Goal: Task Accomplishment & Management: Complete application form

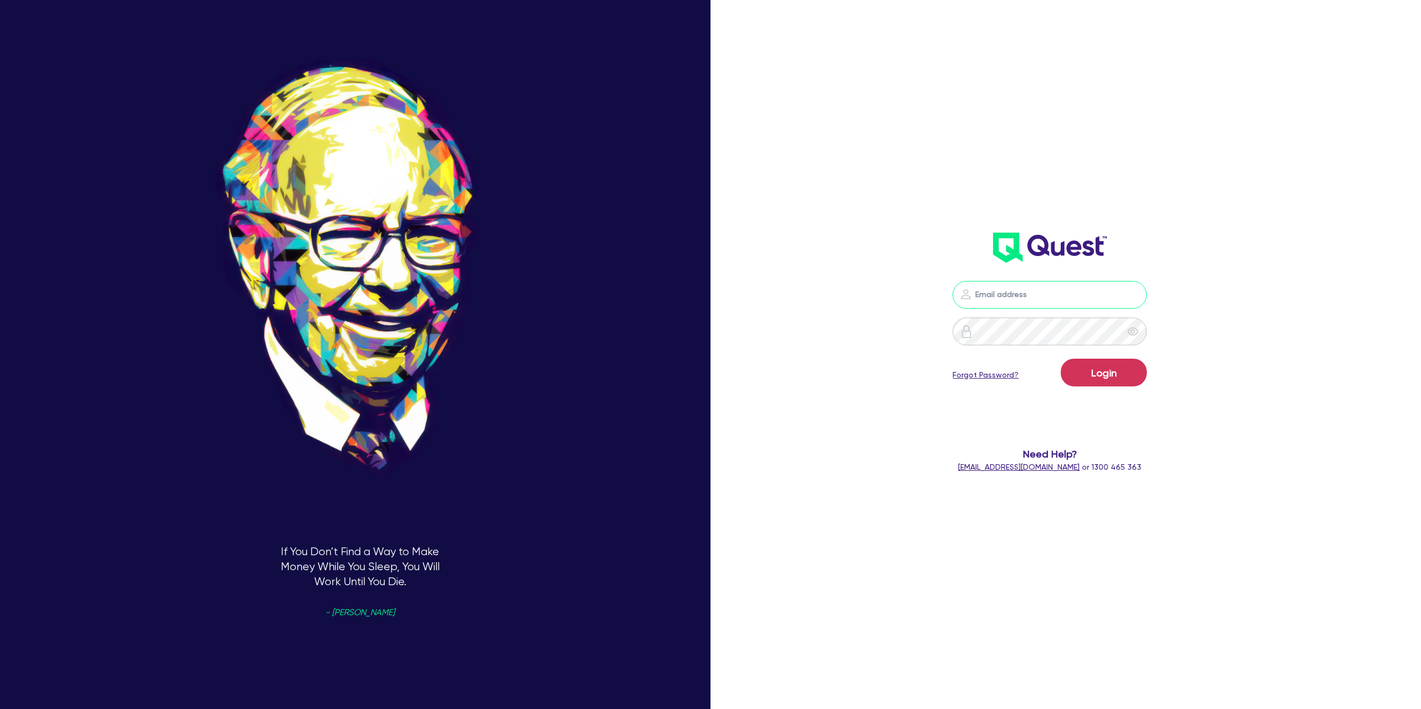
drag, startPoint x: 1047, startPoint y: 301, endPoint x: 1041, endPoint y: 299, distance: 6.0
click at [1046, 299] on input "email" at bounding box center [1050, 295] width 194 height 28
type input "[PERSON_NAME][EMAIL_ADDRESS][DOMAIN_NAME]"
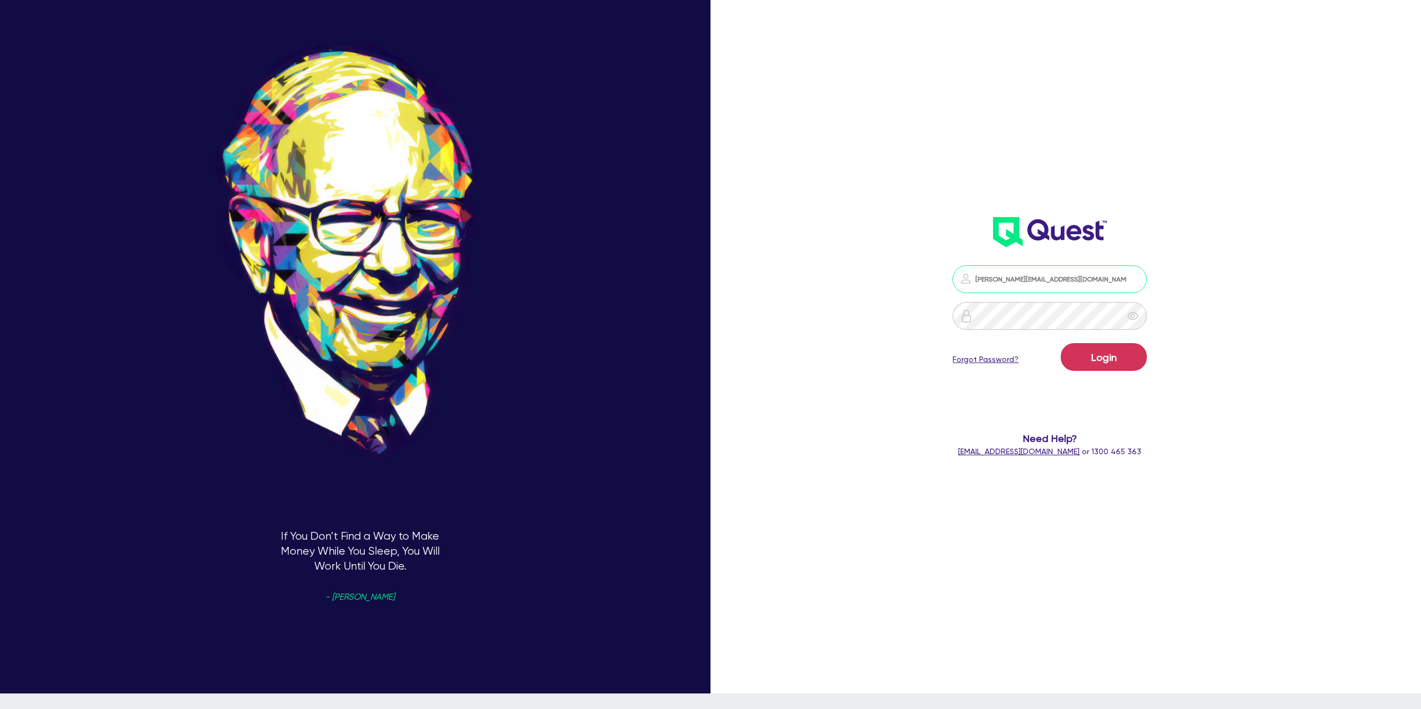
scroll to position [22, 0]
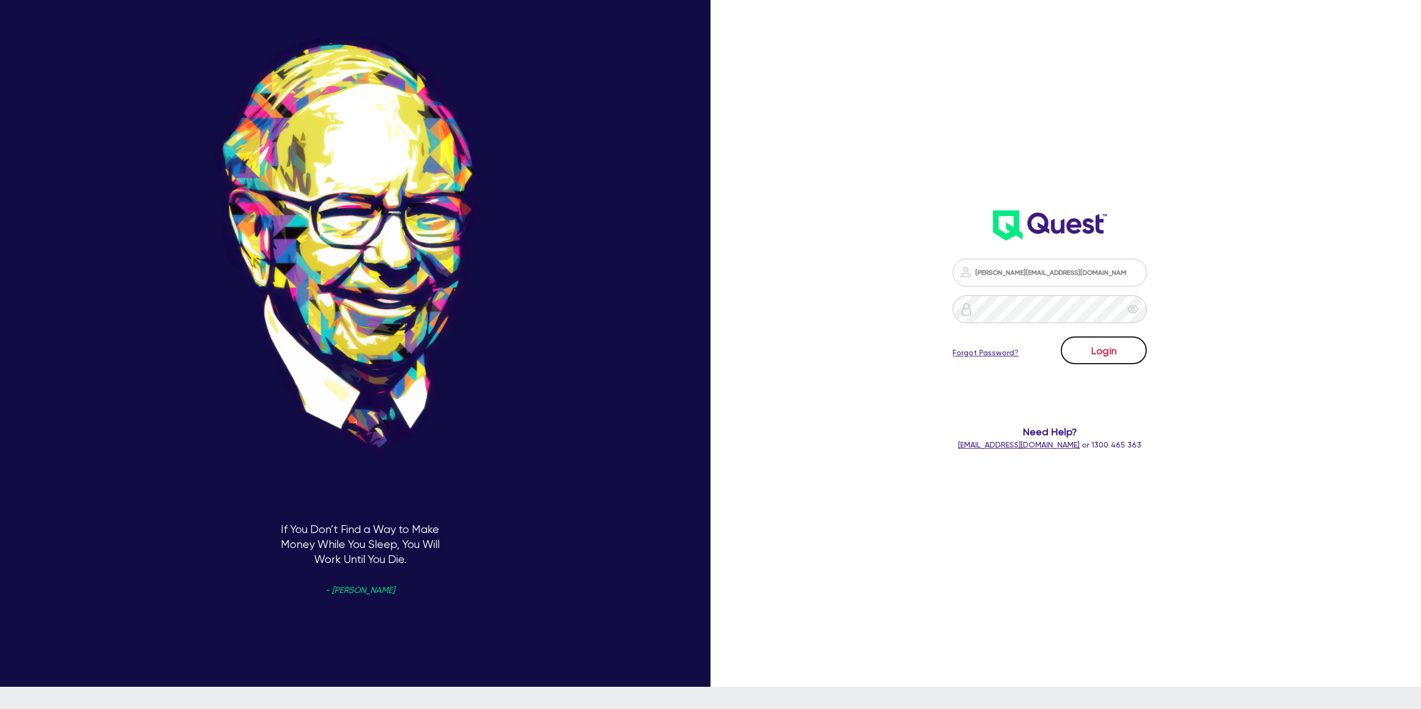
click at [1096, 360] on button "Login" at bounding box center [1104, 350] width 86 height 28
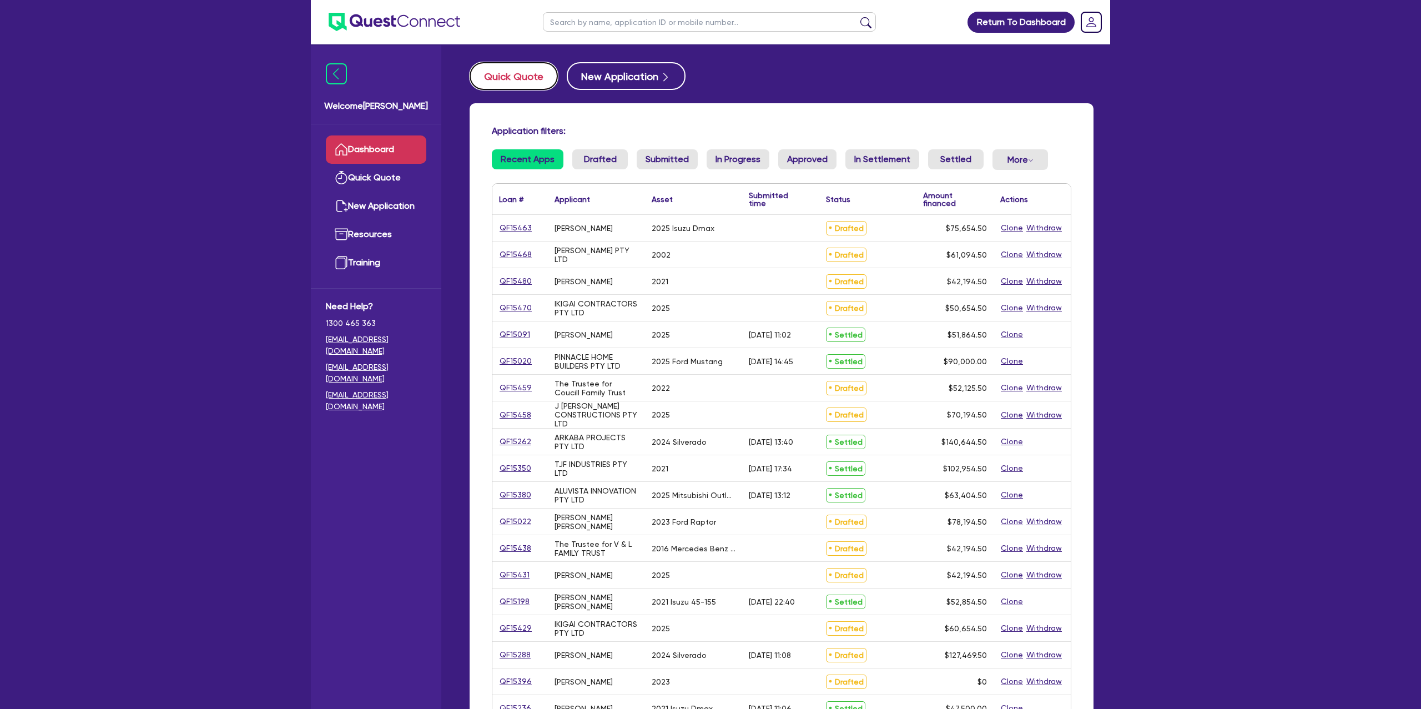
click at [512, 78] on button "Quick Quote" at bounding box center [514, 76] width 88 height 28
select select "Other"
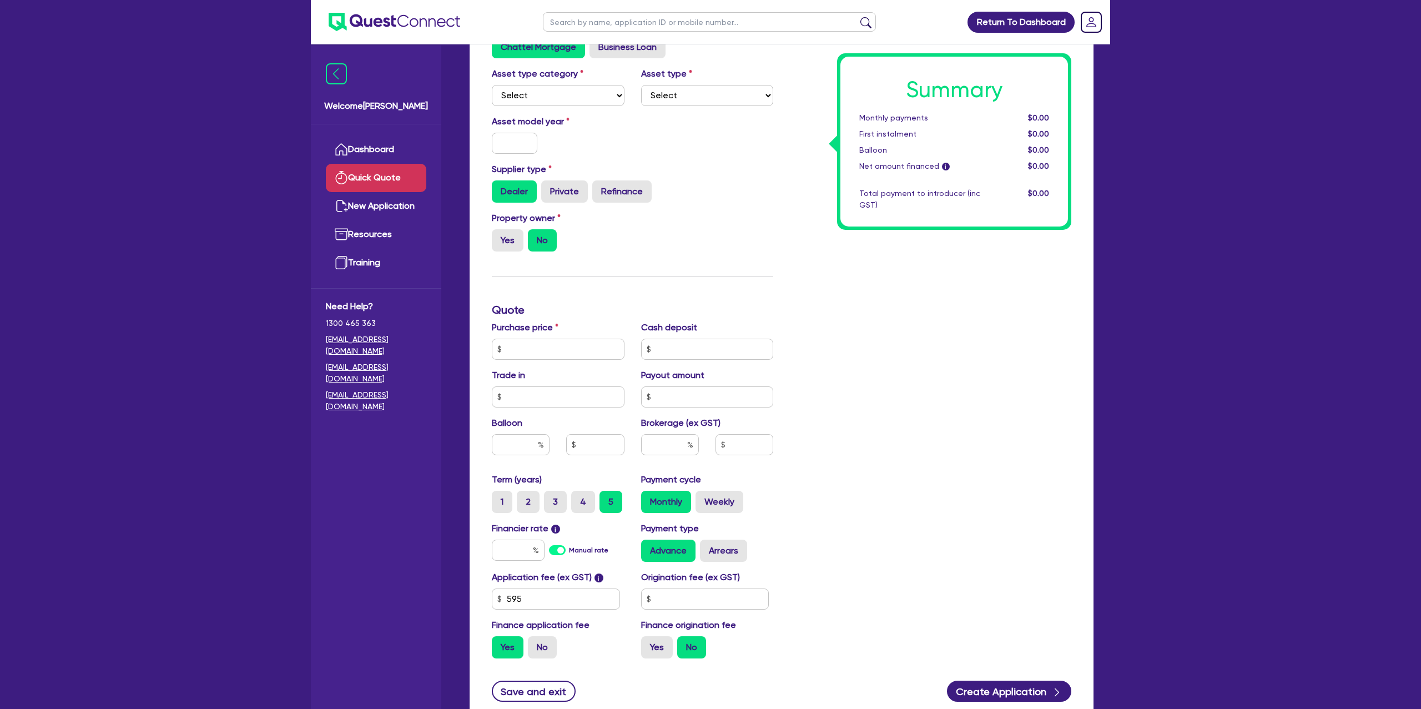
scroll to position [171, 0]
click at [551, 87] on select "Select Cars and light trucks Primary assets Secondary assets Tertiary assets" at bounding box center [558, 94] width 133 height 21
select select "CARS_AND_LIGHT_TRUCKS"
click at [492, 84] on select "Select Cars and light trucks Primary assets Secondary assets Tertiary assets" at bounding box center [558, 94] width 133 height 21
click at [696, 90] on select "Select Passenger vehicles Vans and utes Light trucks up to 4.5 tonne" at bounding box center [707, 94] width 133 height 21
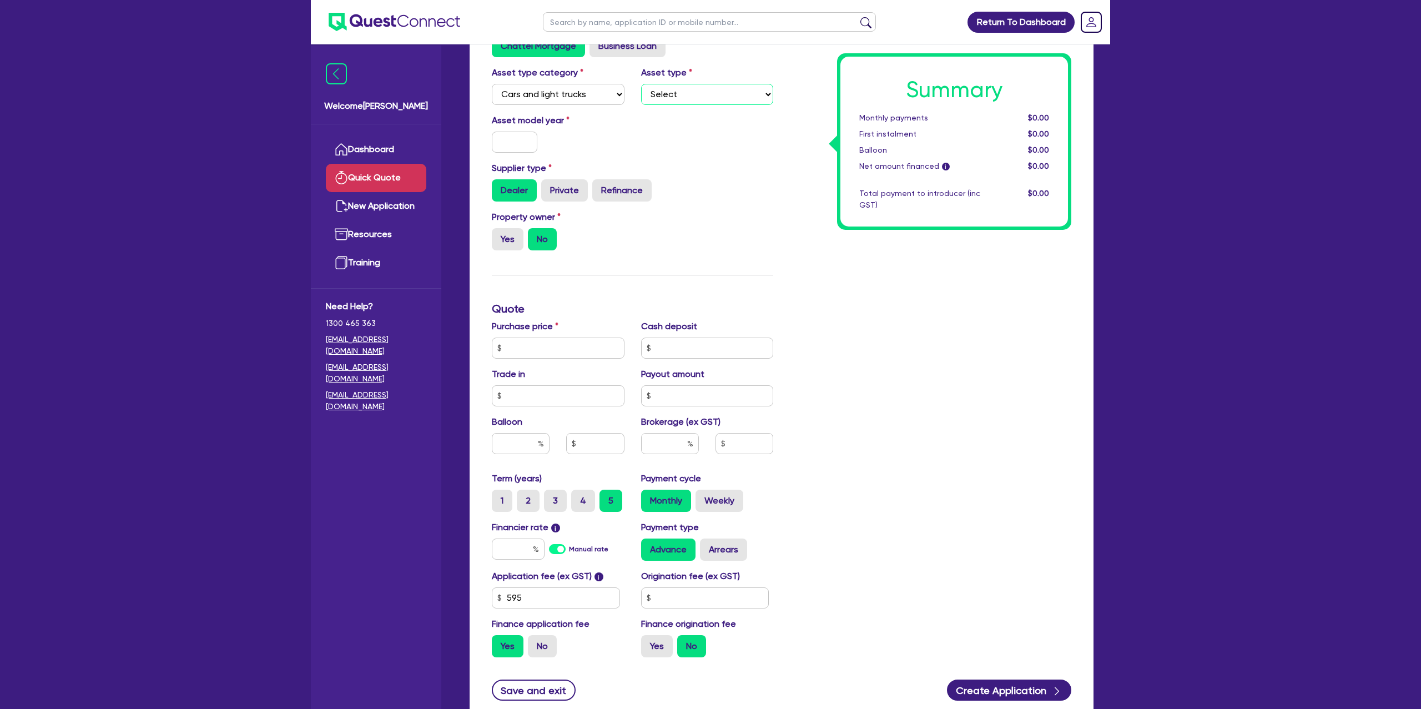
select select "PASSENGER_VEHICLES"
click at [641, 84] on select "Select Passenger vehicles Vans and utes Light trucks up to 4.5 tonne" at bounding box center [707, 94] width 133 height 21
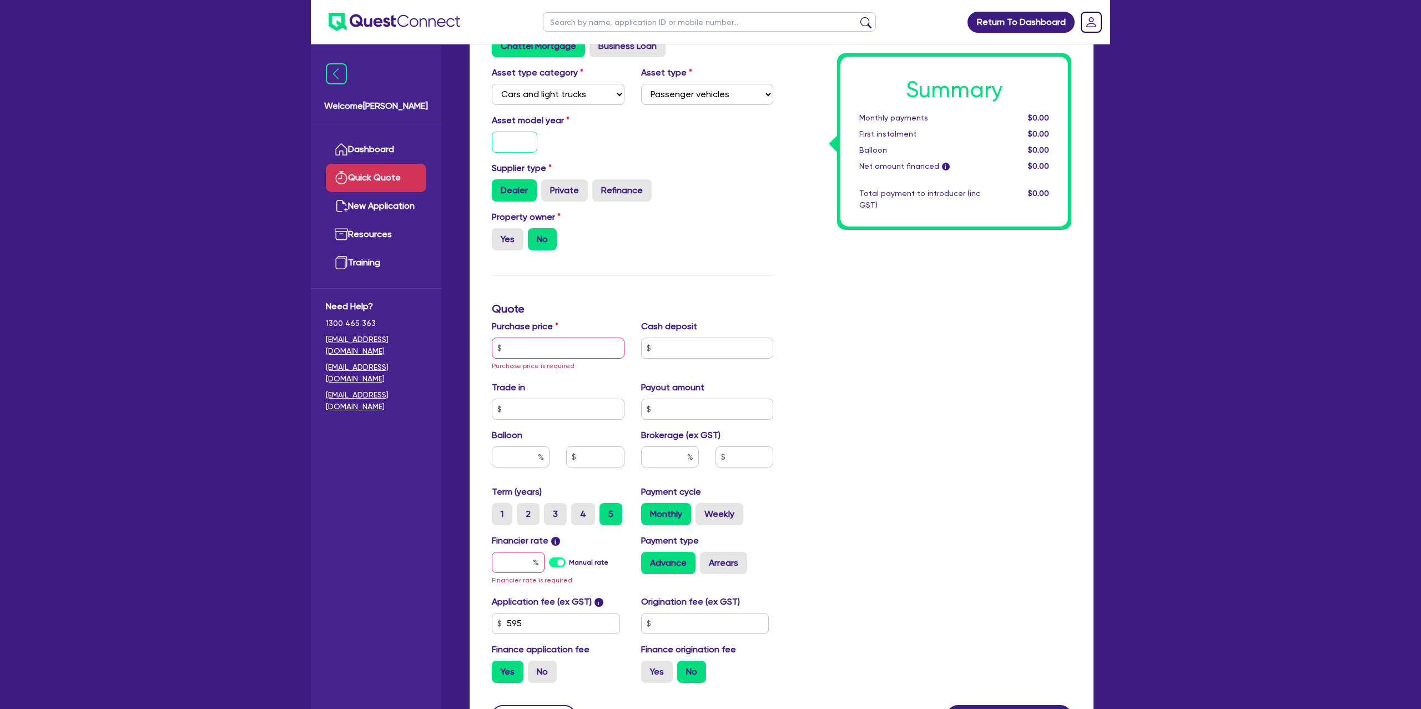
click at [525, 146] on input "text" at bounding box center [515, 142] width 46 height 21
type input "2025"
drag, startPoint x: 712, startPoint y: 250, endPoint x: 576, endPoint y: 227, distance: 138.0
click at [674, 250] on div "Property owner Yes No" at bounding box center [633, 234] width 298 height 49
drag, startPoint x: 506, startPoint y: 233, endPoint x: 516, endPoint y: 234, distance: 10.1
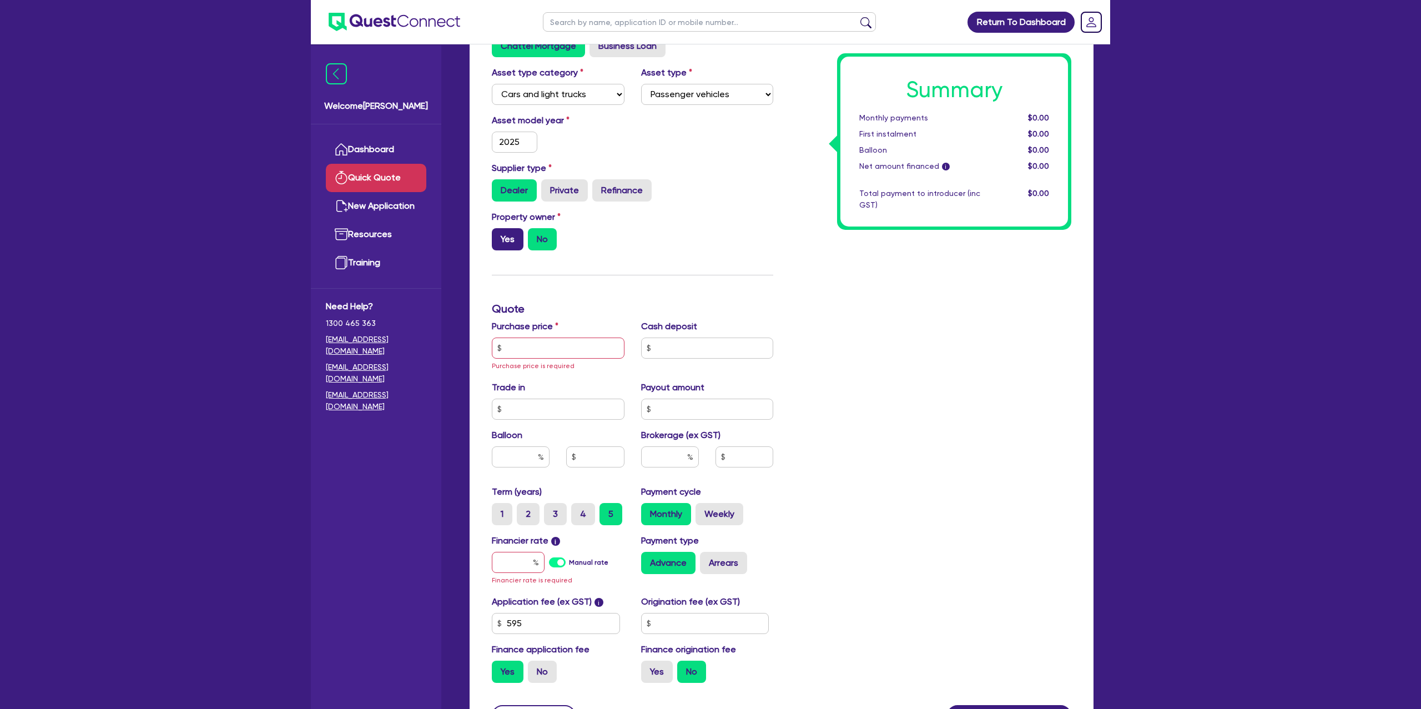
click at [507, 233] on label "Yes" at bounding box center [508, 239] width 32 height 22
click at [499, 233] on input "Yes" at bounding box center [495, 231] width 7 height 7
radio input "true"
click at [533, 345] on input "text" at bounding box center [558, 348] width 133 height 21
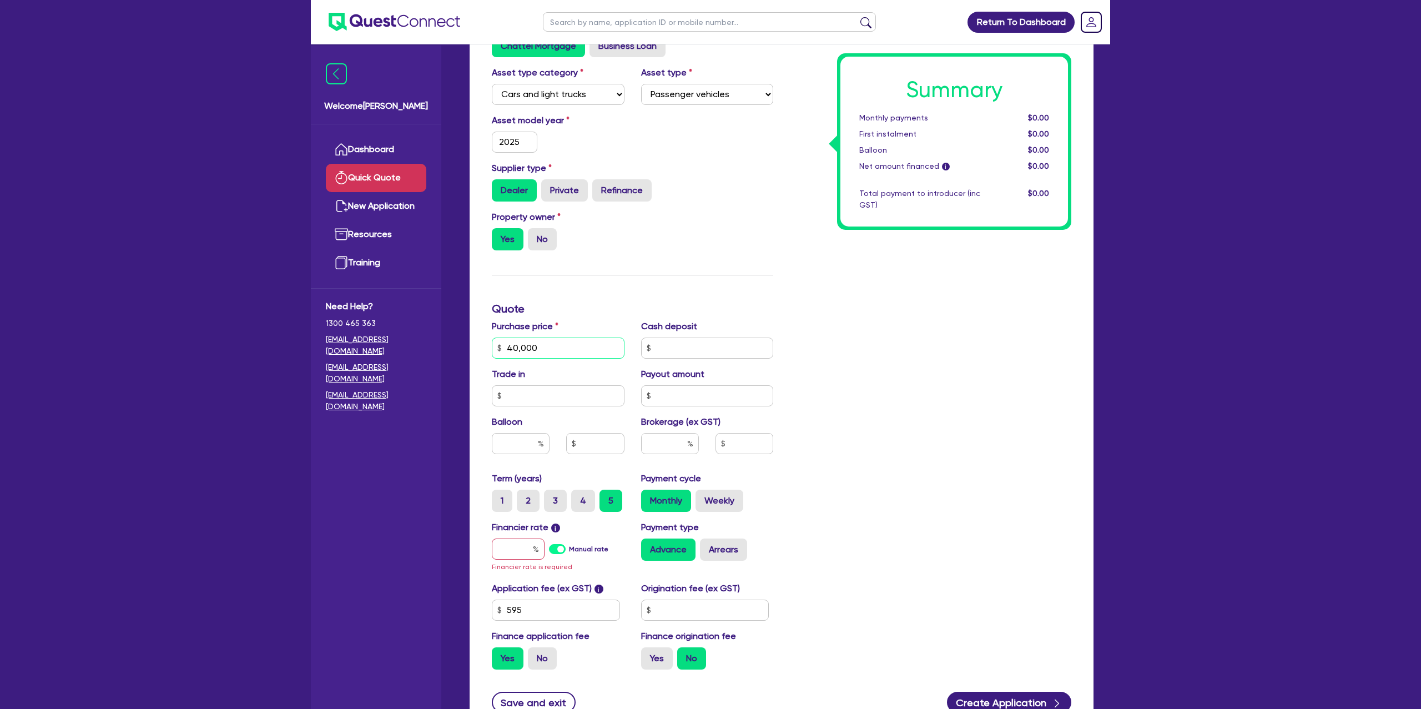
type input "40,000"
drag, startPoint x: 962, startPoint y: 370, endPoint x: 538, endPoint y: 463, distance: 433.7
click at [962, 370] on div "Summary Monthly payments $0.00 First instalment $0.00 Balloon $0.00 Net amount …" at bounding box center [931, 315] width 298 height 727
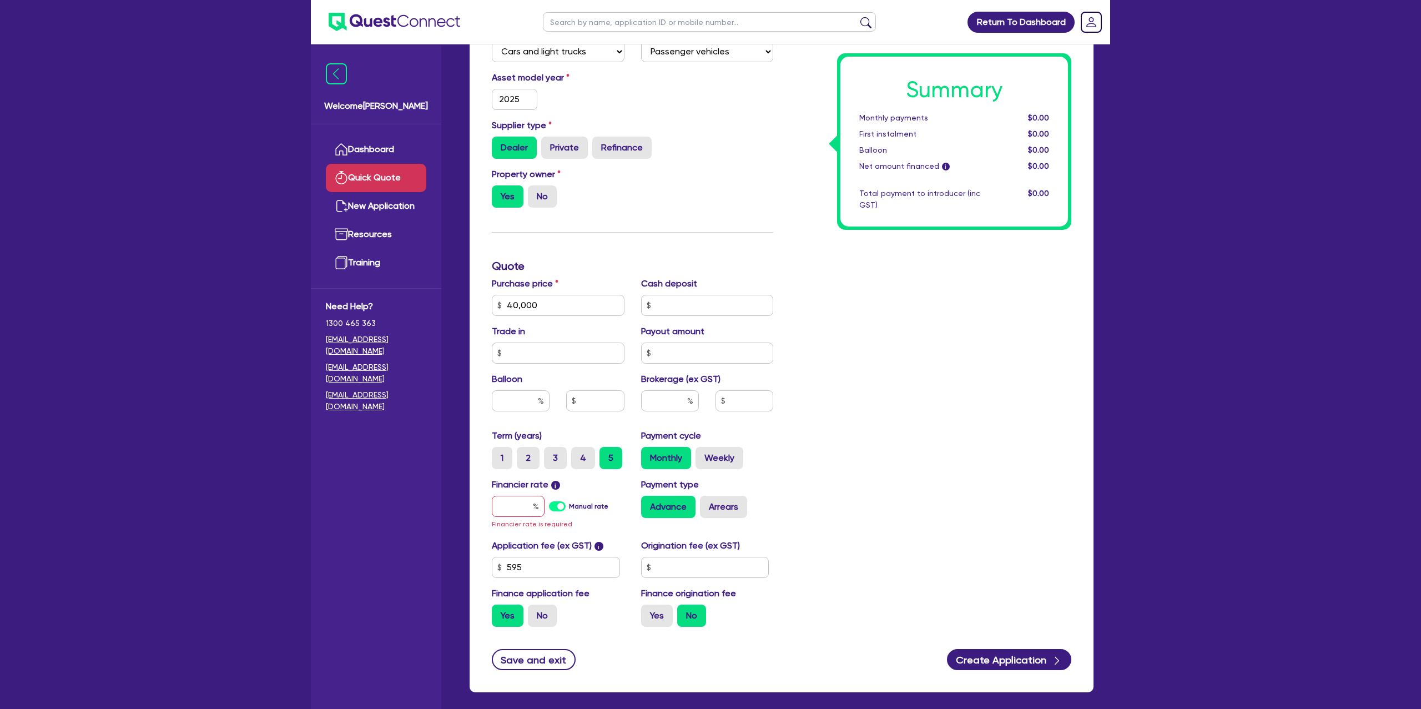
scroll to position [215, 0]
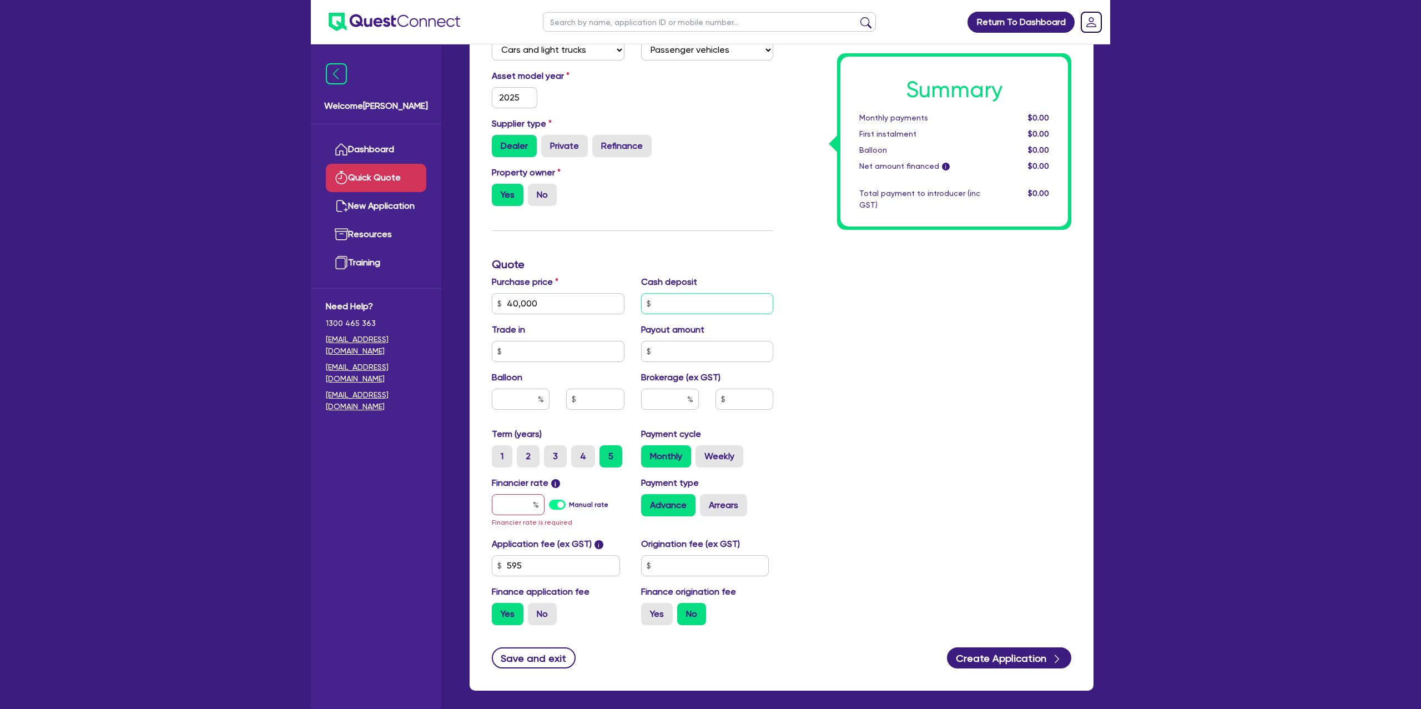
click at [677, 296] on input "text" at bounding box center [707, 303] width 133 height 21
type input "0"
click at [590, 350] on input "text" at bounding box center [558, 351] width 133 height 21
type input "3,000"
click at [1036, 456] on div "Summary Monthly payments $0.00 First instalment $0.00 Balloon $0.00 Net amount …" at bounding box center [931, 270] width 298 height 727
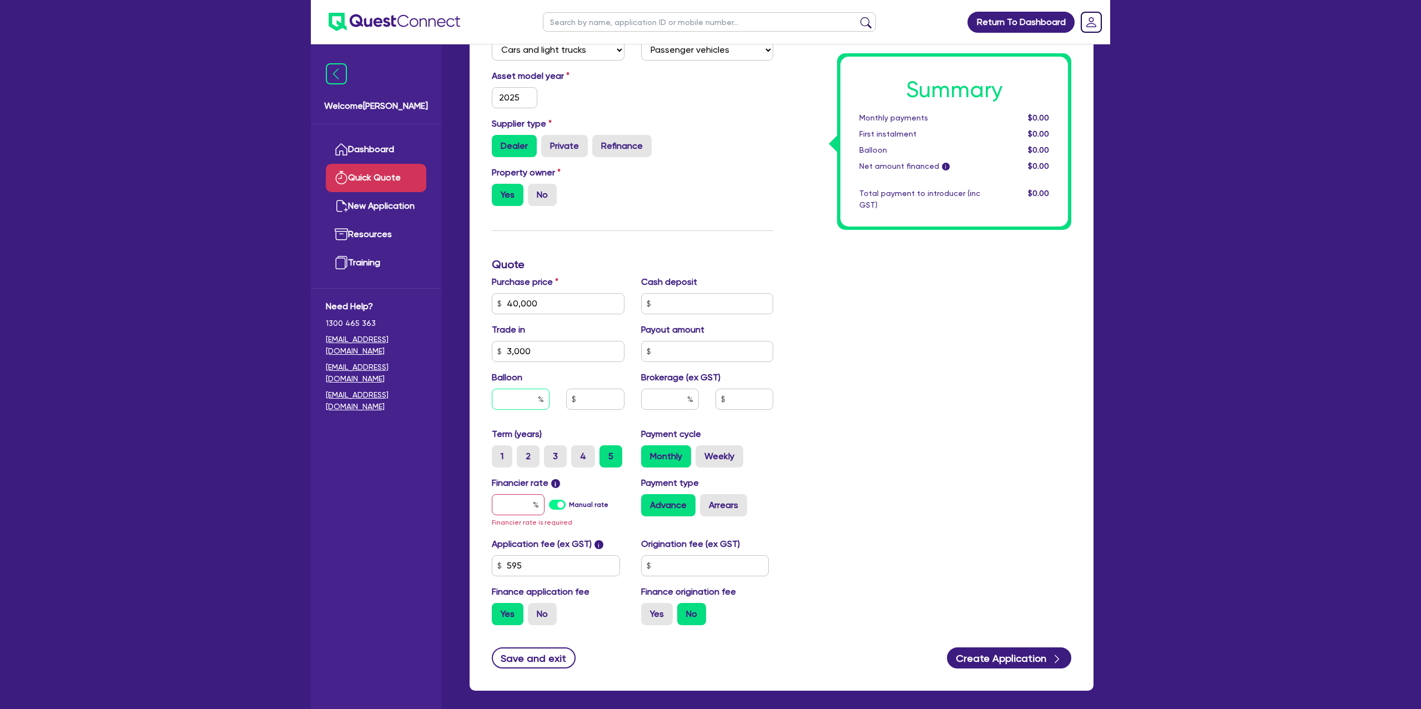
click at [517, 403] on input "text" at bounding box center [521, 399] width 58 height 21
drag, startPoint x: 830, startPoint y: 444, endPoint x: 766, endPoint y: 457, distance: 65.8
click at [823, 447] on div "Summary Monthly payments $0.00 First instalment $0.00 Balloon $0.00 Net amount …" at bounding box center [931, 270] width 298 height 727
click at [528, 506] on input "text" at bounding box center [518, 504] width 53 height 21
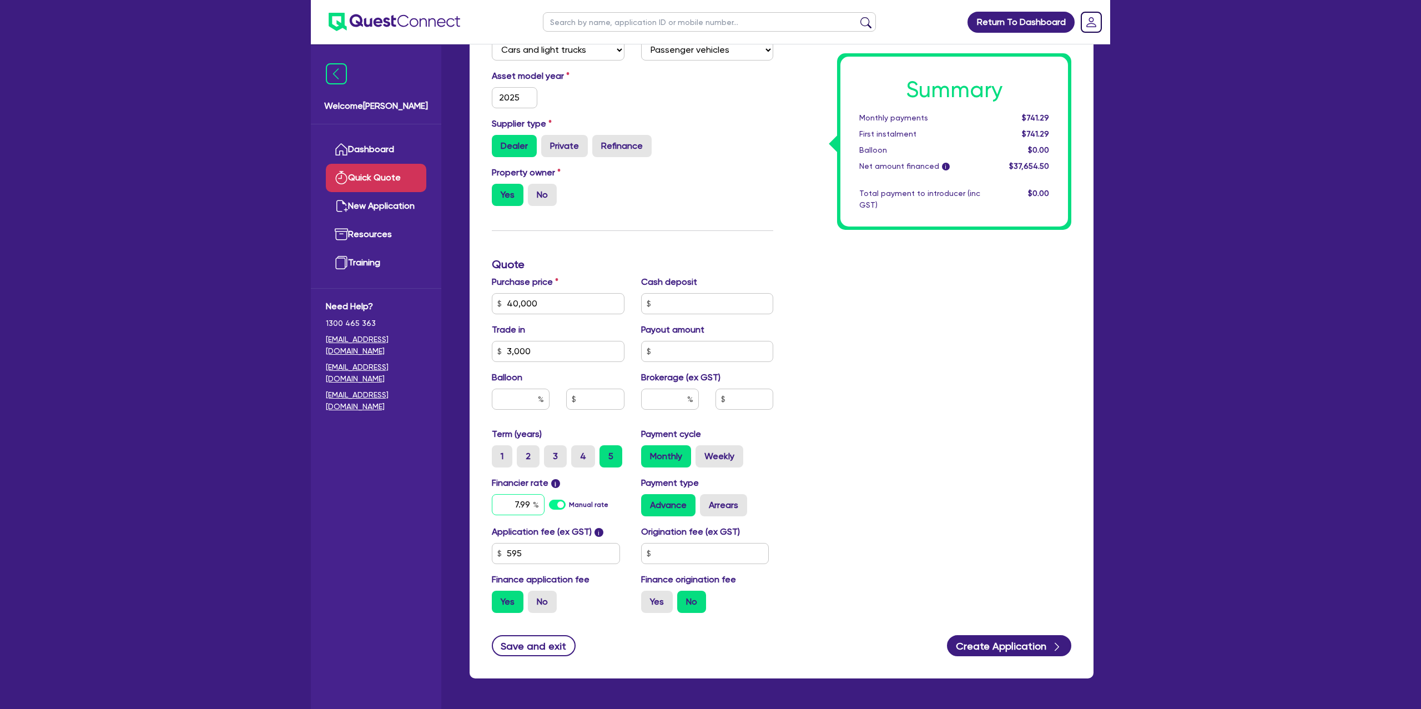
type input "7.99"
click at [689, 553] on input "text" at bounding box center [705, 553] width 128 height 21
type input "1,400"
drag, startPoint x: 657, startPoint y: 606, endPoint x: 679, endPoint y: 604, distance: 22.3
click at [658, 606] on label "Yes" at bounding box center [657, 602] width 32 height 22
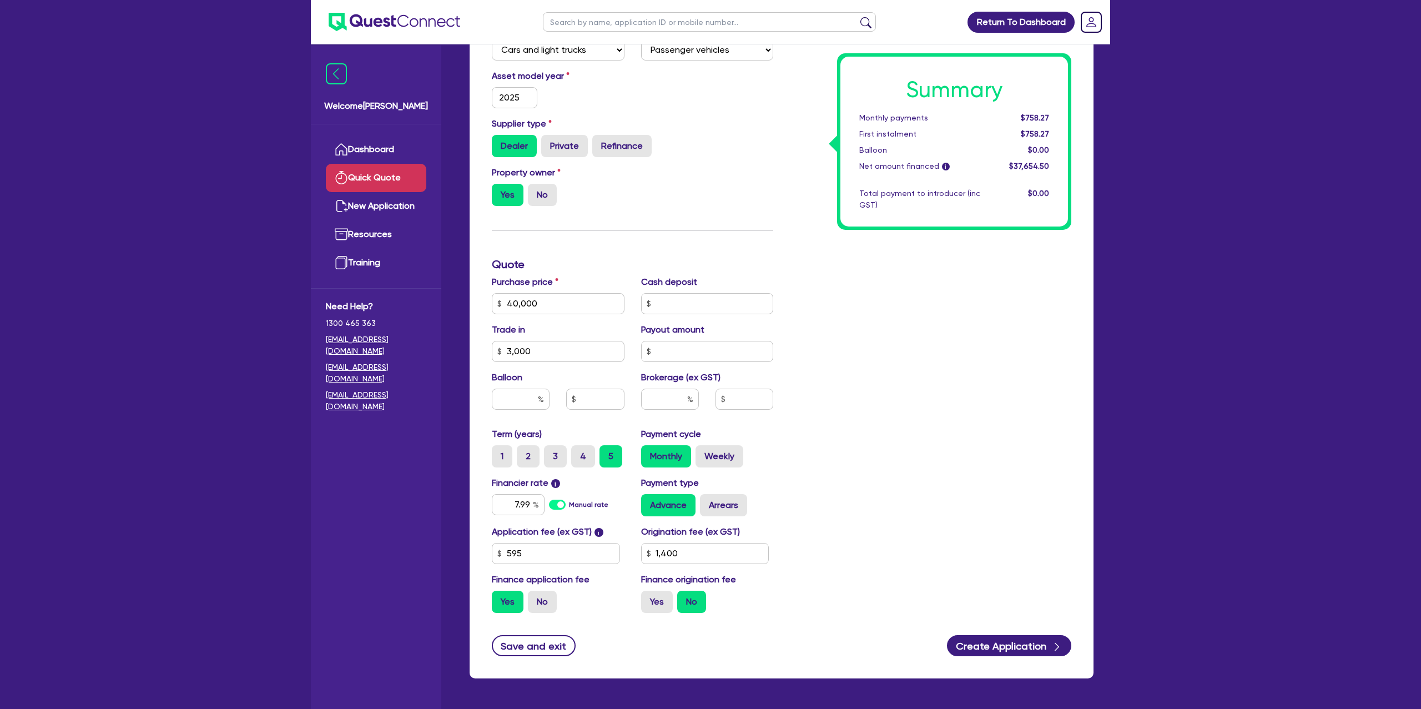
click at [648, 598] on input "Yes" at bounding box center [644, 594] width 7 height 7
radio input "true"
click at [1003, 645] on button "Create Application" at bounding box center [1009, 645] width 124 height 21
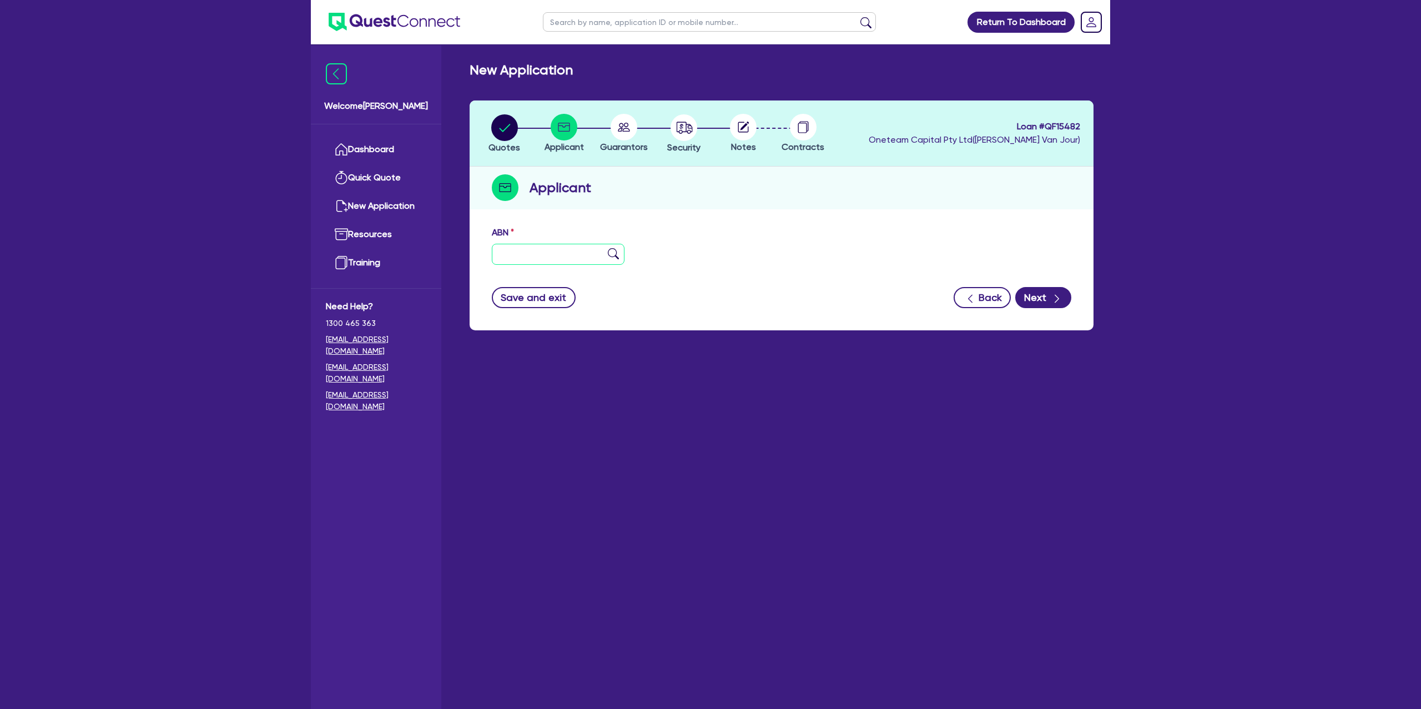
click at [537, 248] on input "text" at bounding box center [558, 254] width 133 height 21
type input "60 608 171 179"
click at [880, 231] on div "ABN 60 608 171 179" at bounding box center [782, 250] width 596 height 48
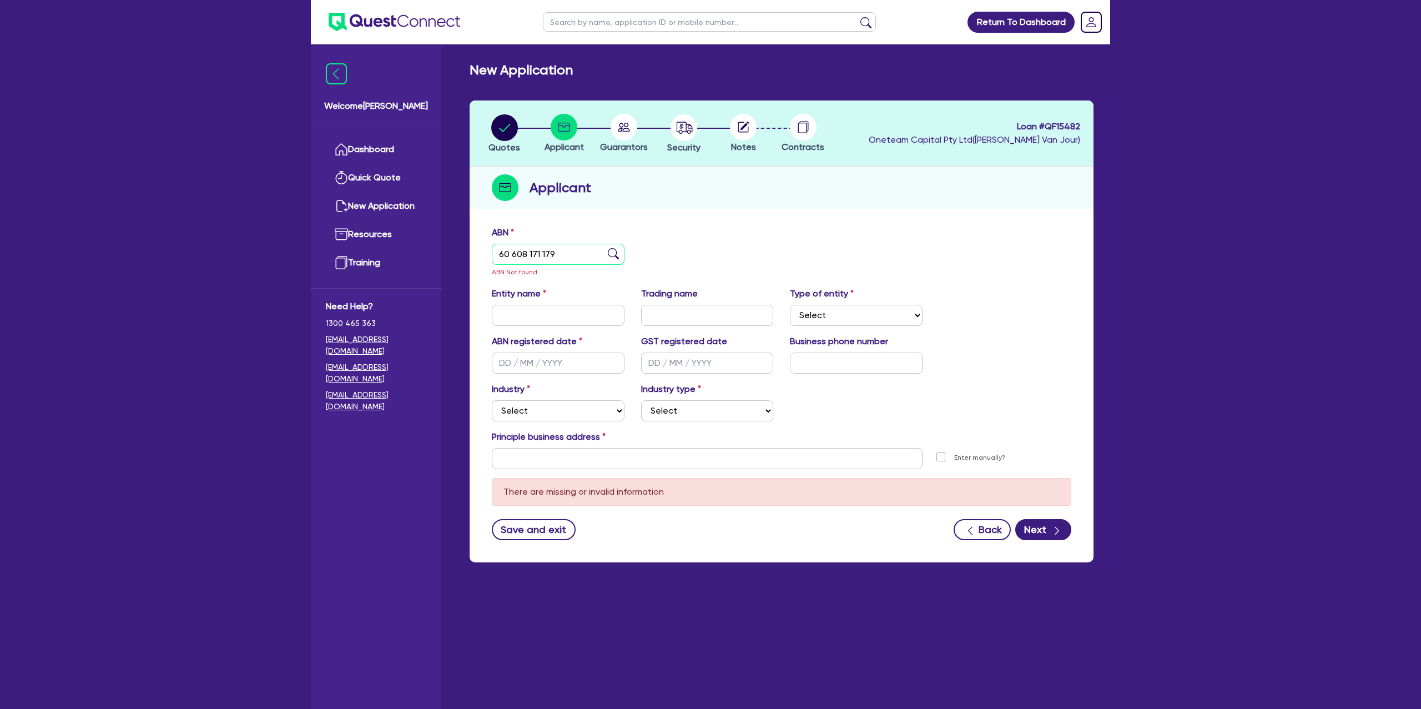
drag, startPoint x: 557, startPoint y: 250, endPoint x: 479, endPoint y: 254, distance: 77.8
click at [479, 255] on div "ABN 60 608 171 179 ABN Not found Entity name Trading name Type of entity Select…" at bounding box center [782, 391] width 624 height 342
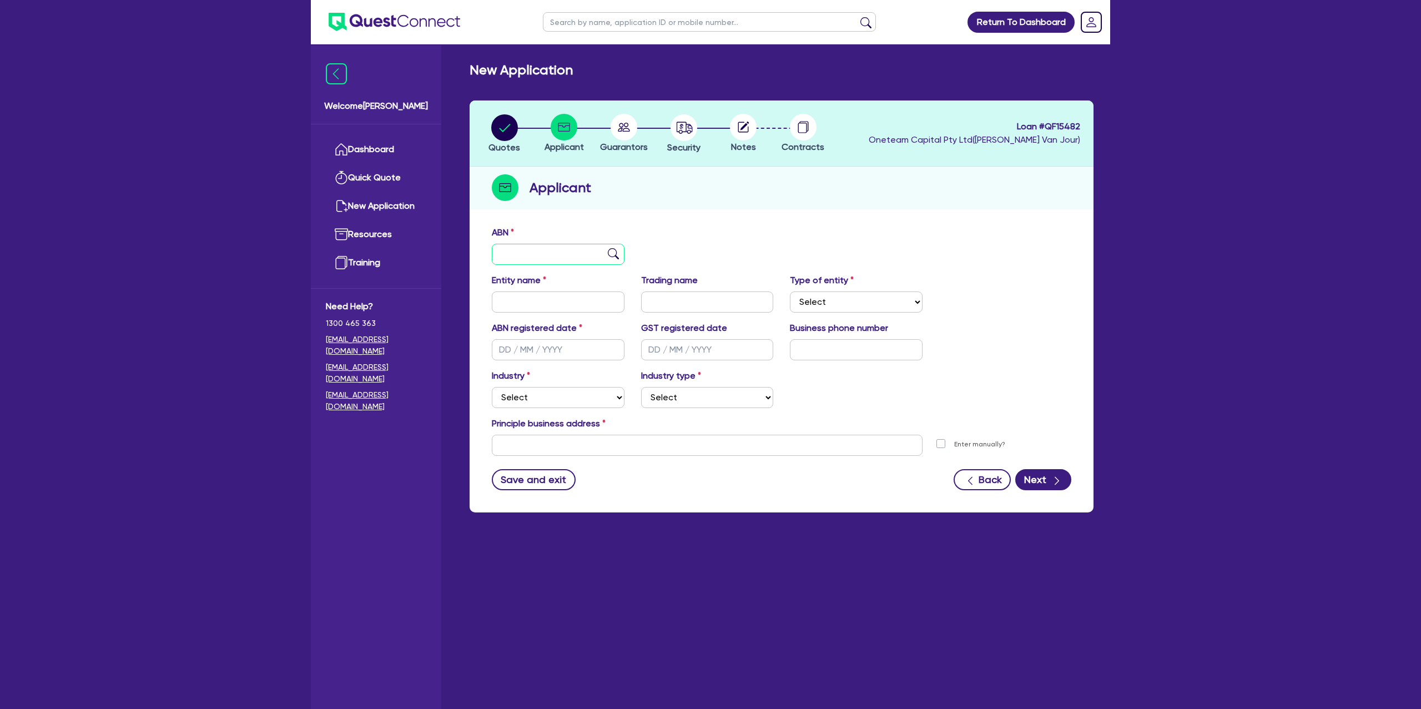
paste input "48 063 179 171"
type input "48 063 179 171"
click at [884, 238] on div "ABN 48 063 179 171" at bounding box center [782, 250] width 596 height 48
type input "FERNCOAST NOMINEES PTY LTD"
type input "DIRECT ELECTRICS"
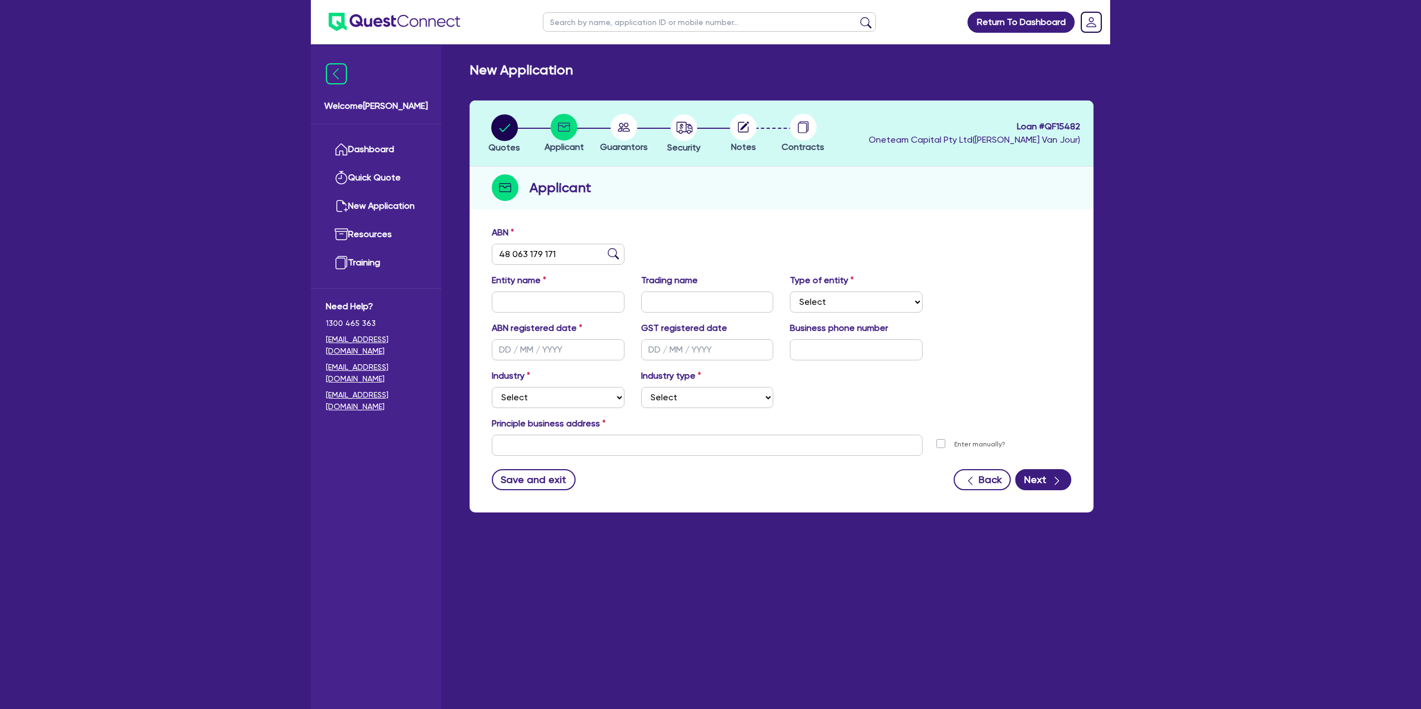
select select "COMPANY"
type input "[DATE]"
click at [532, 394] on select "Select Accomodation & Food Services Administrative & Support Services Agricultu…" at bounding box center [558, 397] width 133 height 21
select select "BUILDING_CONSTRUCTION"
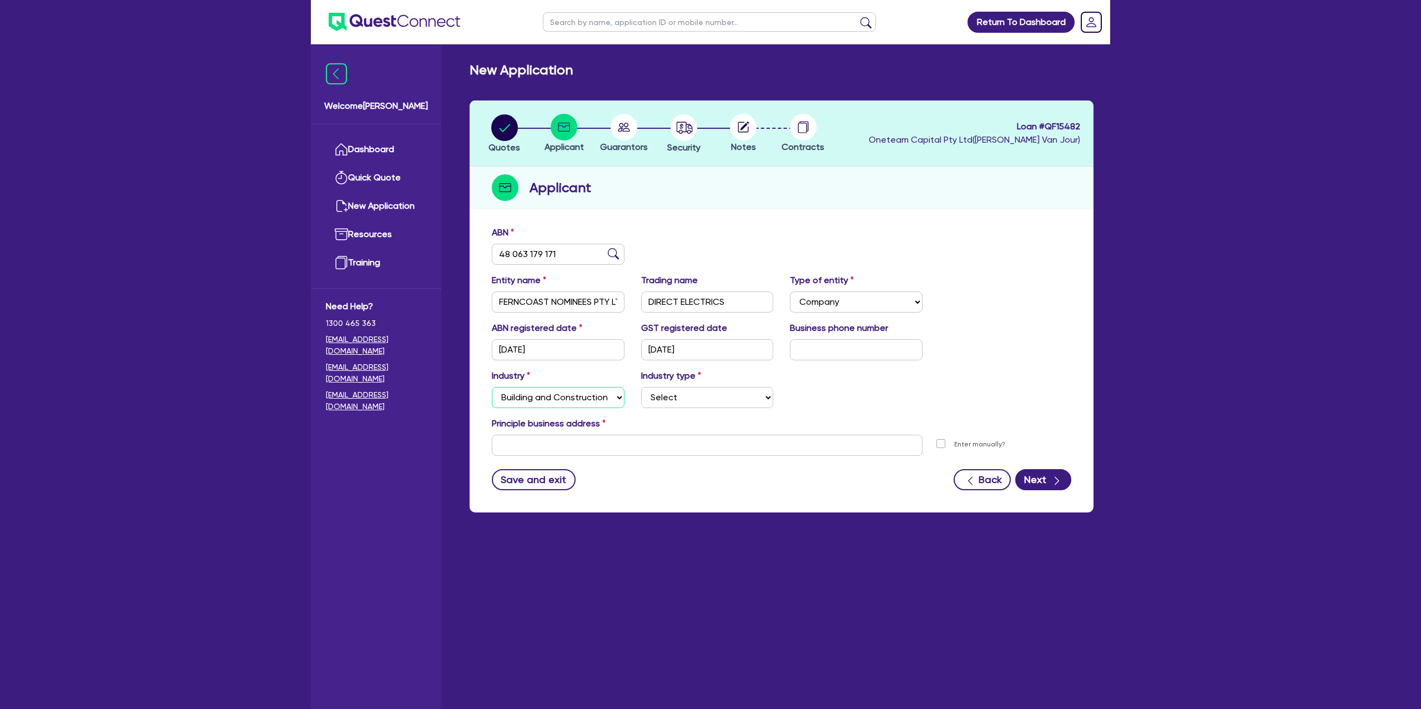
click at [492, 387] on select "Select Accomodation & Food Services Administrative & Support Services Agricultu…" at bounding box center [558, 397] width 133 height 21
click at [683, 395] on select "Select Trades People Providing Services Direct to Consumers Trades People Provi…" at bounding box center [707, 397] width 133 height 21
select select "TRADES_SERVICES_CONSUMERS"
click at [641, 387] on select "Select Trades People Providing Services Direct to Consumers Trades People Provi…" at bounding box center [707, 397] width 133 height 21
click at [584, 445] on input "text" at bounding box center [707, 445] width 431 height 21
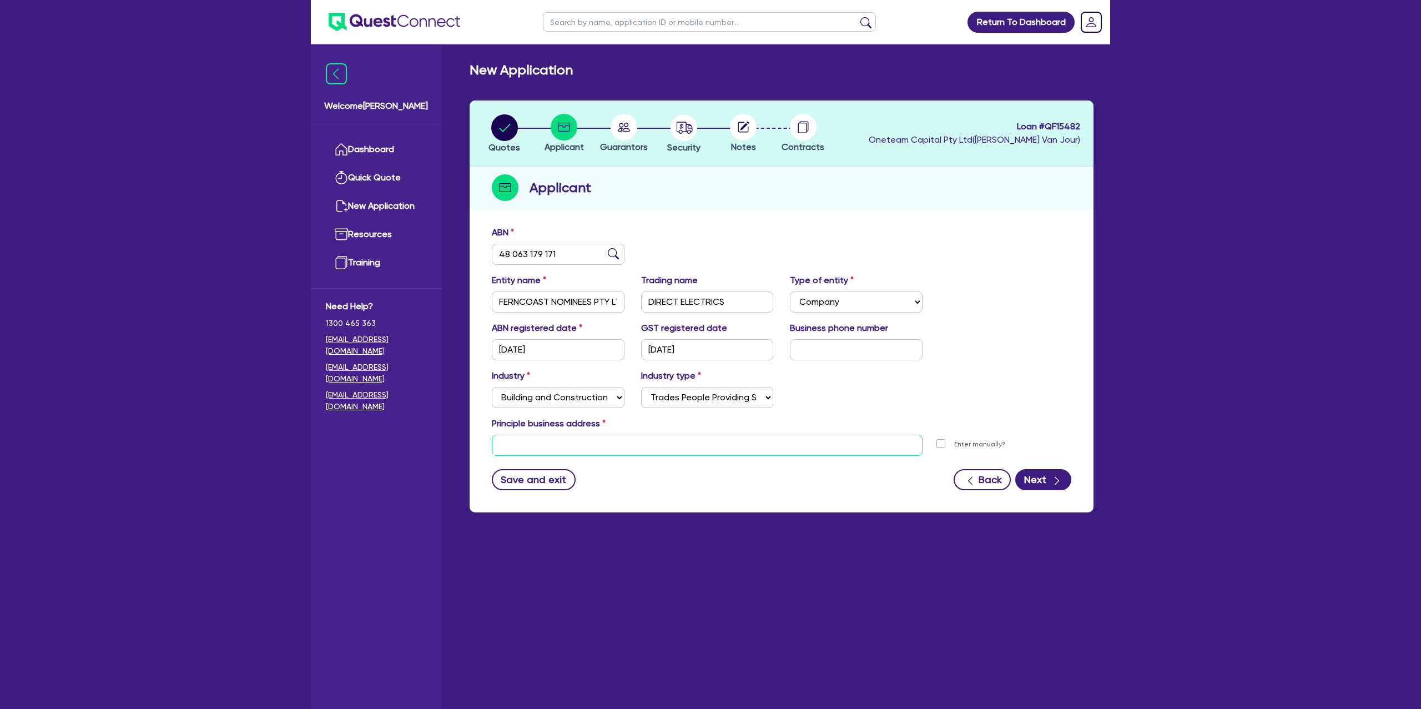
paste input "[STREET_ADDRESS][PERSON_NAME]"
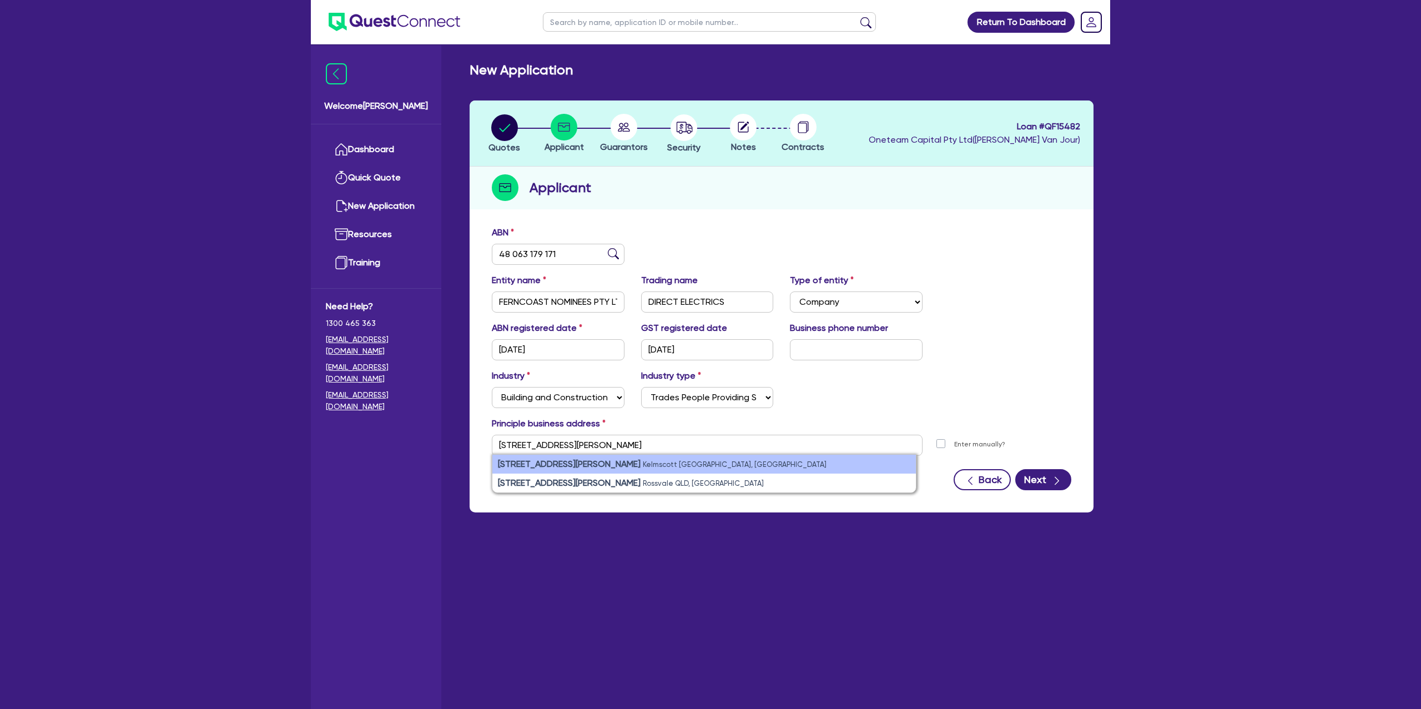
click at [630, 469] on li "[STREET_ADDRESS][PERSON_NAME]" at bounding box center [704, 464] width 424 height 19
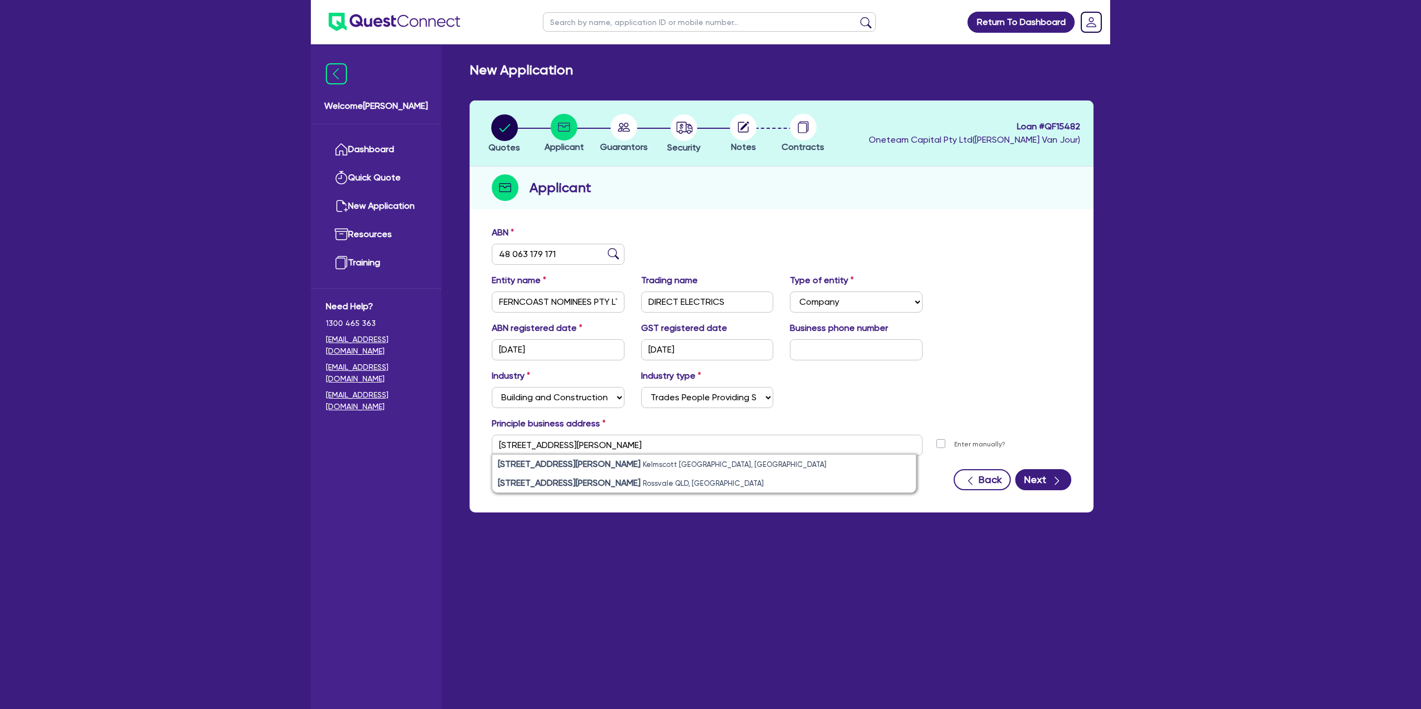
type input "[STREET_ADDRESS][PERSON_NAME]"
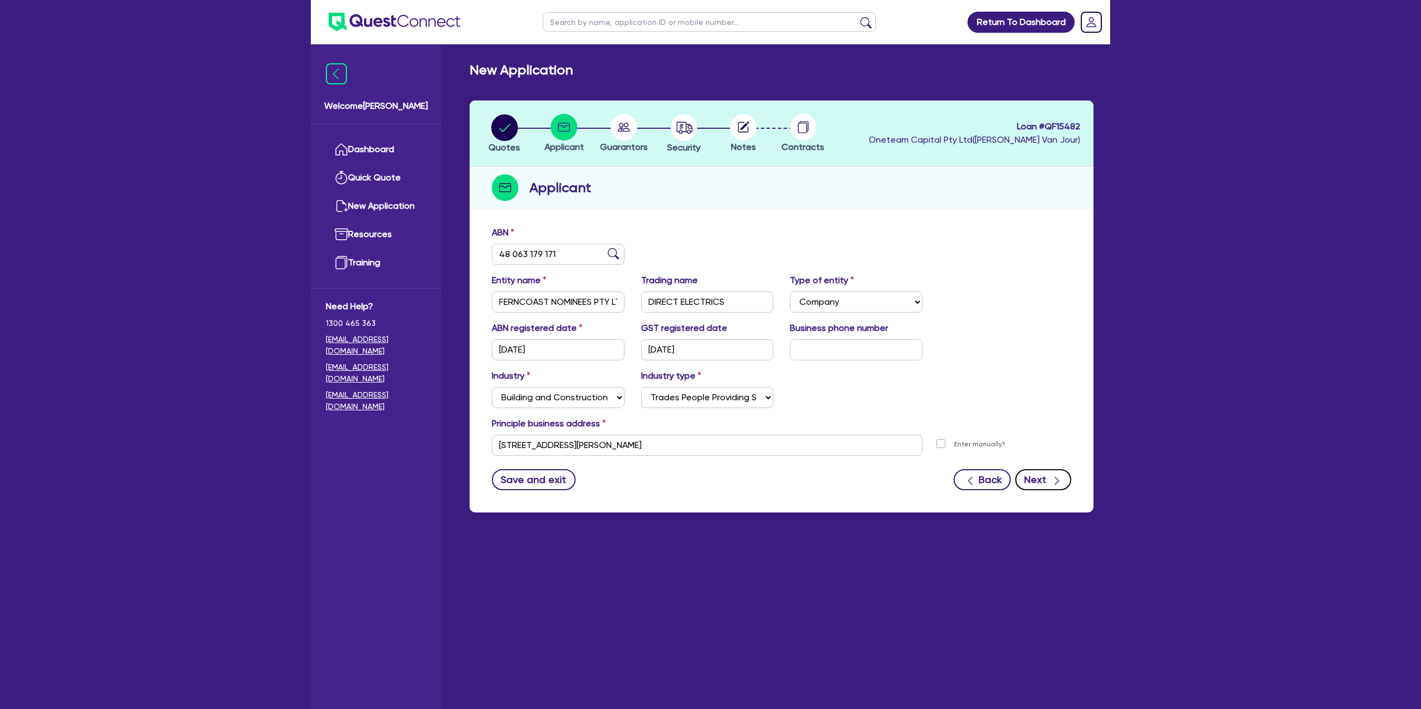
click at [1037, 479] on button "Next" at bounding box center [1043, 479] width 56 height 21
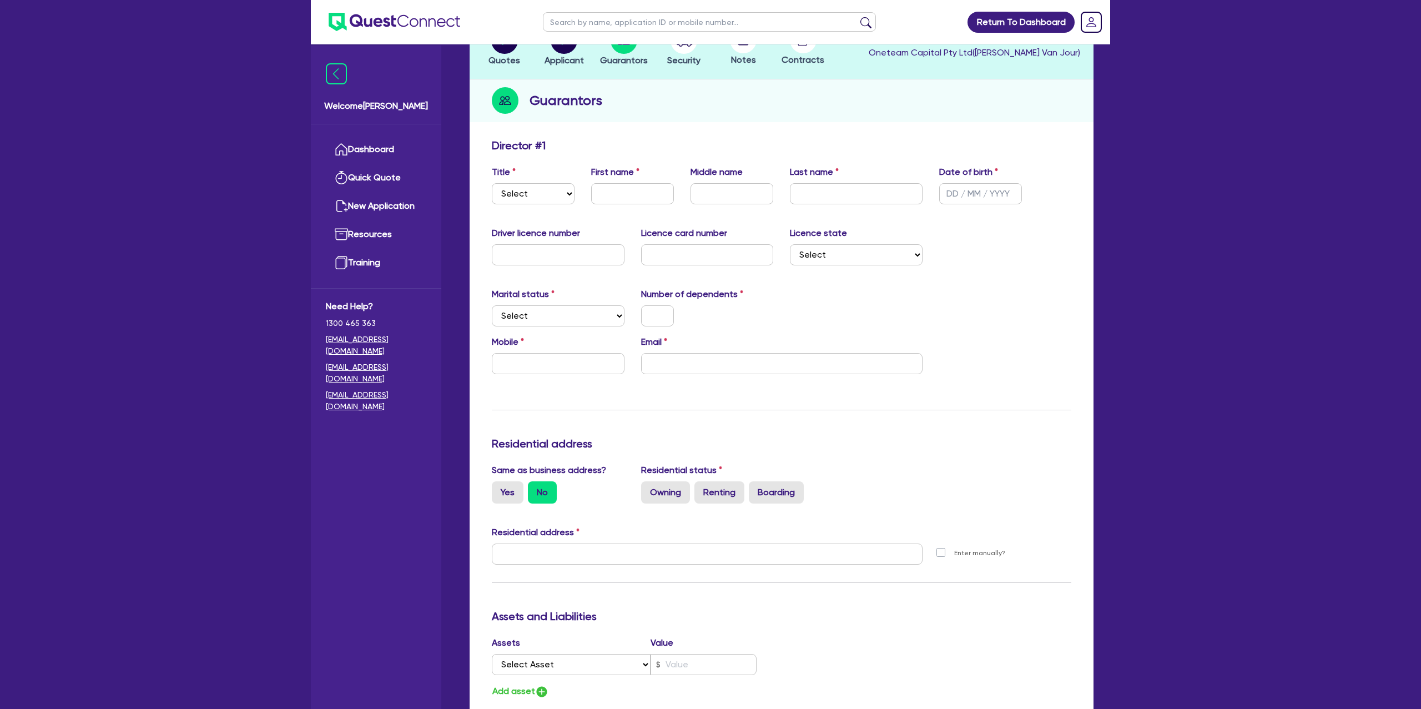
scroll to position [90, 0]
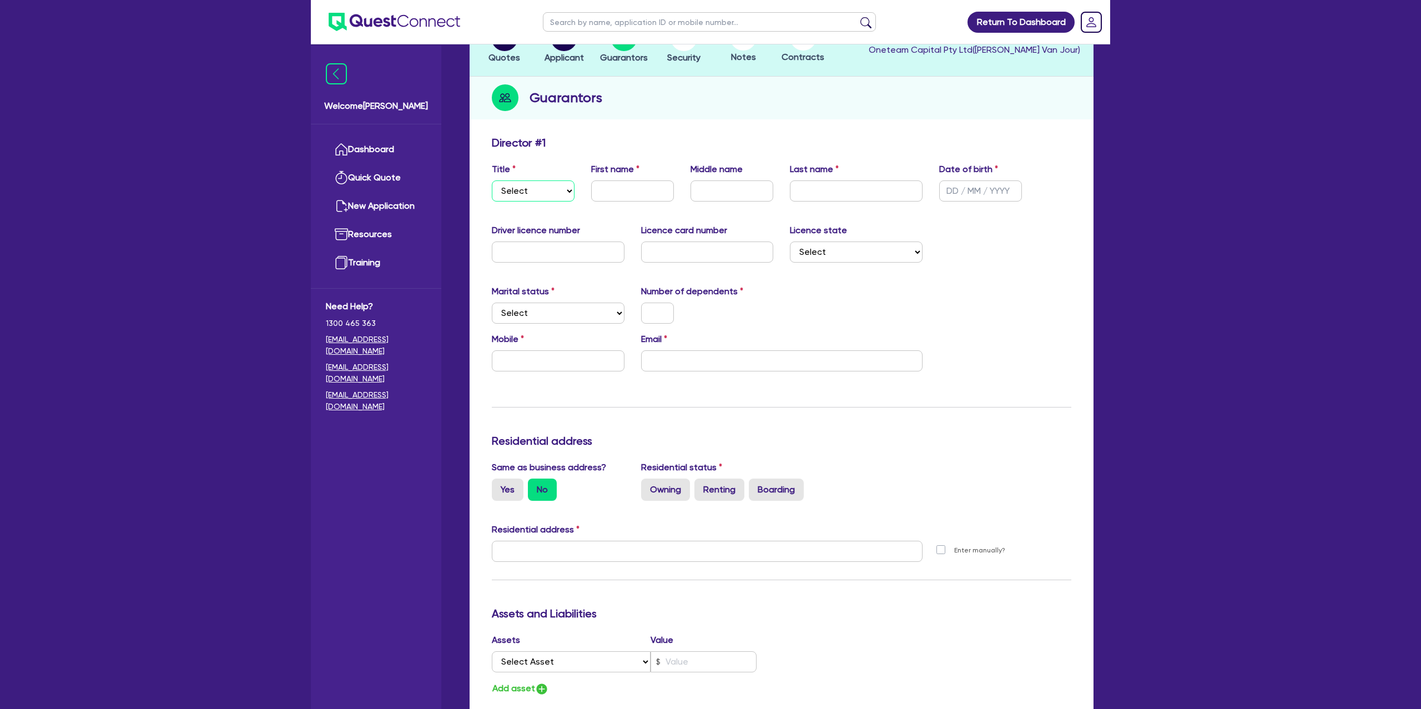
click at [532, 185] on select "Select Mr Mrs Ms Miss Dr" at bounding box center [533, 190] width 83 height 21
select select "MR"
click at [492, 180] on select "Select Mr Mrs Ms Miss Dr" at bounding box center [533, 190] width 83 height 21
click at [609, 193] on input "text" at bounding box center [632, 190] width 83 height 21
type input "[PERSON_NAME]"
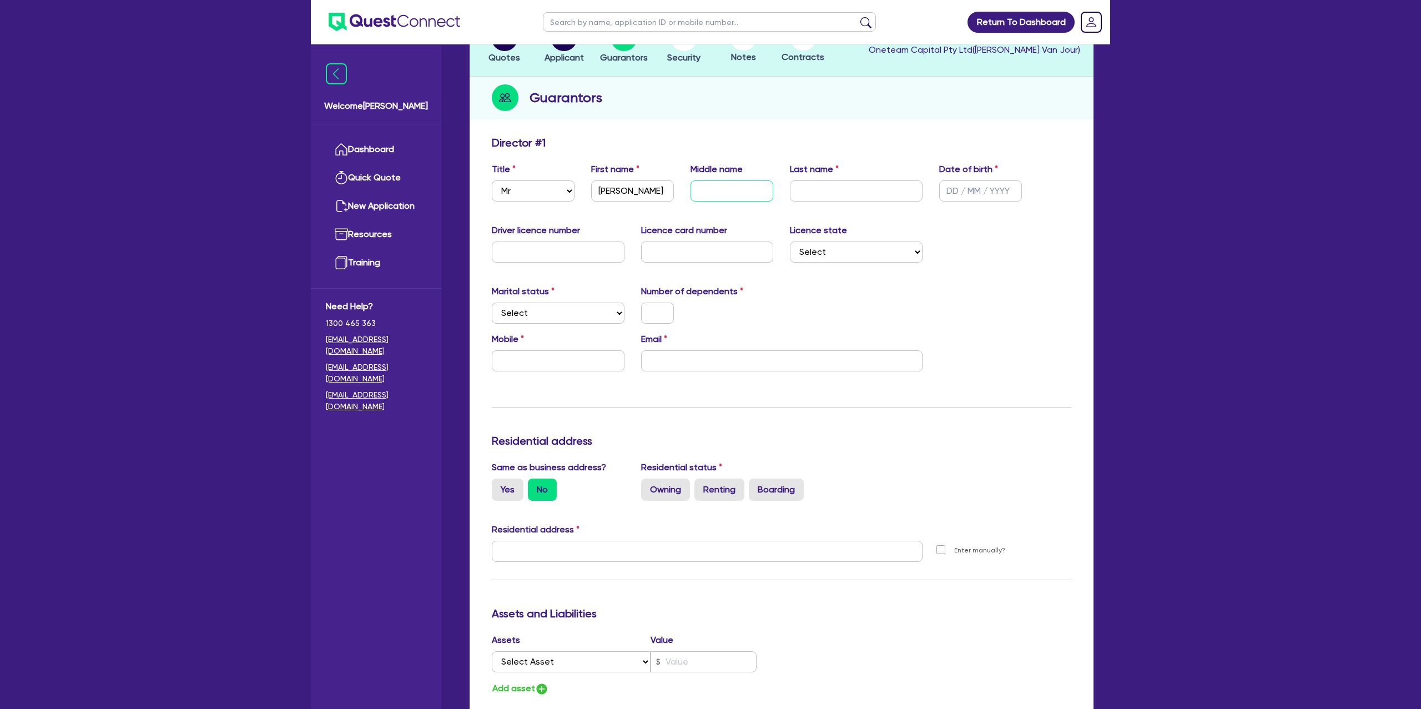
click at [742, 193] on input "text" at bounding box center [732, 190] width 83 height 21
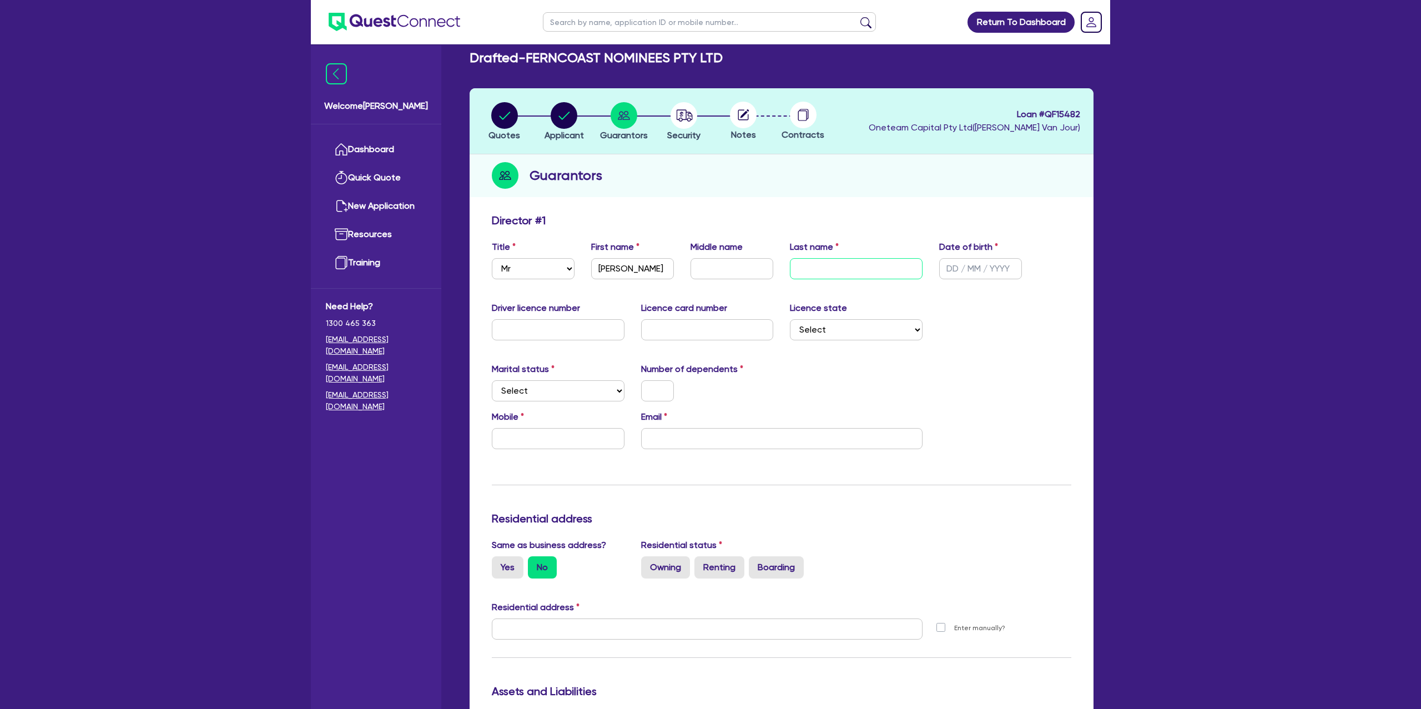
scroll to position [0, 0]
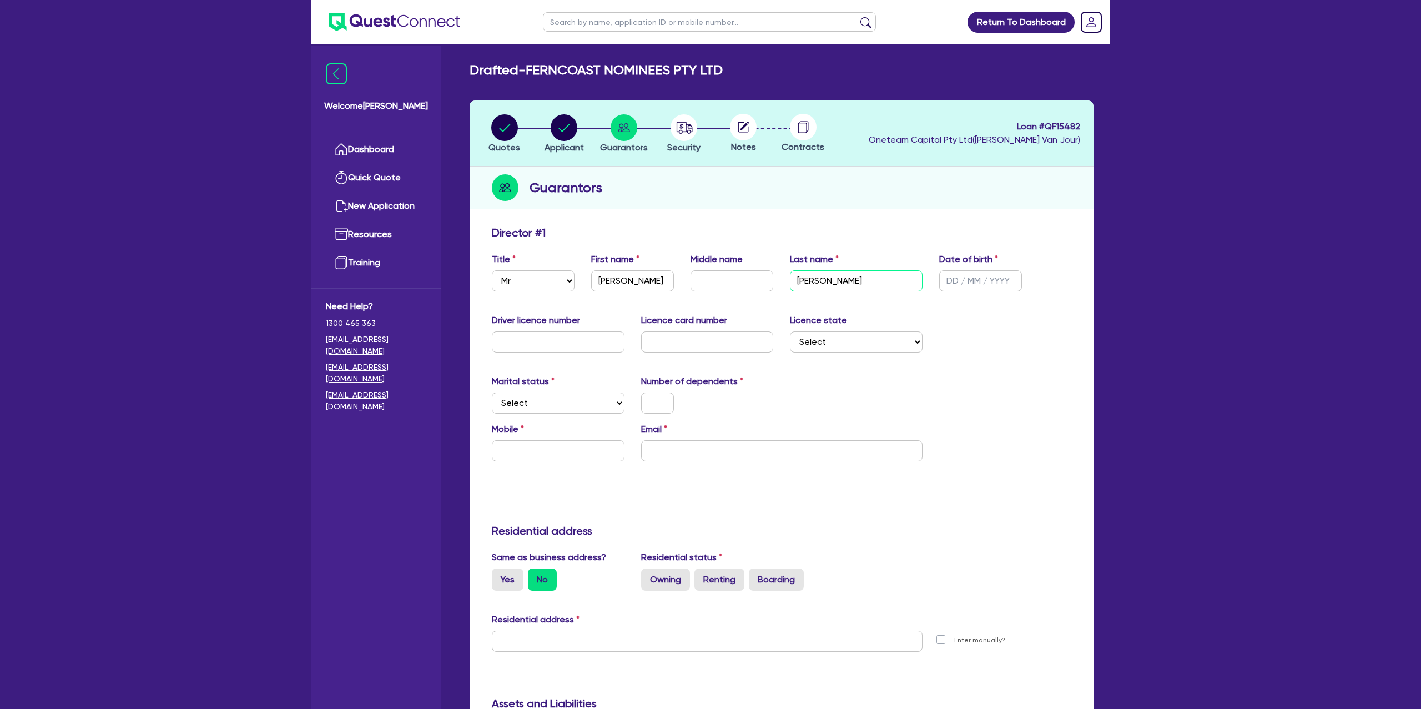
type input "[PERSON_NAME]"
click at [957, 284] on input "text" at bounding box center [980, 280] width 83 height 21
type input "[DATE]"
click at [500, 340] on input "text" at bounding box center [558, 341] width 133 height 21
type input "3789645"
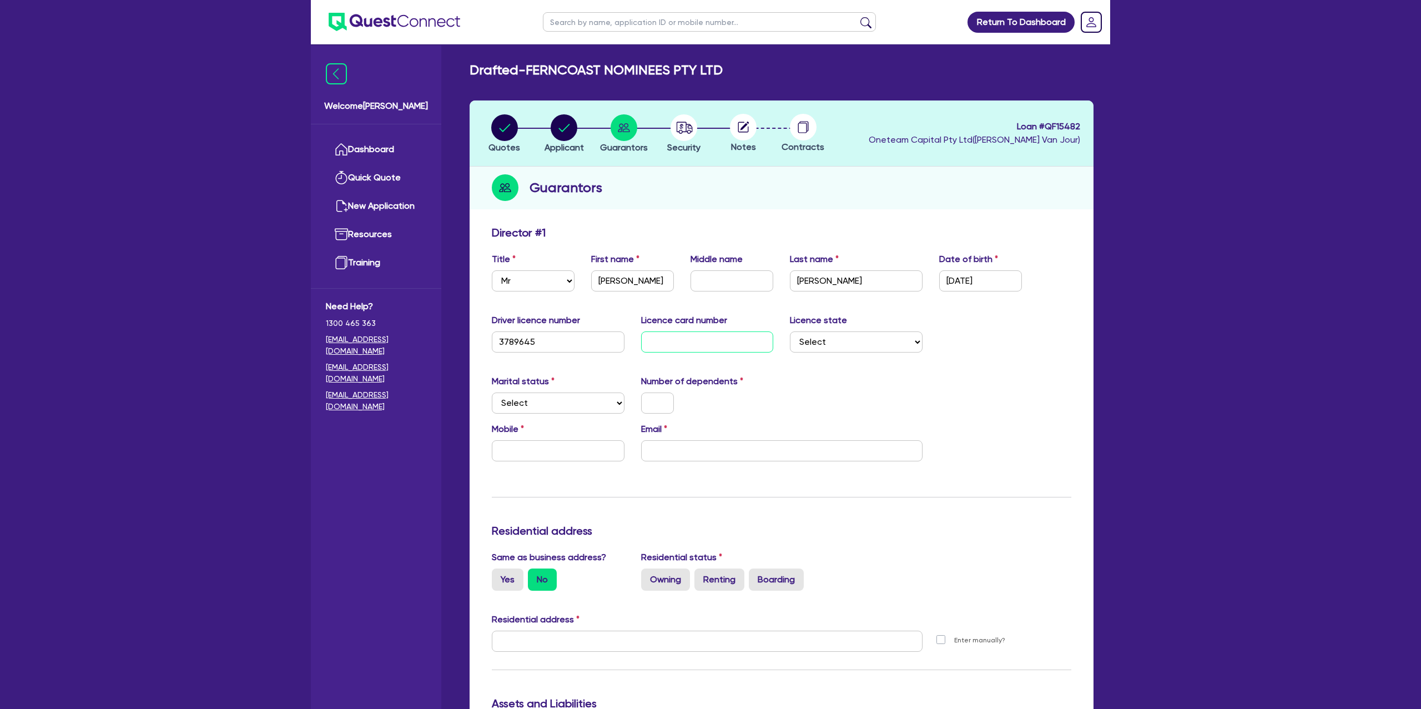
click at [677, 336] on input "text" at bounding box center [707, 341] width 133 height 21
click at [714, 284] on input "text" at bounding box center [732, 280] width 83 height 21
click at [1066, 366] on div "Update residential status for Director #1 Boarding is only acceptable when the …" at bounding box center [782, 636] width 580 height 821
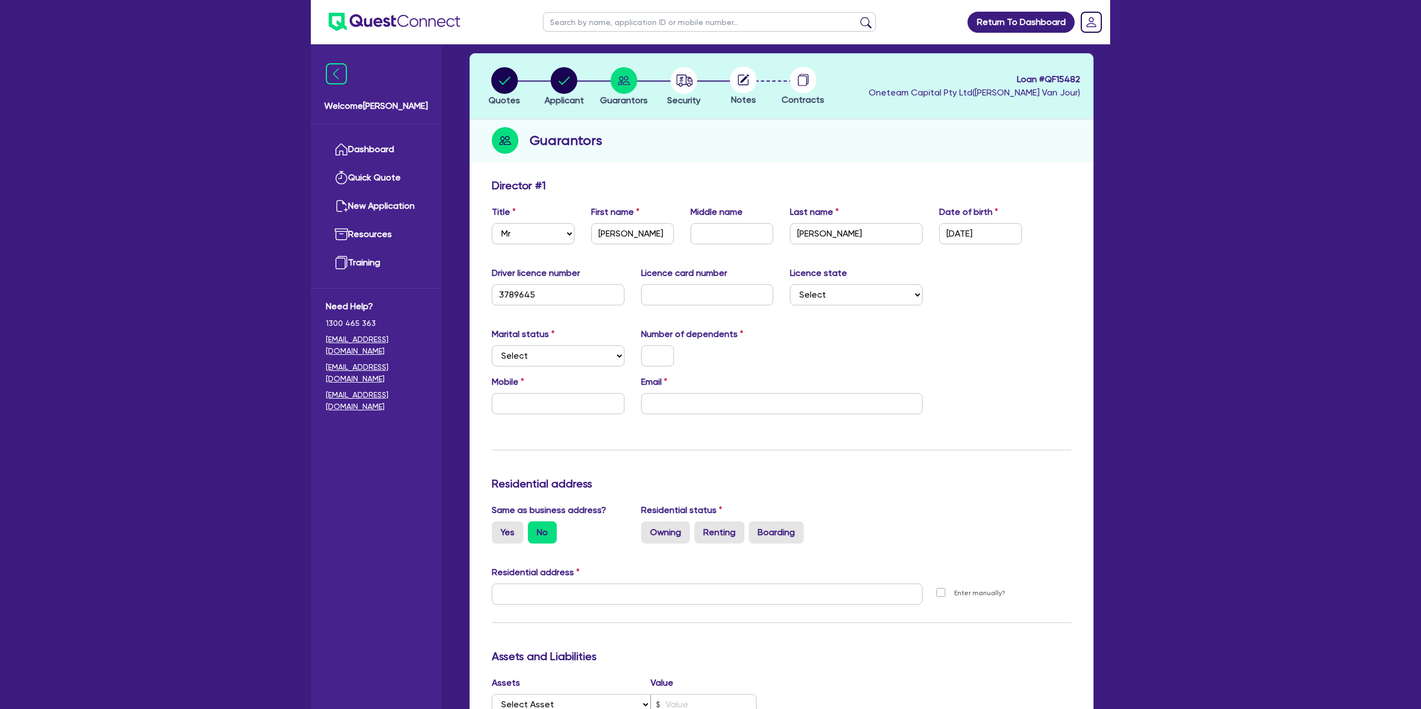
scroll to position [56, 0]
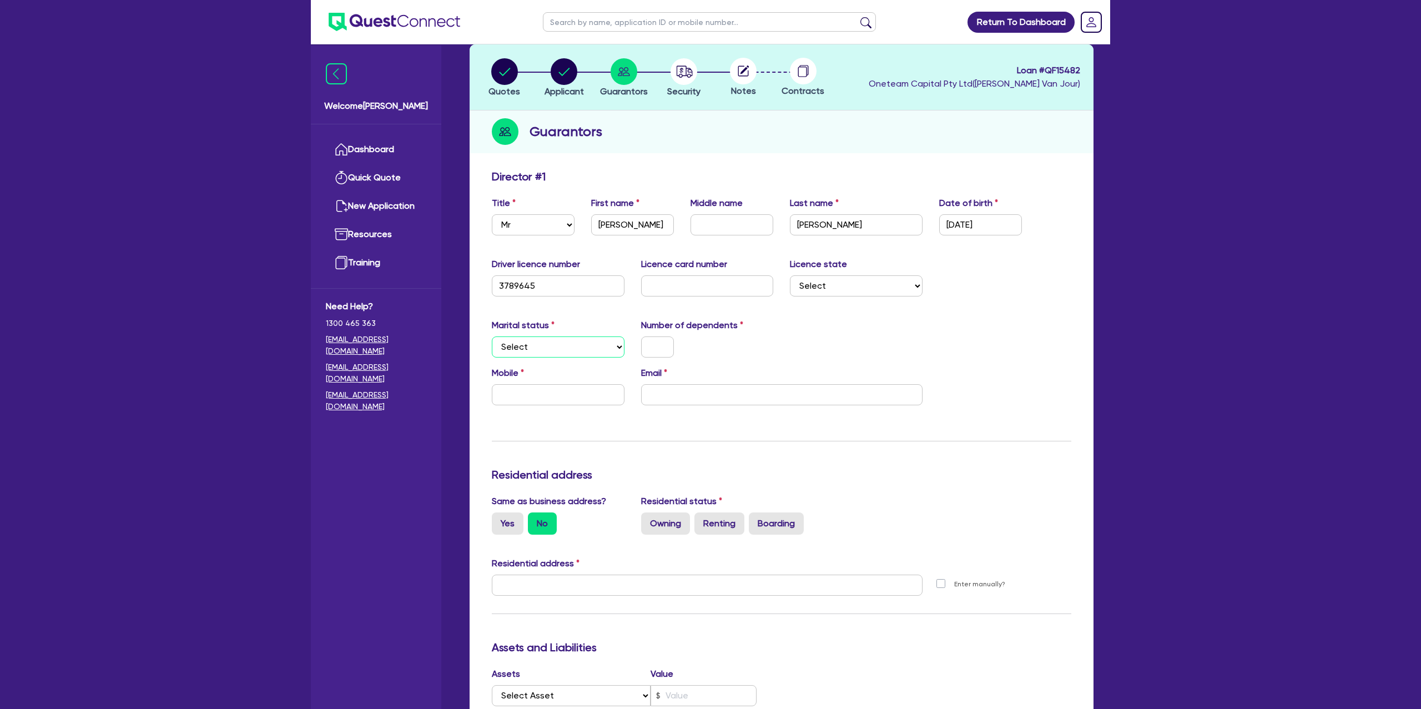
click at [547, 345] on select "Select Single Married De Facto / Partner" at bounding box center [558, 346] width 133 height 21
select select "MARRIED"
click at [492, 336] on select "Select Single Married De Facto / Partner" at bounding box center [558, 346] width 133 height 21
click at [660, 347] on input "text" at bounding box center [657, 346] width 33 height 21
click at [549, 406] on div "Mobile Email" at bounding box center [782, 390] width 596 height 48
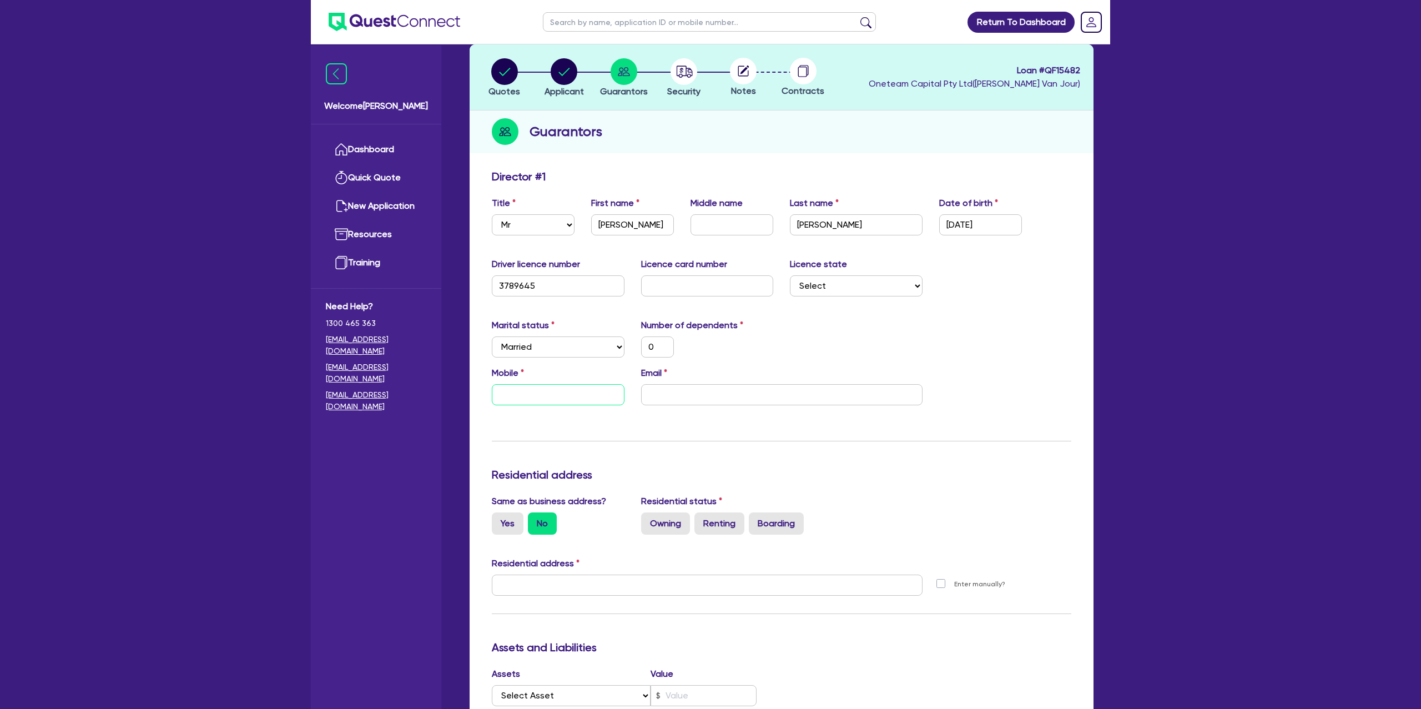
drag, startPoint x: 588, startPoint y: 385, endPoint x: 581, endPoint y: 395, distance: 12.3
click at [587, 387] on input "text" at bounding box center [558, 394] width 133 height 21
type input "0"
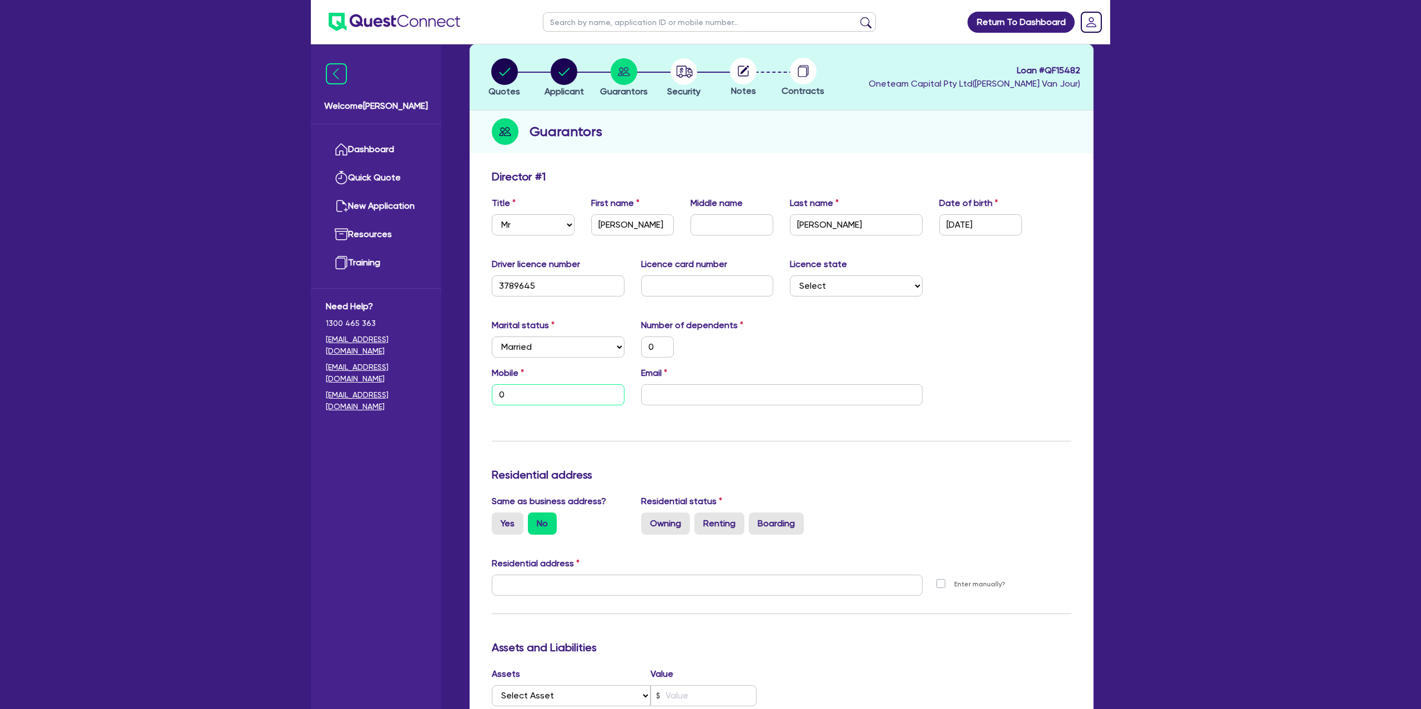
type input "04"
type input "0"
type input "041"
type input "0"
type input "0419"
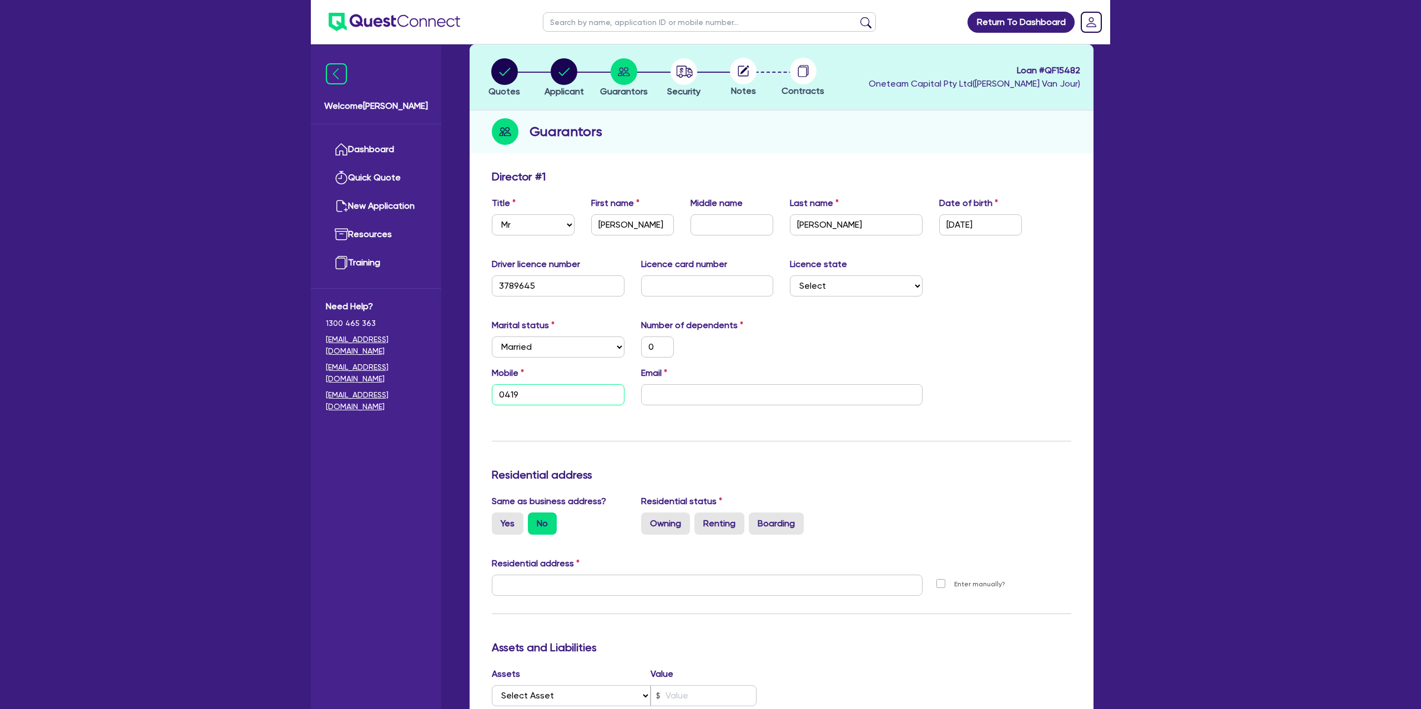
type input "0"
type input "0419 0"
type input "0"
type input "0419 04"
type input "0"
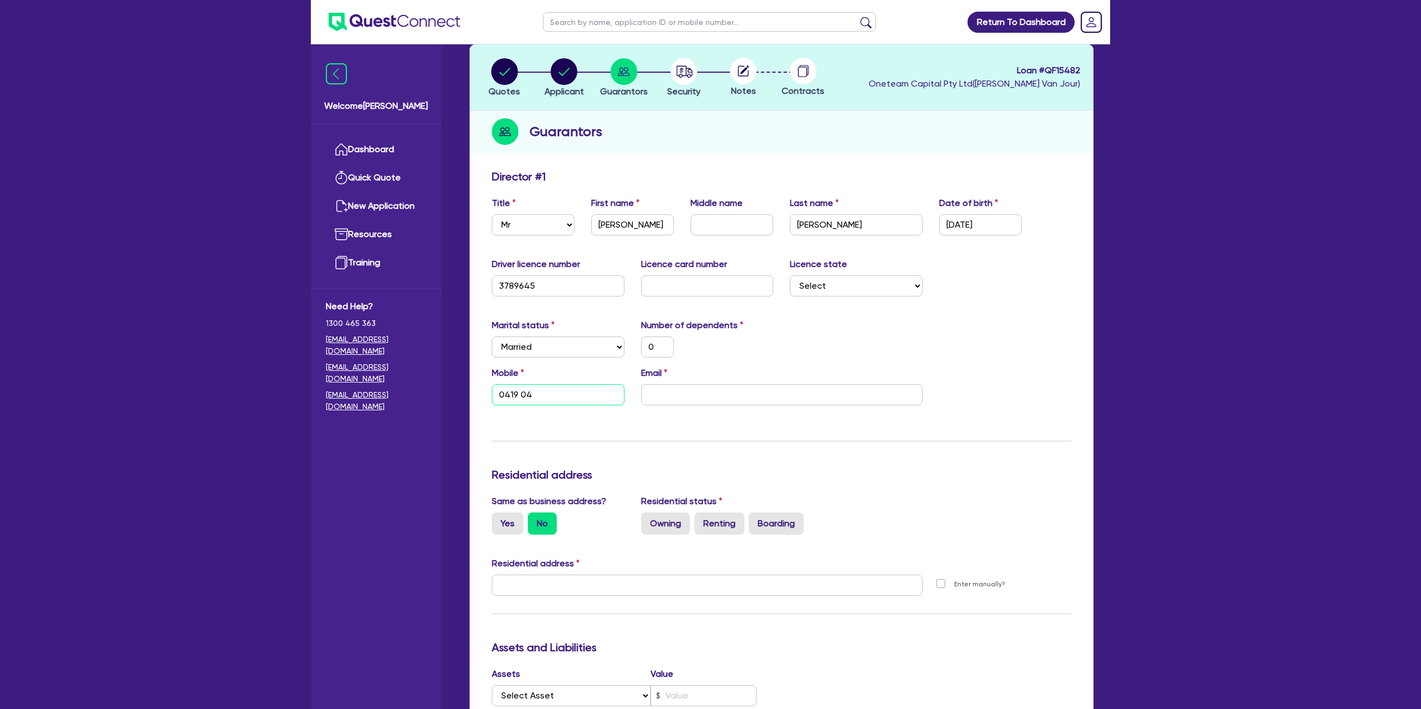
type input "0419 044"
type input "0"
type input "0419 044 6"
type input "0"
type input "0419 044 64"
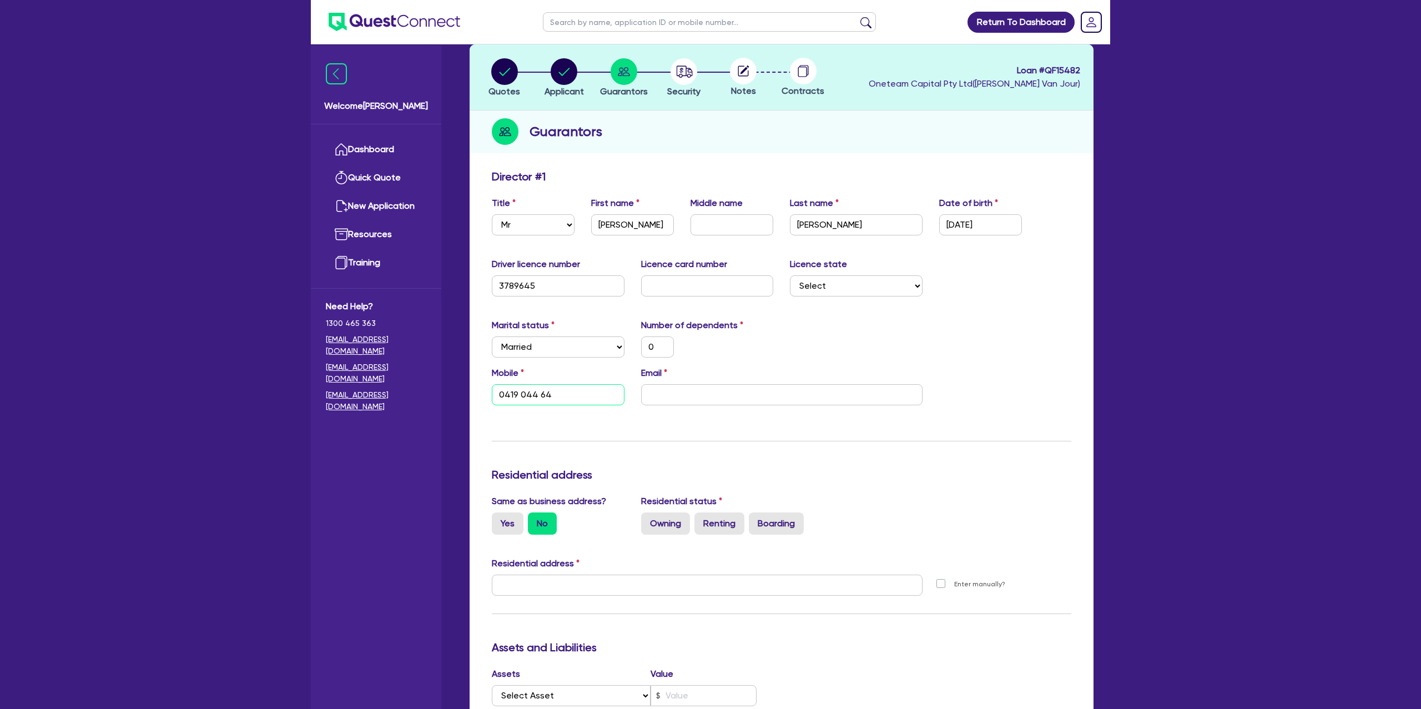
type input "0"
type input "0419 044 640"
click at [691, 396] on input "email" at bounding box center [781, 394] width 281 height 21
paste input "[EMAIL_ADDRESS][DOMAIN_NAME]"
type input "0"
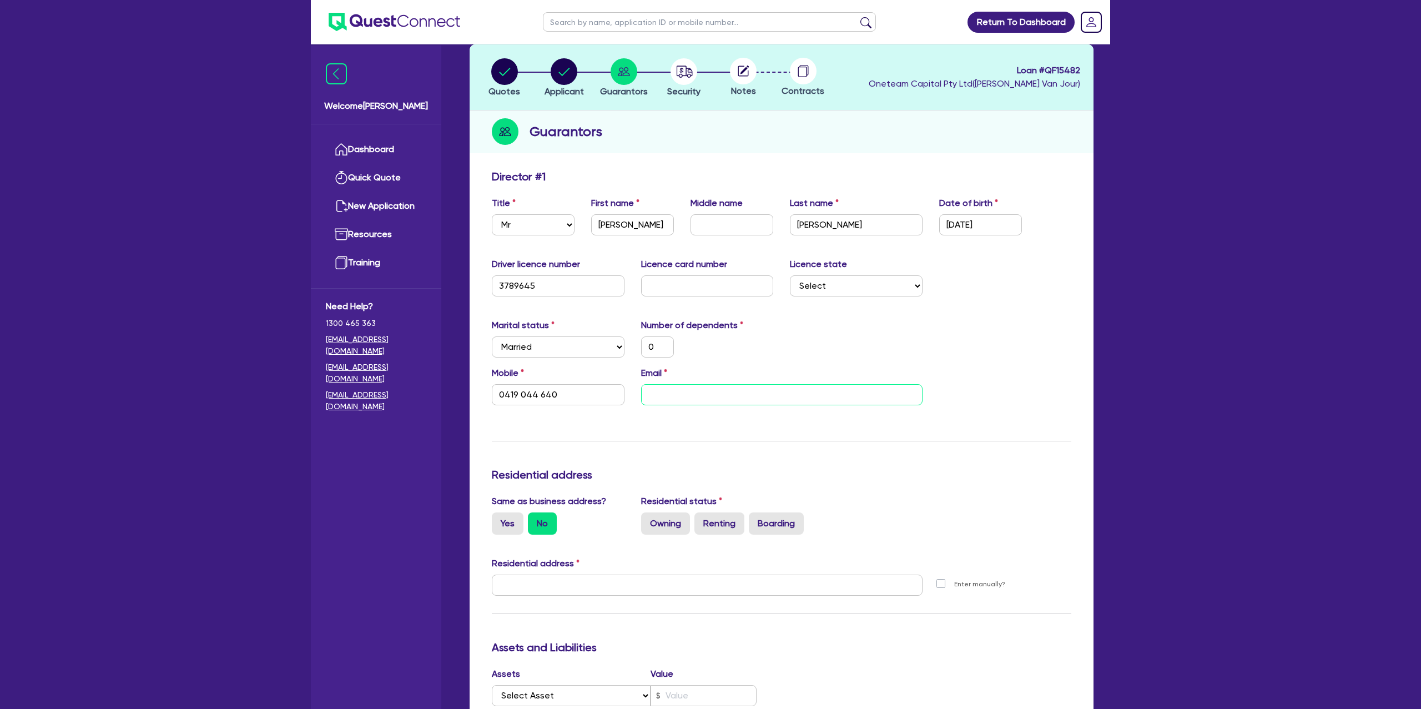
type input "0419 044 640"
type input "[EMAIL_ADDRESS][DOMAIN_NAME]"
click at [849, 349] on div "Marital status Select [DEMOGRAPHIC_DATA] Married De Facto / Partner Number of d…" at bounding box center [782, 343] width 596 height 48
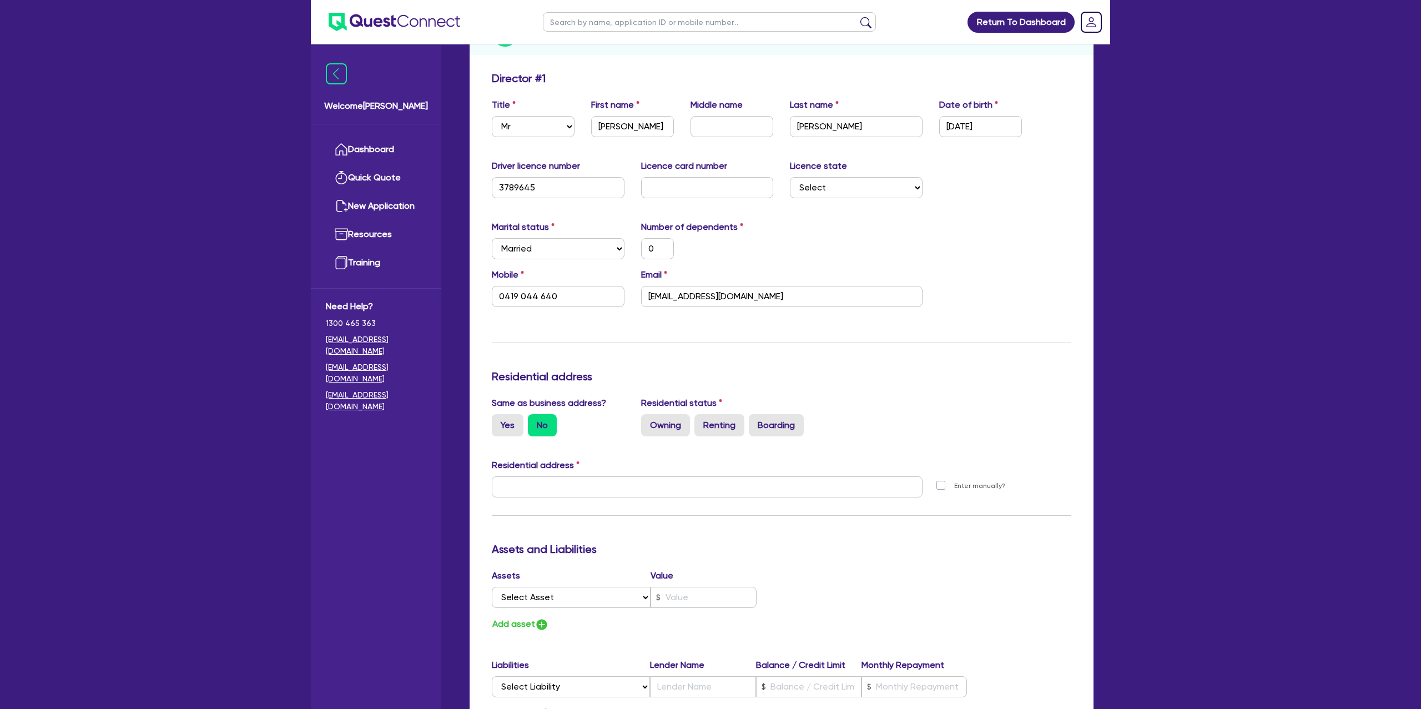
scroll to position [154, 0]
click at [502, 422] on label "Yes" at bounding box center [508, 426] width 32 height 22
click at [499, 422] on input "Yes" at bounding box center [495, 418] width 7 height 7
radio input "true"
type input "0"
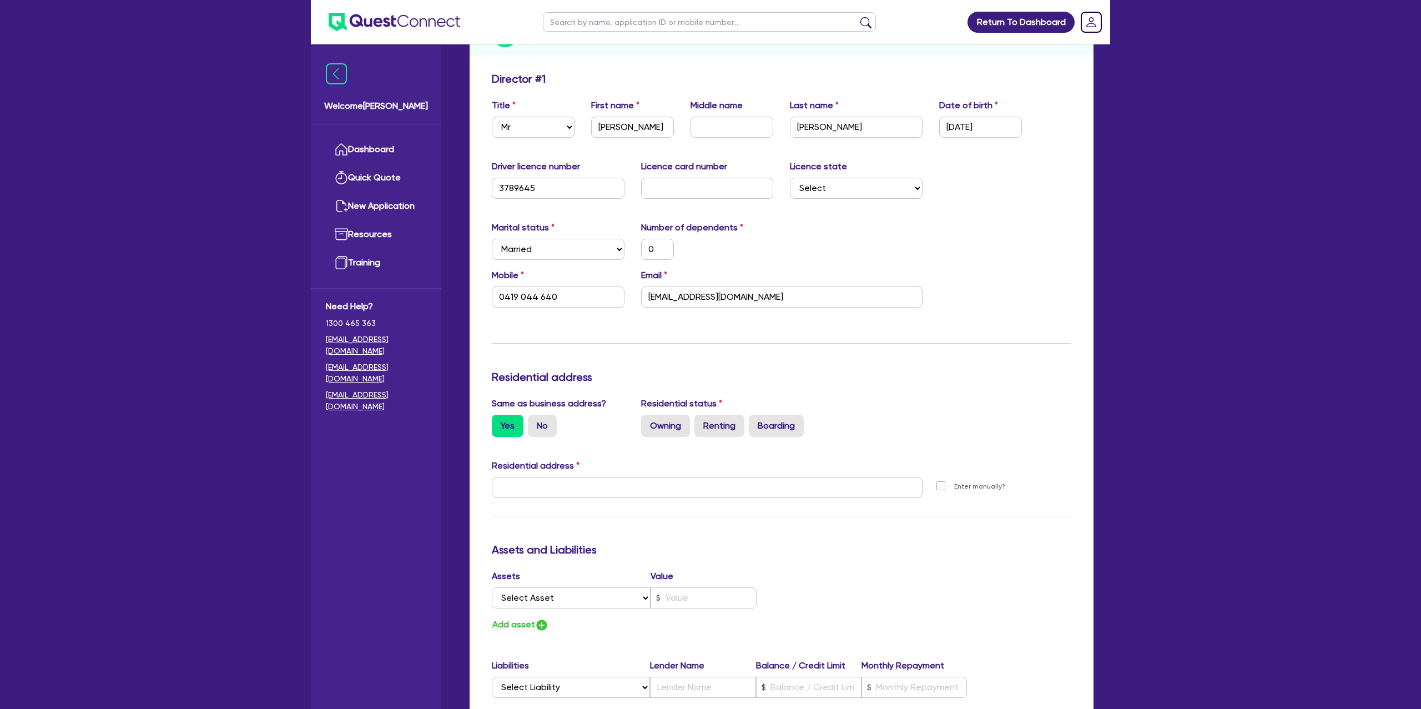
type input "0419 044 640"
type input "[STREET_ADDRESS][PERSON_NAME]"
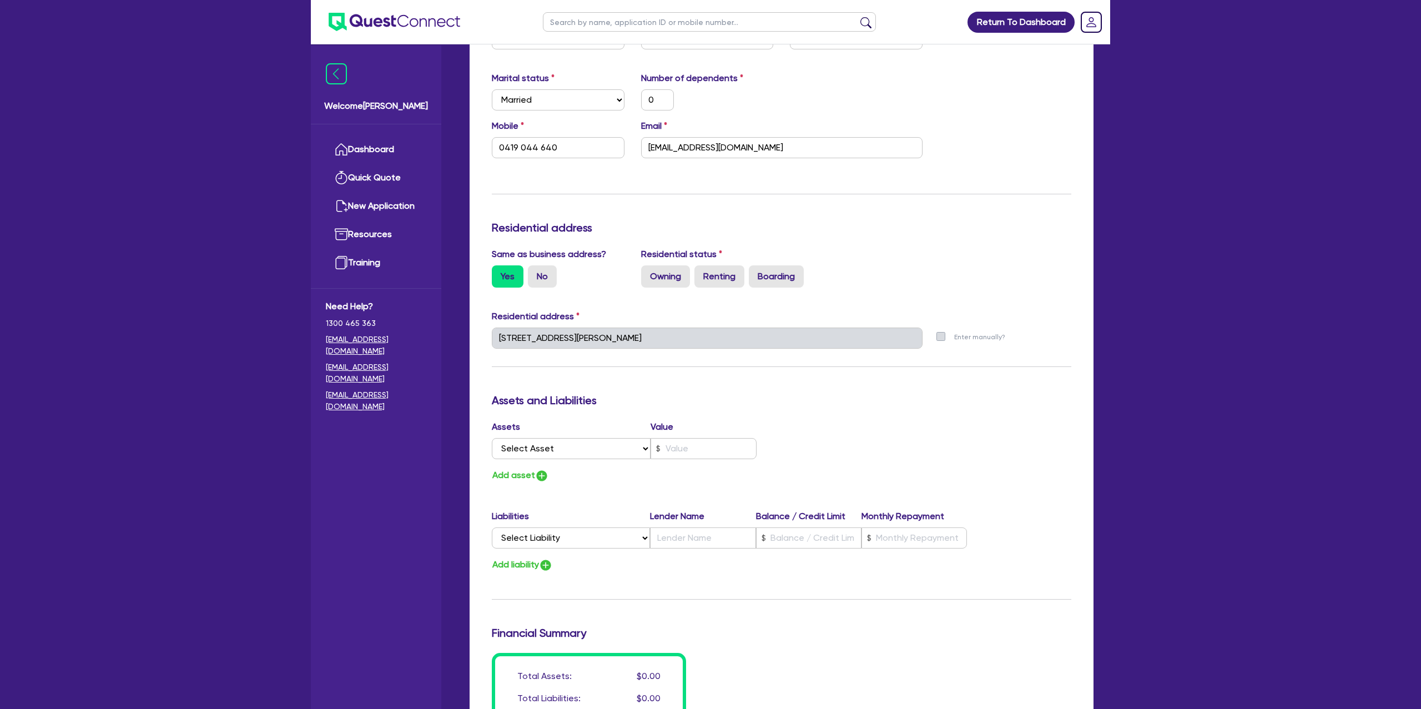
scroll to position [321, 0]
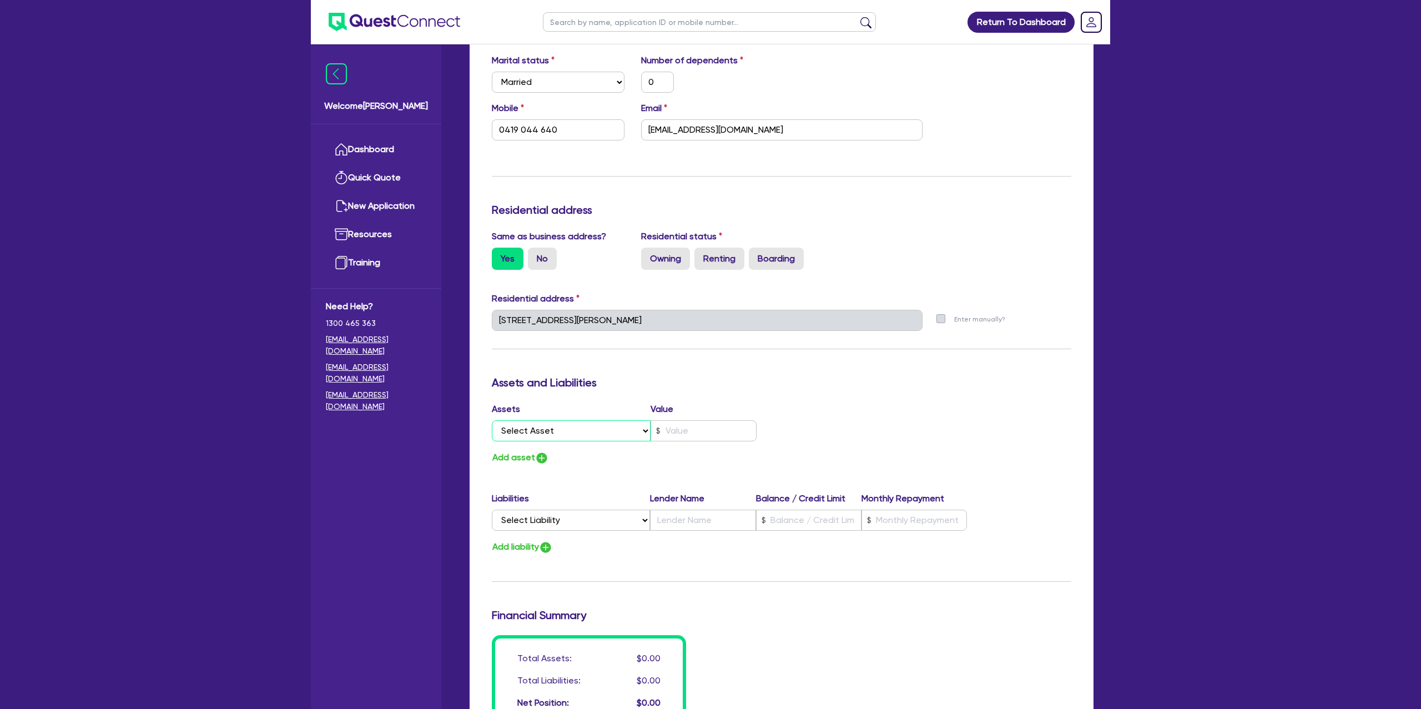
click at [570, 425] on select "Select Asset Cash Property Investment property Vehicle Truck Trailer Equipment …" at bounding box center [571, 430] width 159 height 21
select select "CASH"
click at [492, 420] on select "Select Asset Cash Property Investment property Vehicle Truck Trailer Equipment …" at bounding box center [571, 430] width 159 height 21
type input "0"
type input "0419 044 640"
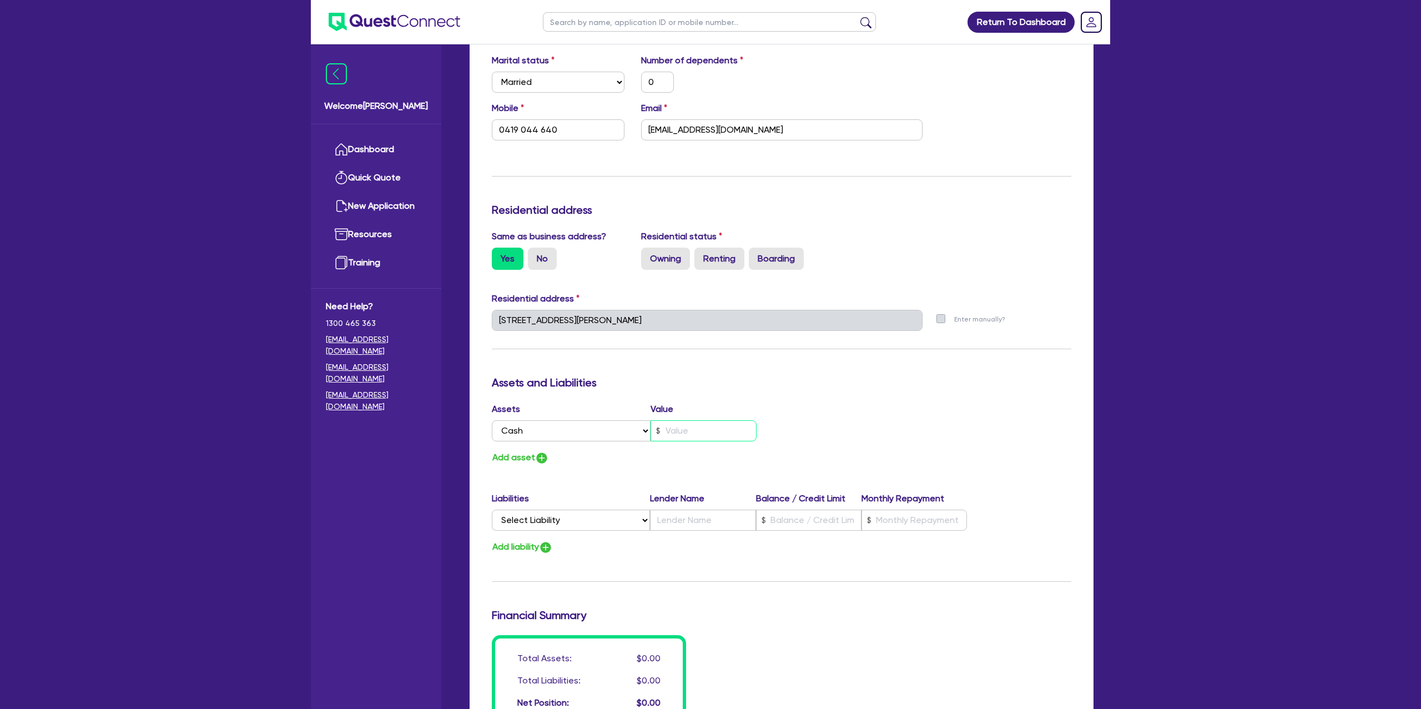
click at [704, 423] on input "text" at bounding box center [704, 430] width 106 height 21
type input "0"
type input "0419 044 640"
type input "1"
type input "0"
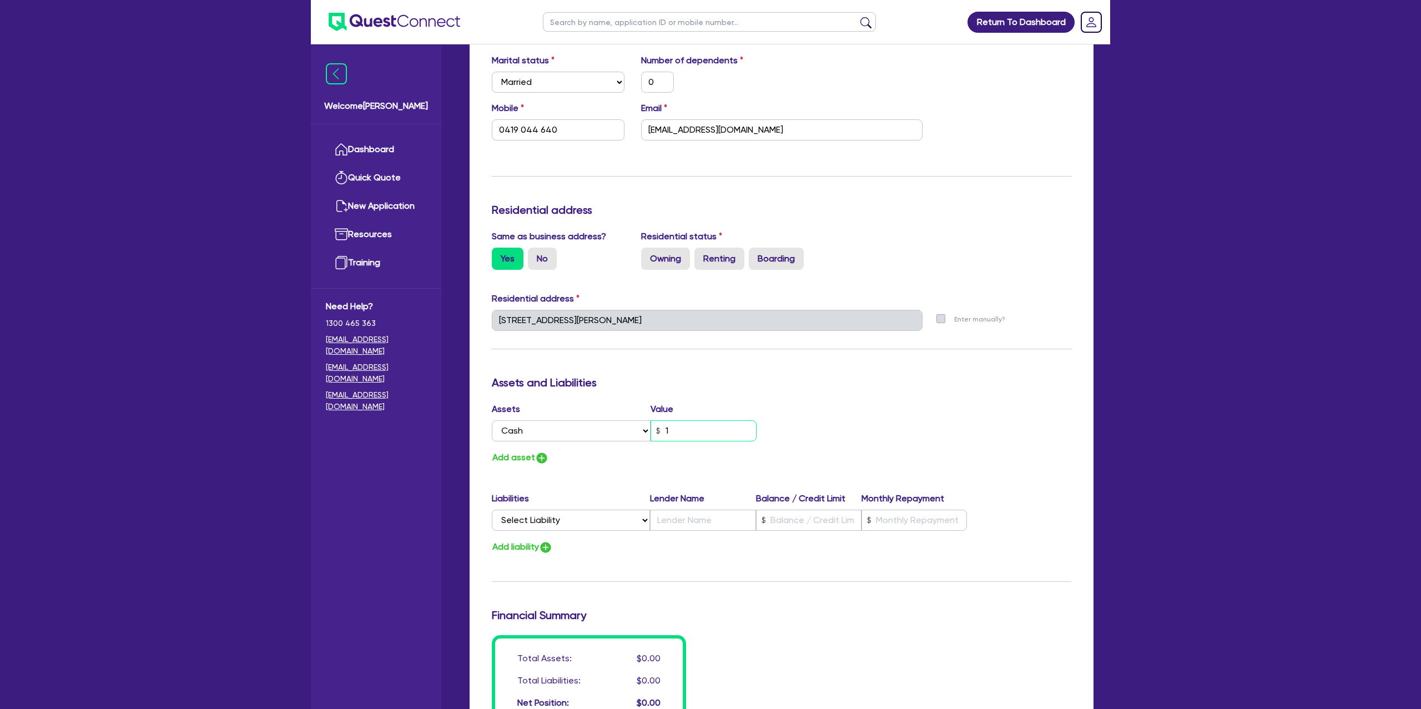
type input "0419 044 640"
type input "14"
type input "0"
type input "0419 044 640"
type input "140"
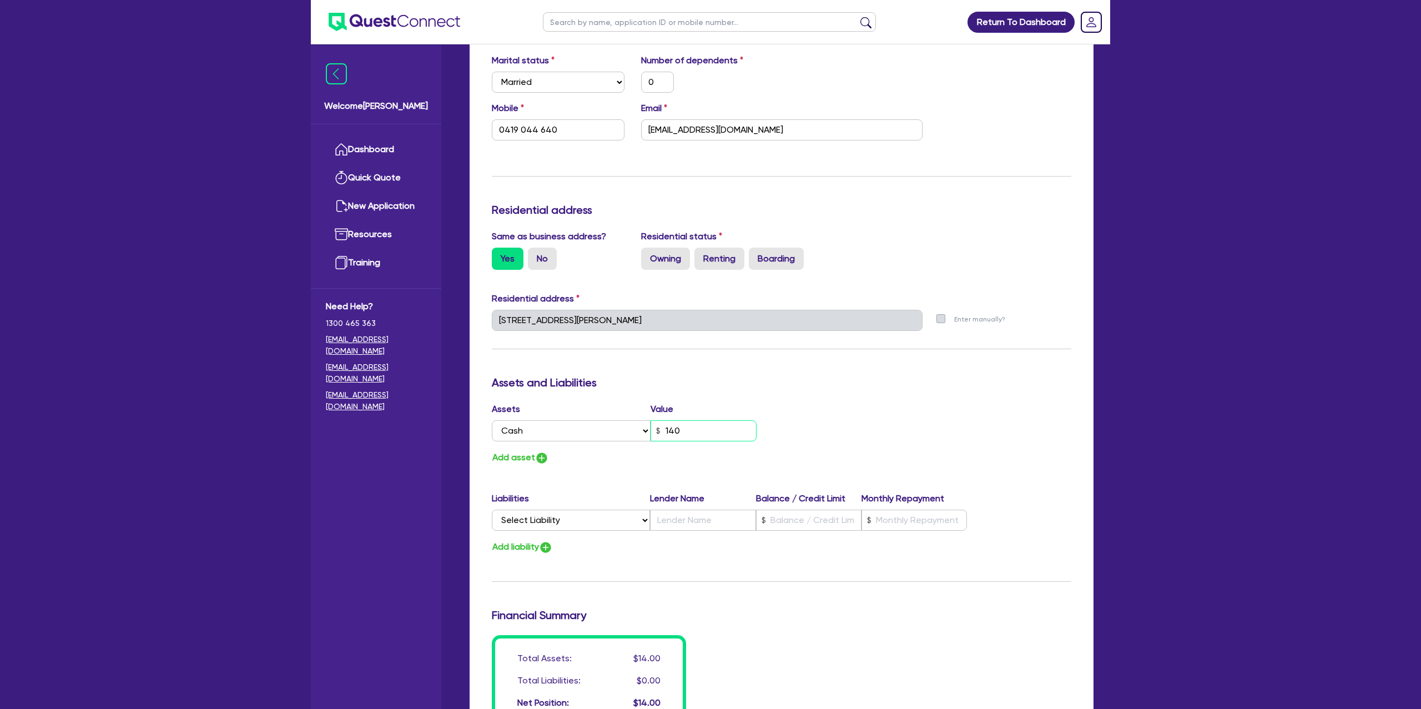
type input "0"
type input "0419 044 640"
type input "1,400"
type input "0"
type input "0419 044 640"
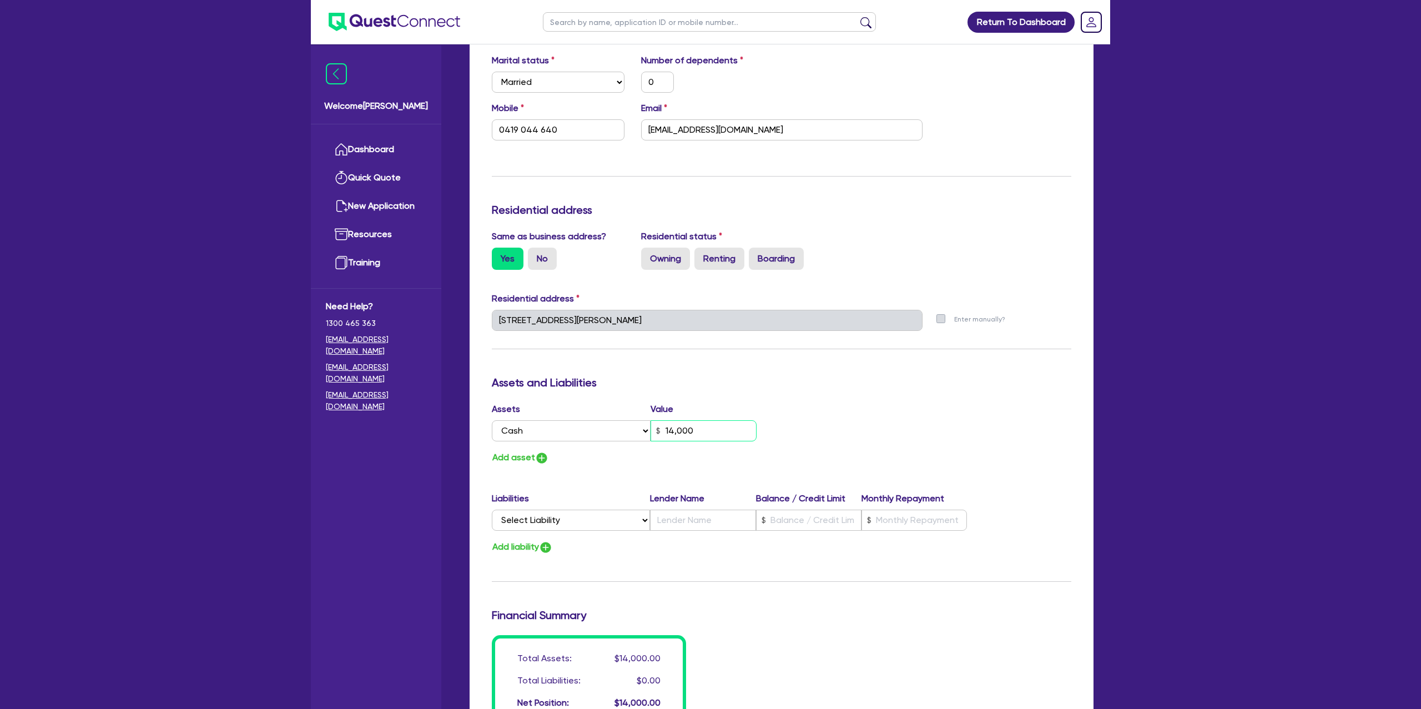
type input "14,000"
click at [815, 441] on div "Assets Value Select Asset Cash Property Investment property Vehicle Truck Trail…" at bounding box center [782, 433] width 596 height 63
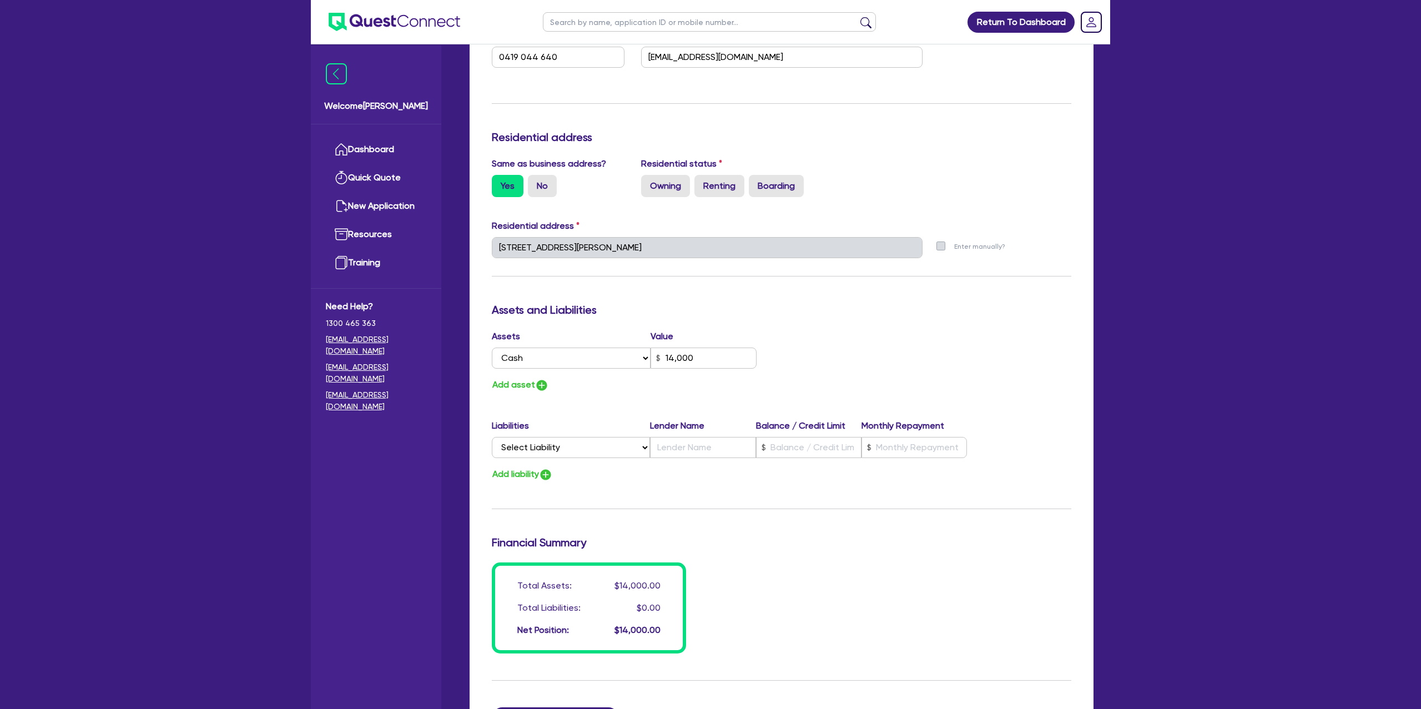
scroll to position [395, 0]
click at [519, 384] on button "Add asset" at bounding box center [520, 383] width 57 height 15
type input "0"
type input "0419 044 640"
type input "14,000"
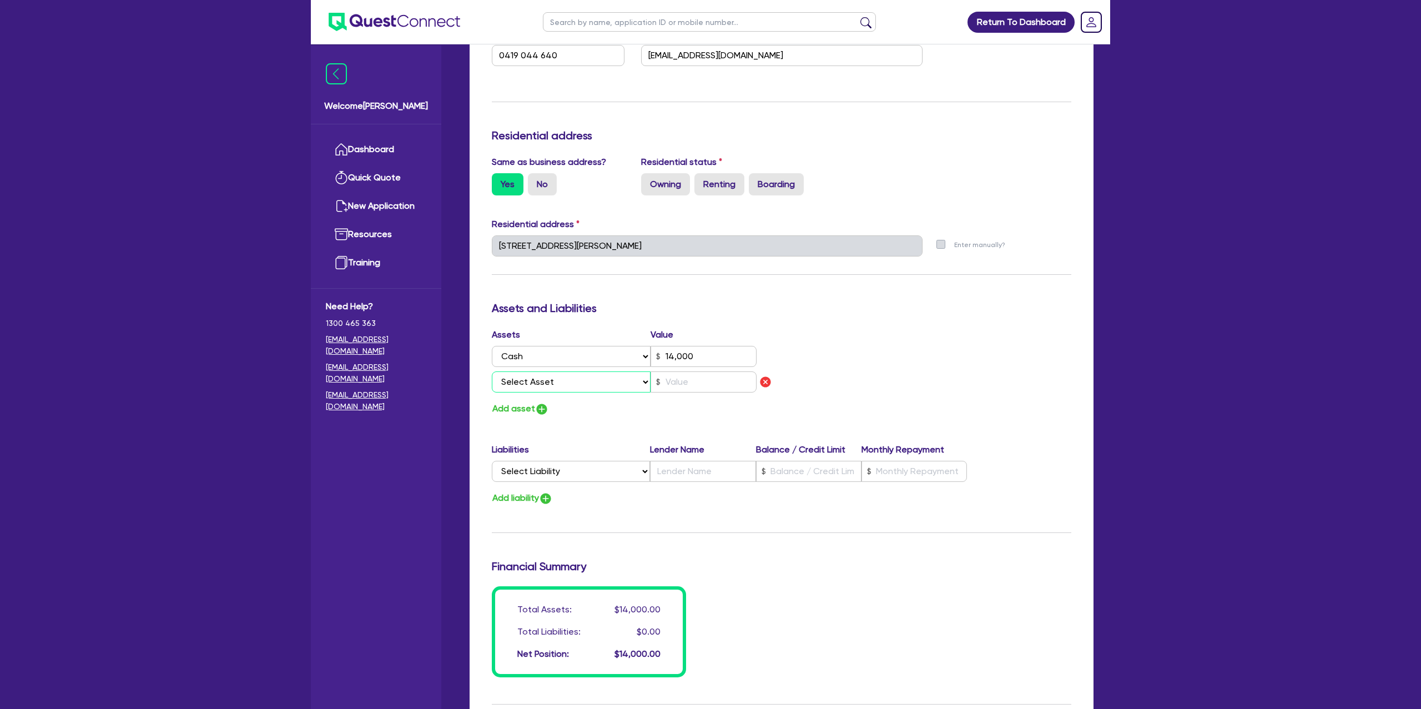
click at [578, 385] on select "Select Asset Cash Property Investment property Vehicle Truck Trailer Equipment …" at bounding box center [571, 381] width 159 height 21
select select "PROPERTY"
click at [492, 371] on select "Select Asset Cash Property Investment property Vehicle Truck Trailer Equipment …" at bounding box center [571, 381] width 159 height 21
type input "0"
type input "0419 044 640"
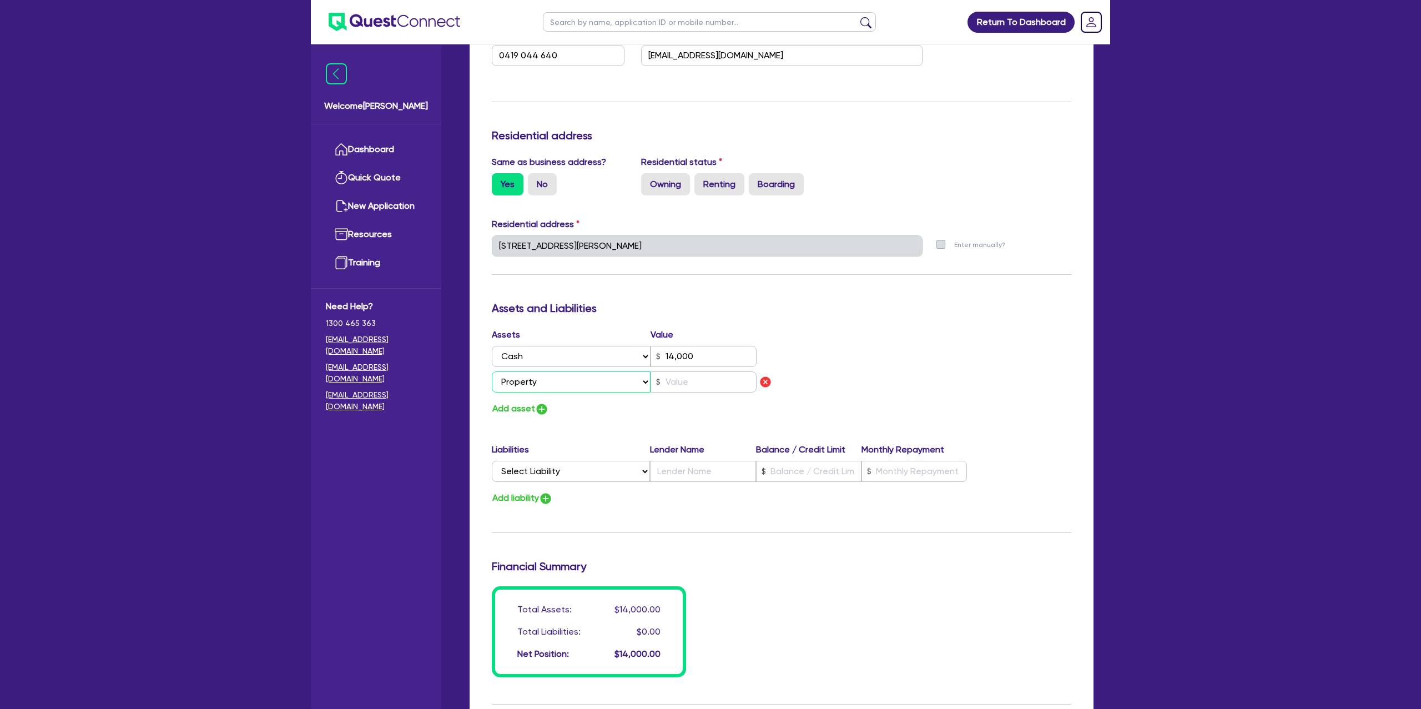
type input "14,000"
drag, startPoint x: 682, startPoint y: 390, endPoint x: 693, endPoint y: 381, distance: 13.8
click at [693, 381] on input "text" at bounding box center [704, 381] width 106 height 21
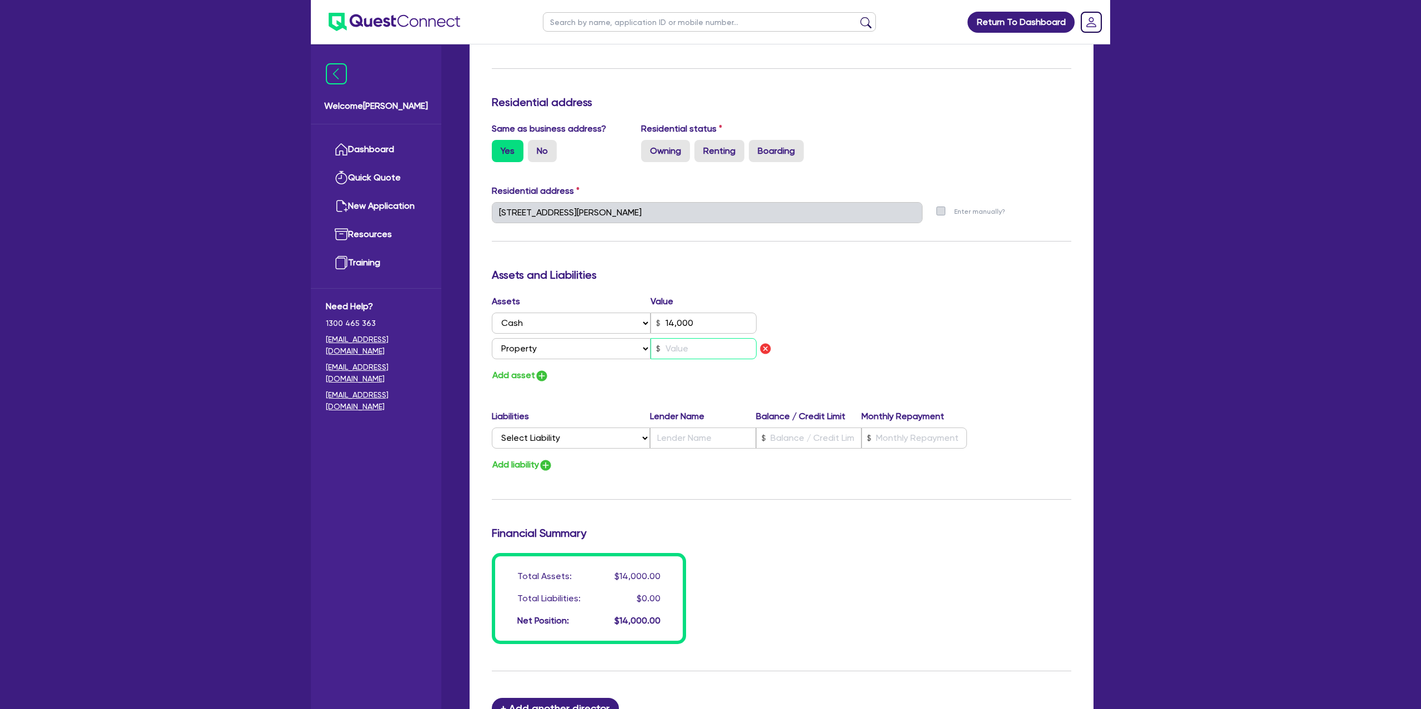
scroll to position [431, 0]
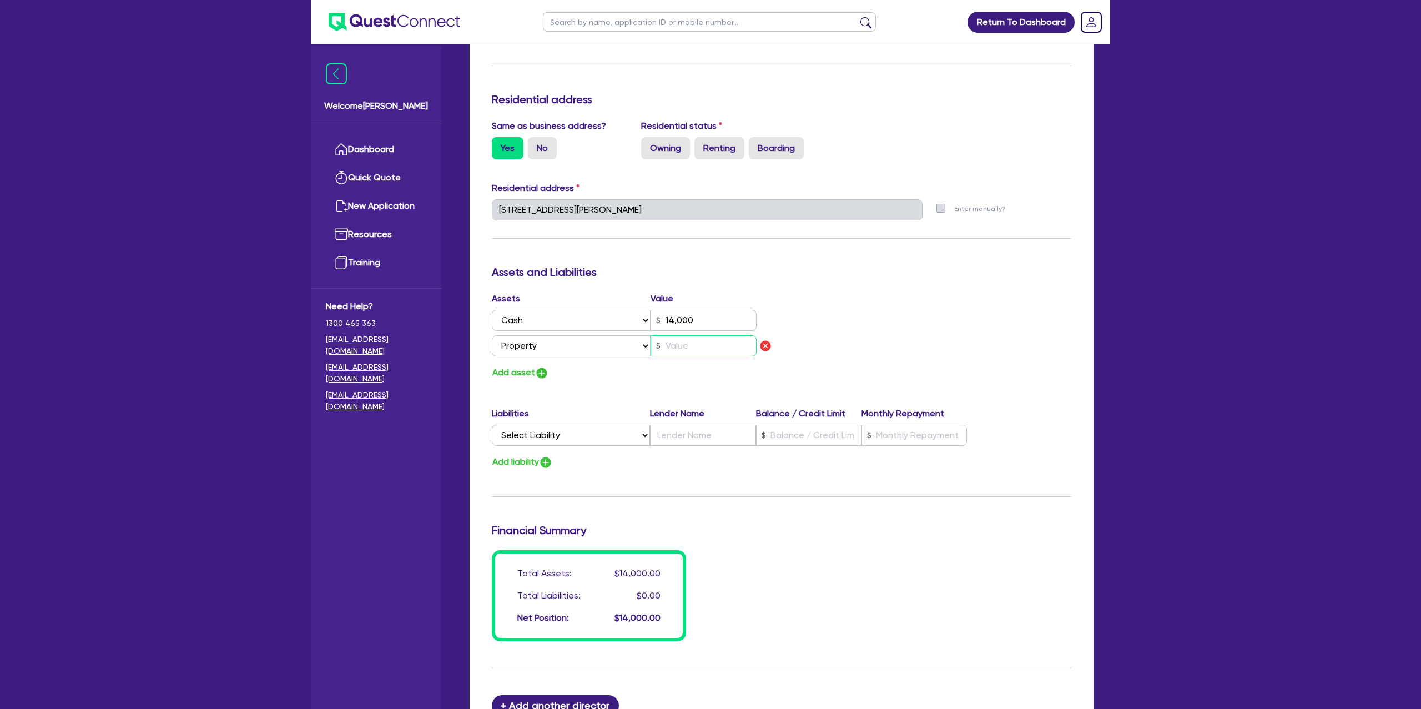
type input "0"
type input "0419 044 640"
type input "14,000"
type input "7"
type input "0"
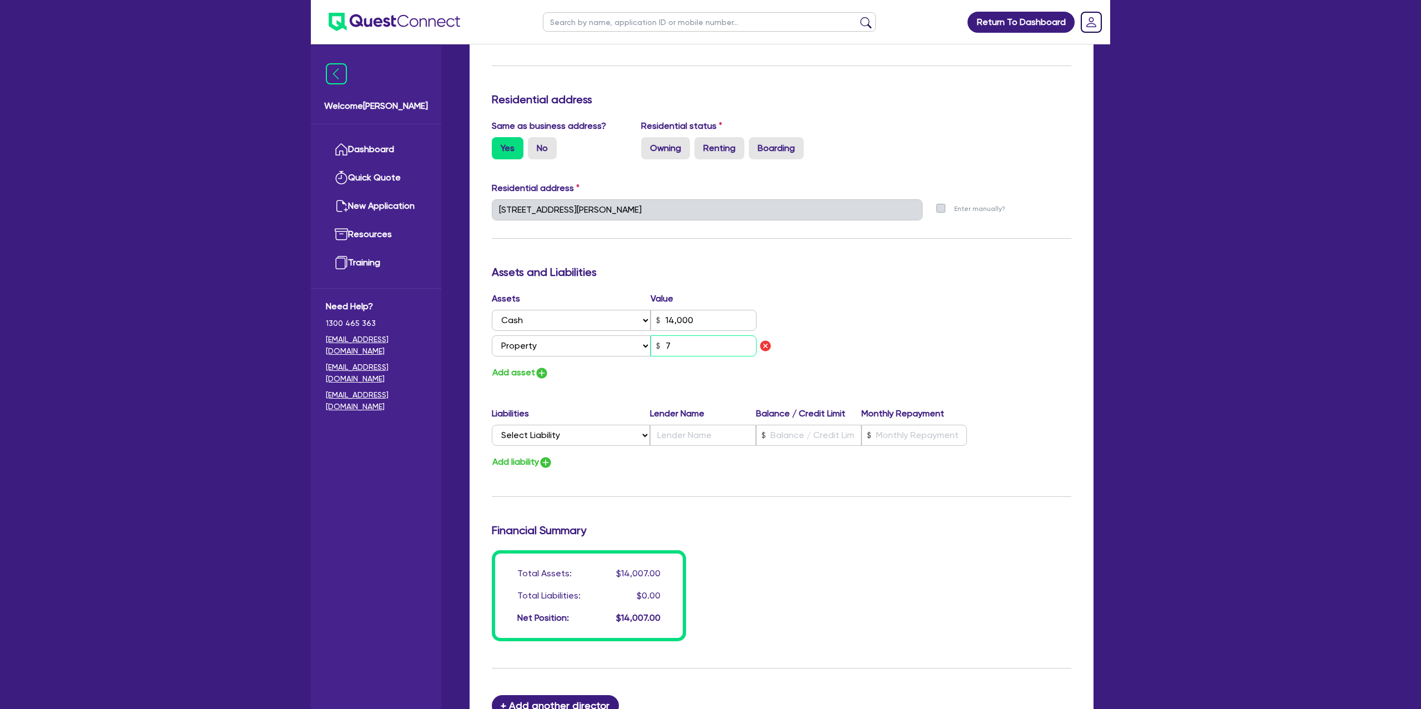
type input "0419 044 640"
type input "14,000"
type input "70"
type input "0"
type input "0419 044 640"
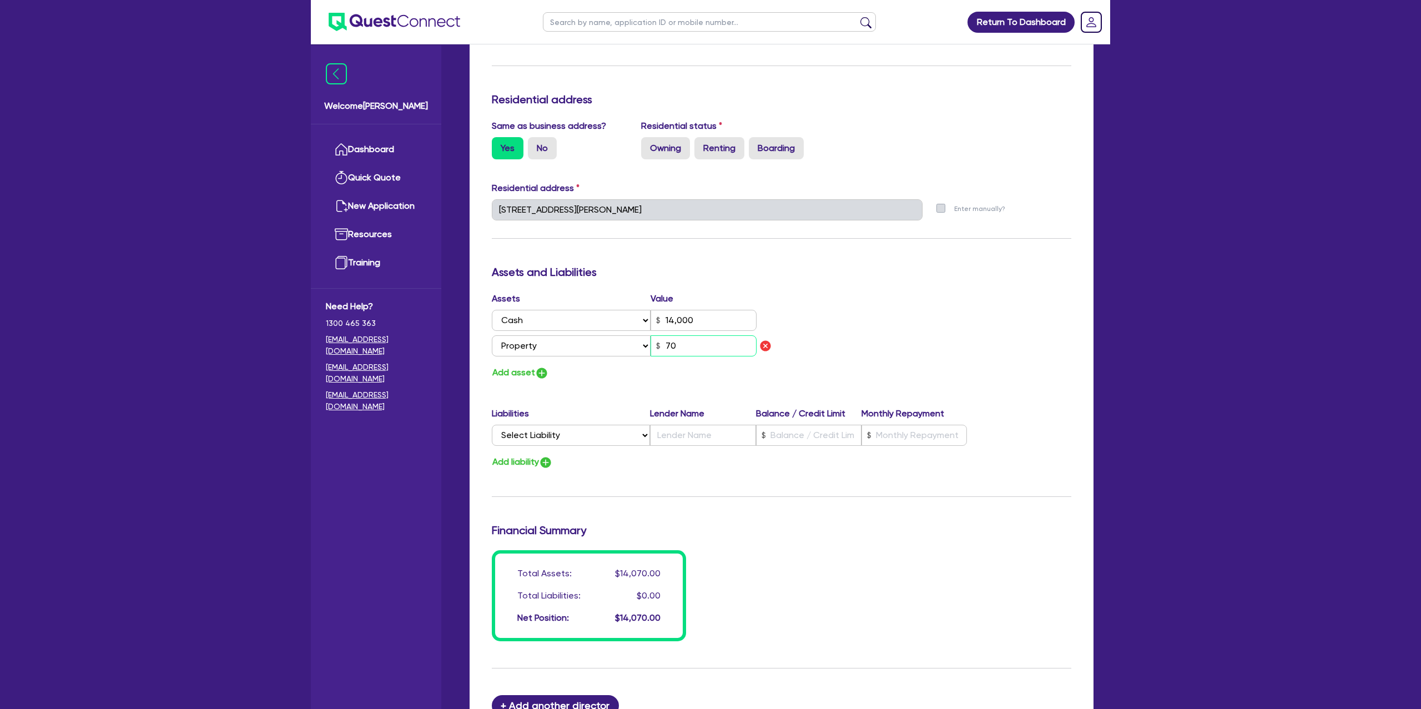
type input "14,000"
type input "700"
type input "0"
type input "0419 044 640"
type input "14,000"
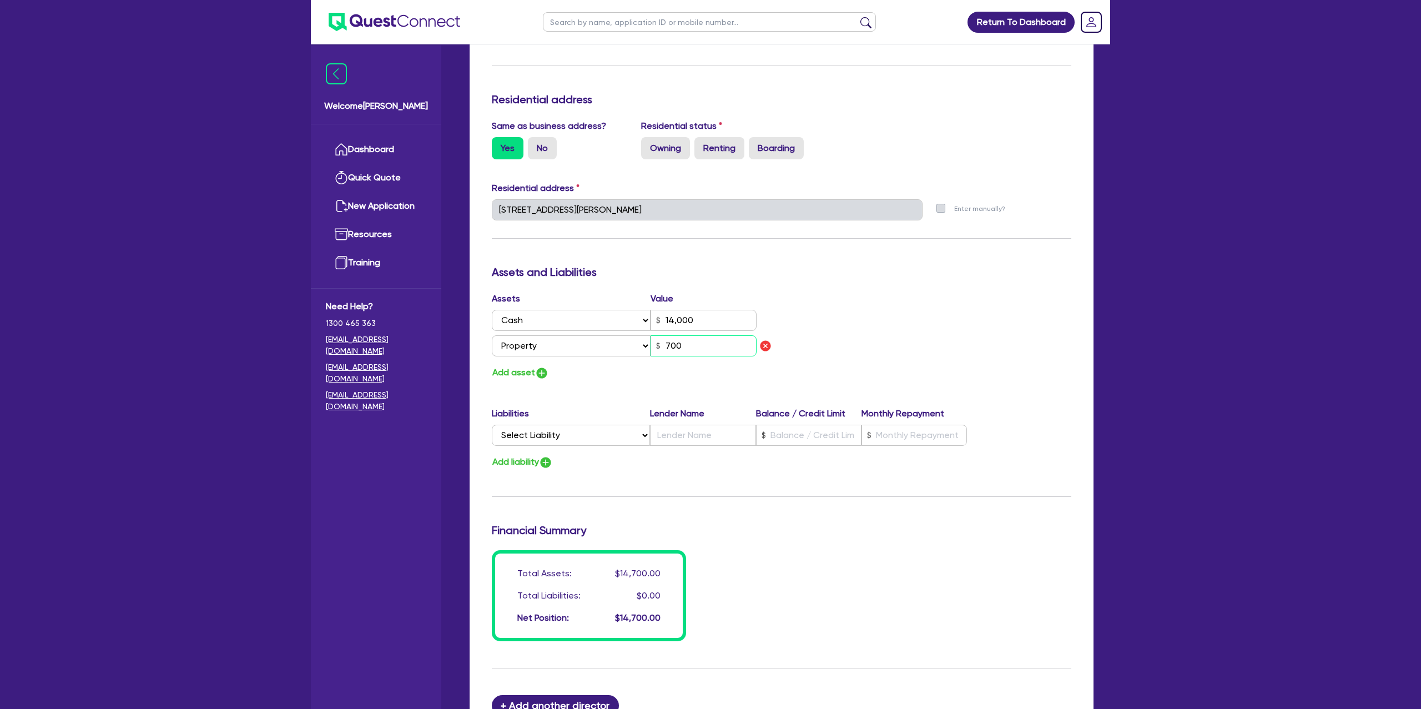
type input "7,000"
type input "0"
type input "0419 044 640"
type input "14,000"
type input "70,000"
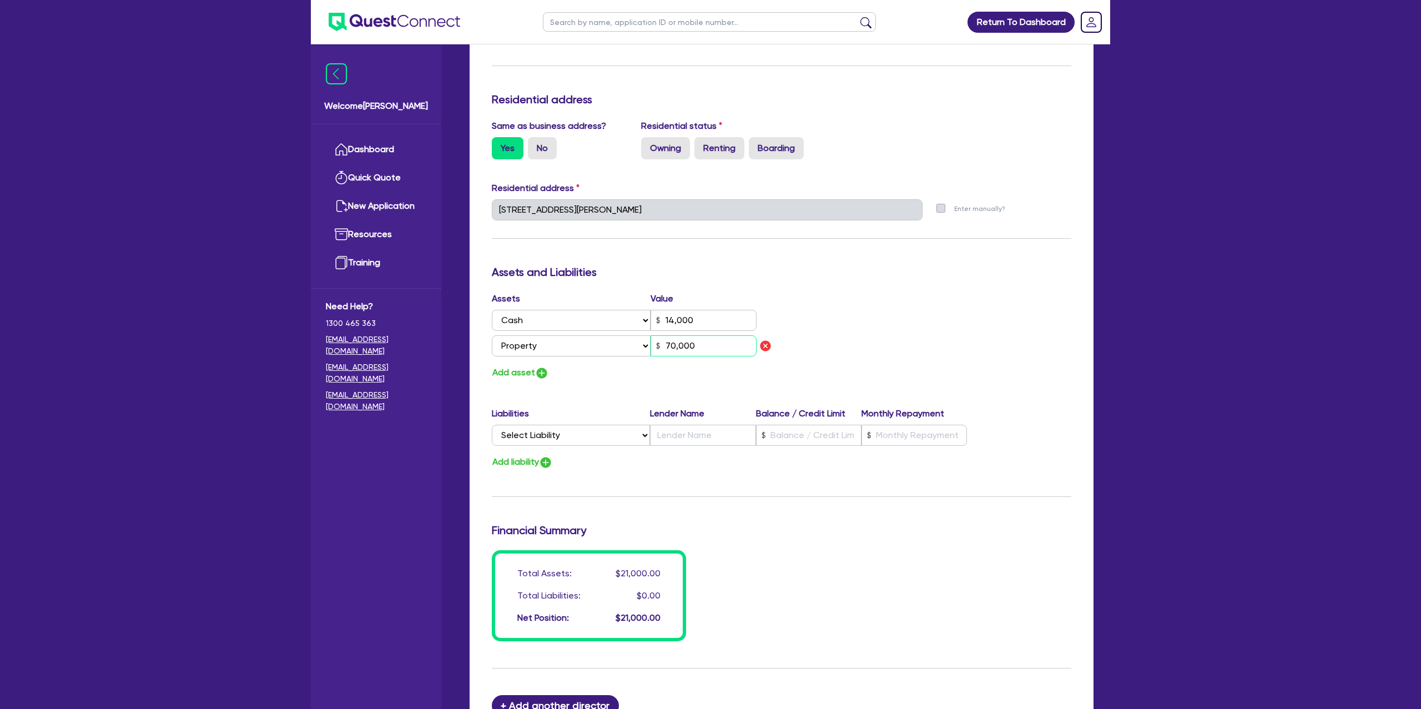
type input "0"
type input "0419 044 640"
type input "14,000"
type input "700,000"
drag, startPoint x: 693, startPoint y: 381, endPoint x: 912, endPoint y: 356, distance: 220.7
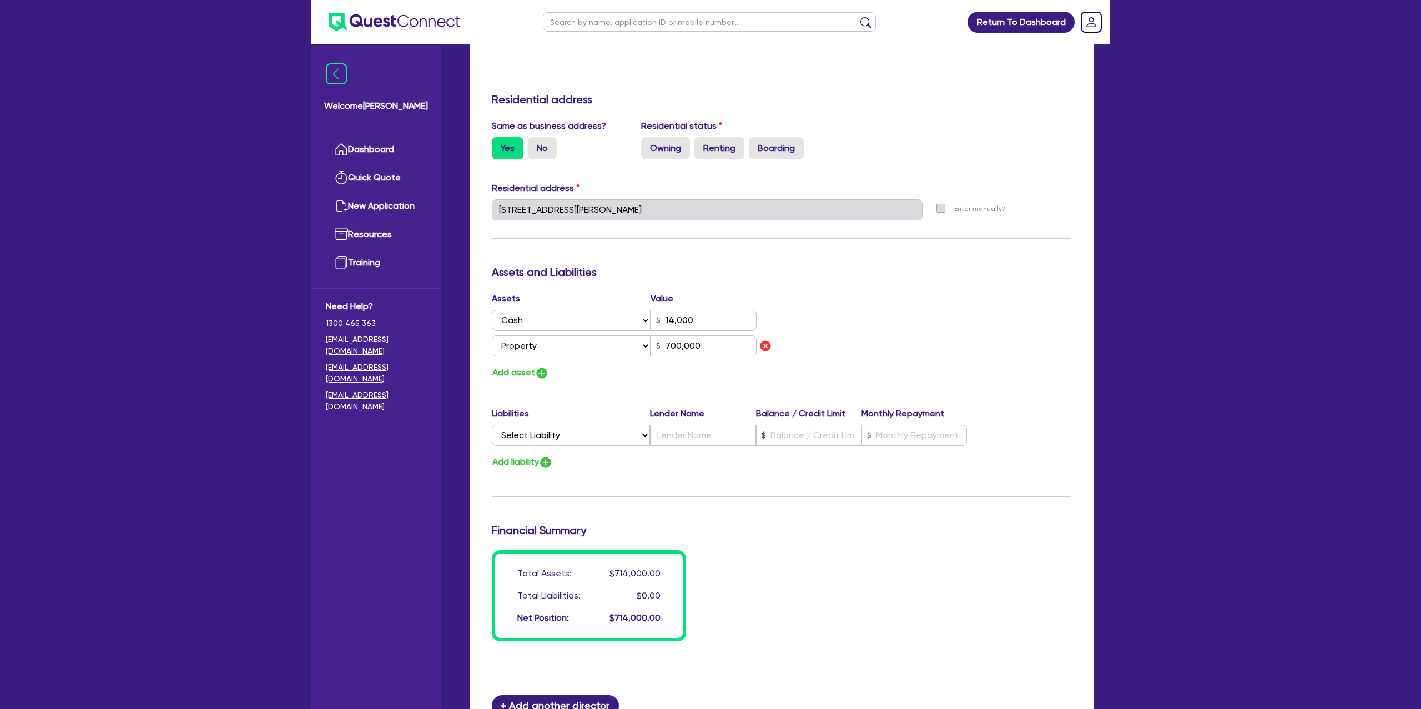
click at [912, 356] on div "Assets Value Select Asset Cash Property Investment property Vehicle Truck Trail…" at bounding box center [782, 336] width 596 height 88
click at [655, 147] on label "Owning" at bounding box center [665, 148] width 49 height 22
click at [648, 144] on input "Owning" at bounding box center [644, 140] width 7 height 7
radio input "true"
type input "0"
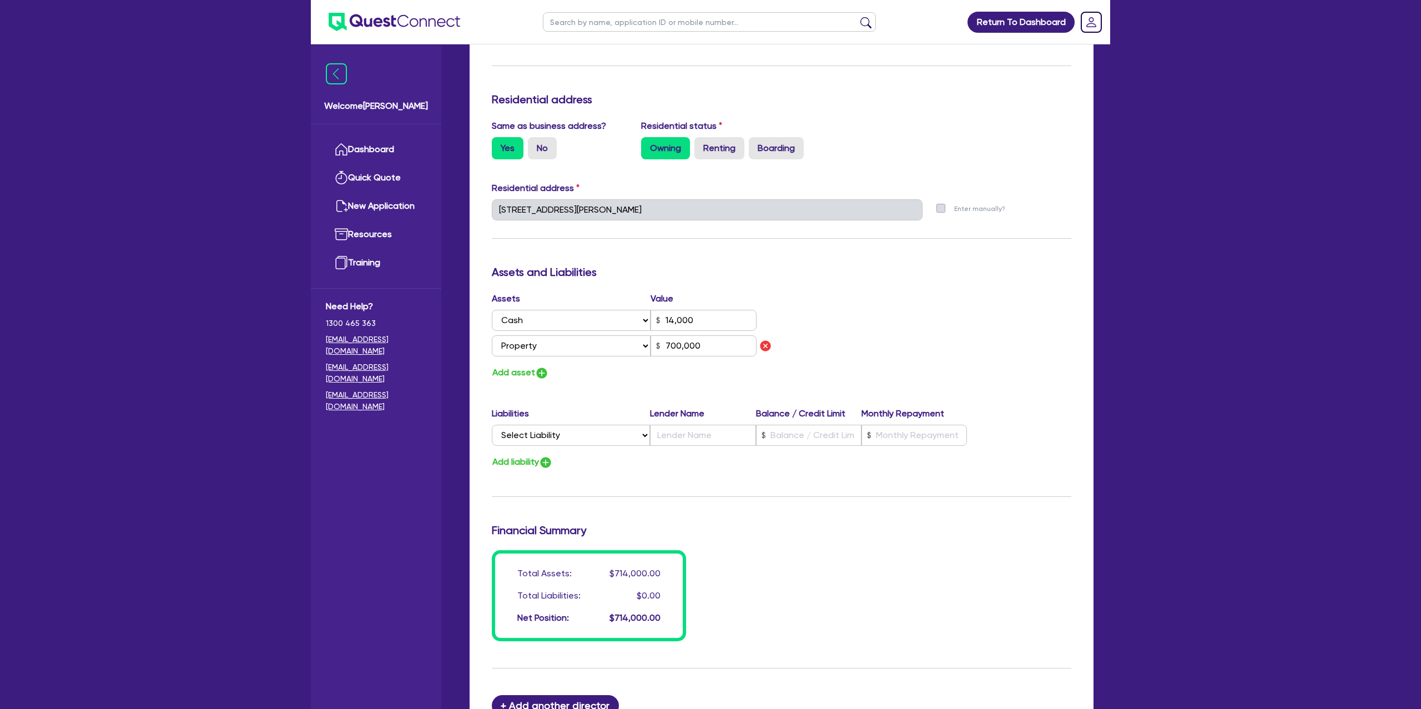
type input "0419 044 640"
type input "14,000"
type input "700,000"
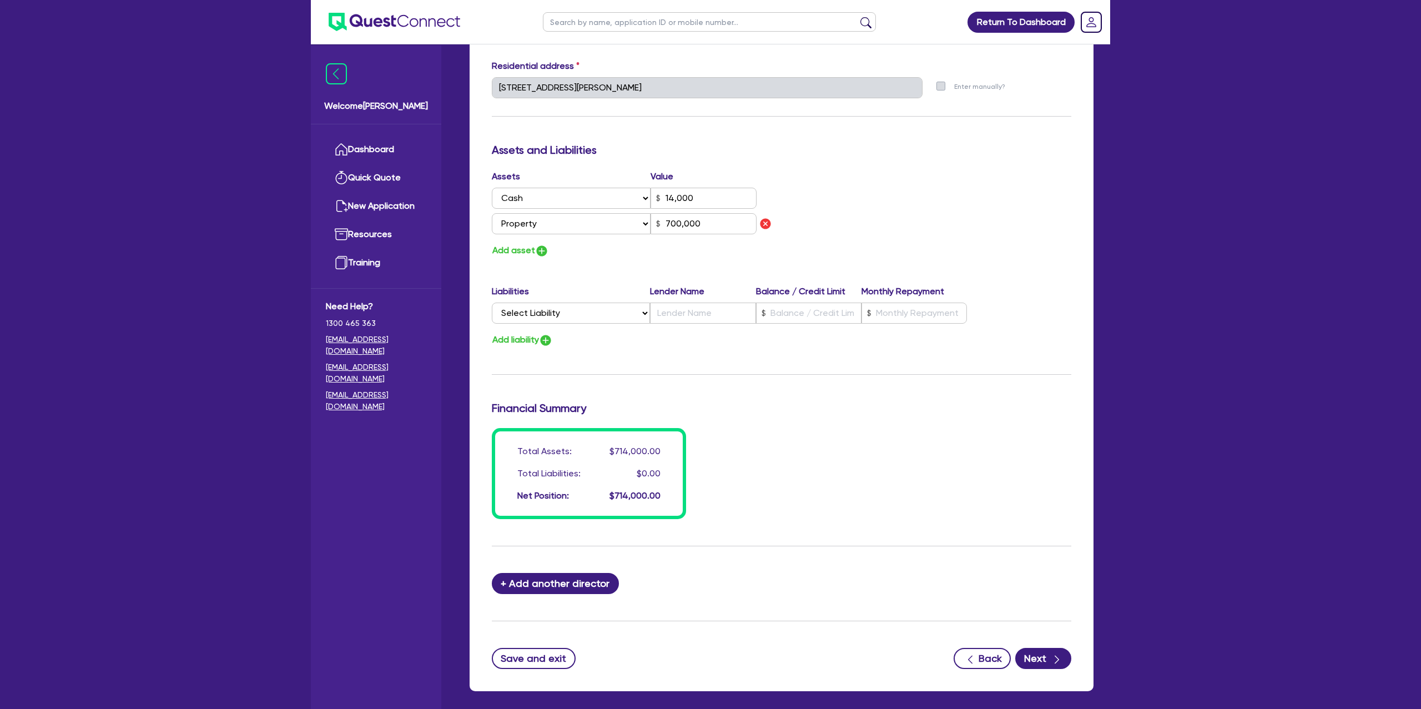
scroll to position [555, 0]
click at [522, 313] on select "Select Liability Credit card Mortgage Investment property loan Vehicle loan Tru…" at bounding box center [571, 311] width 158 height 21
select select "MORTGAGE"
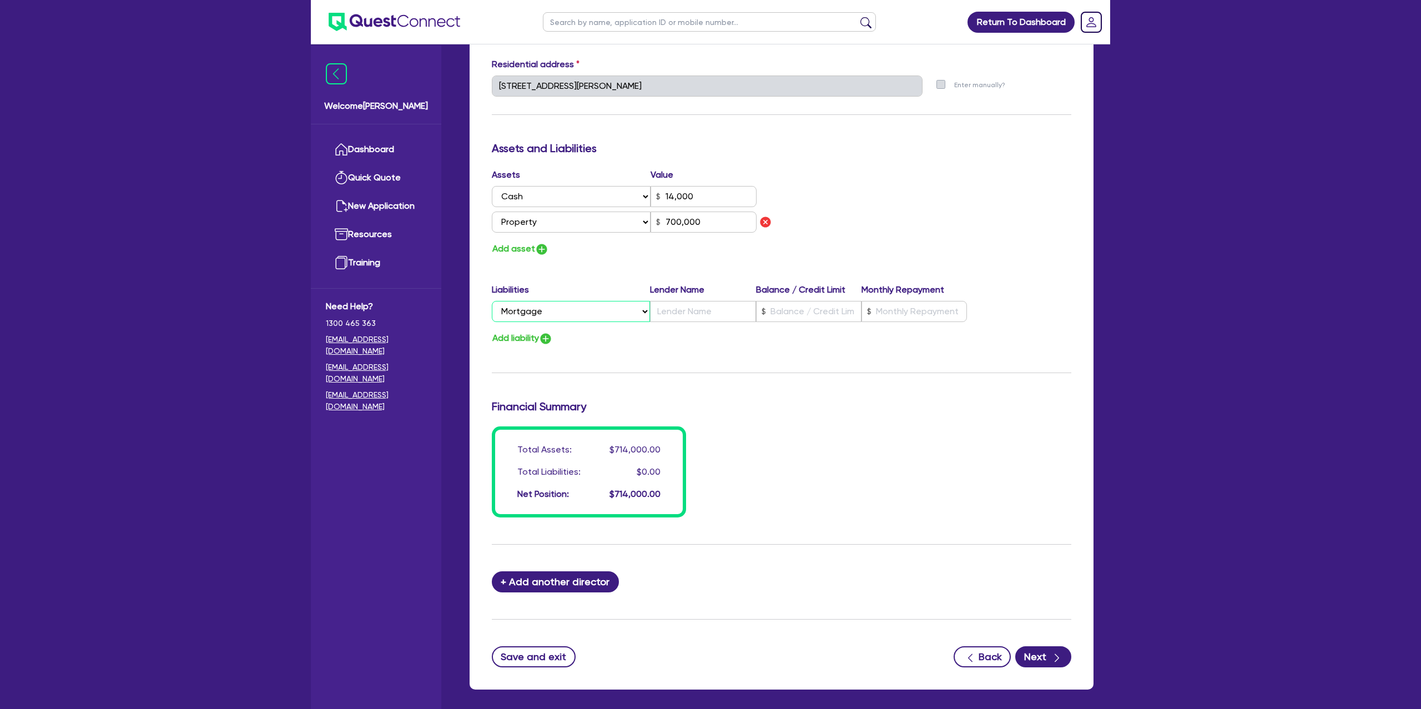
click at [492, 301] on select "Select Liability Credit card Mortgage Investment property loan Vehicle loan Tru…" at bounding box center [571, 311] width 158 height 21
type input "0"
type input "0419 044 640"
type input "14,000"
type input "700,000"
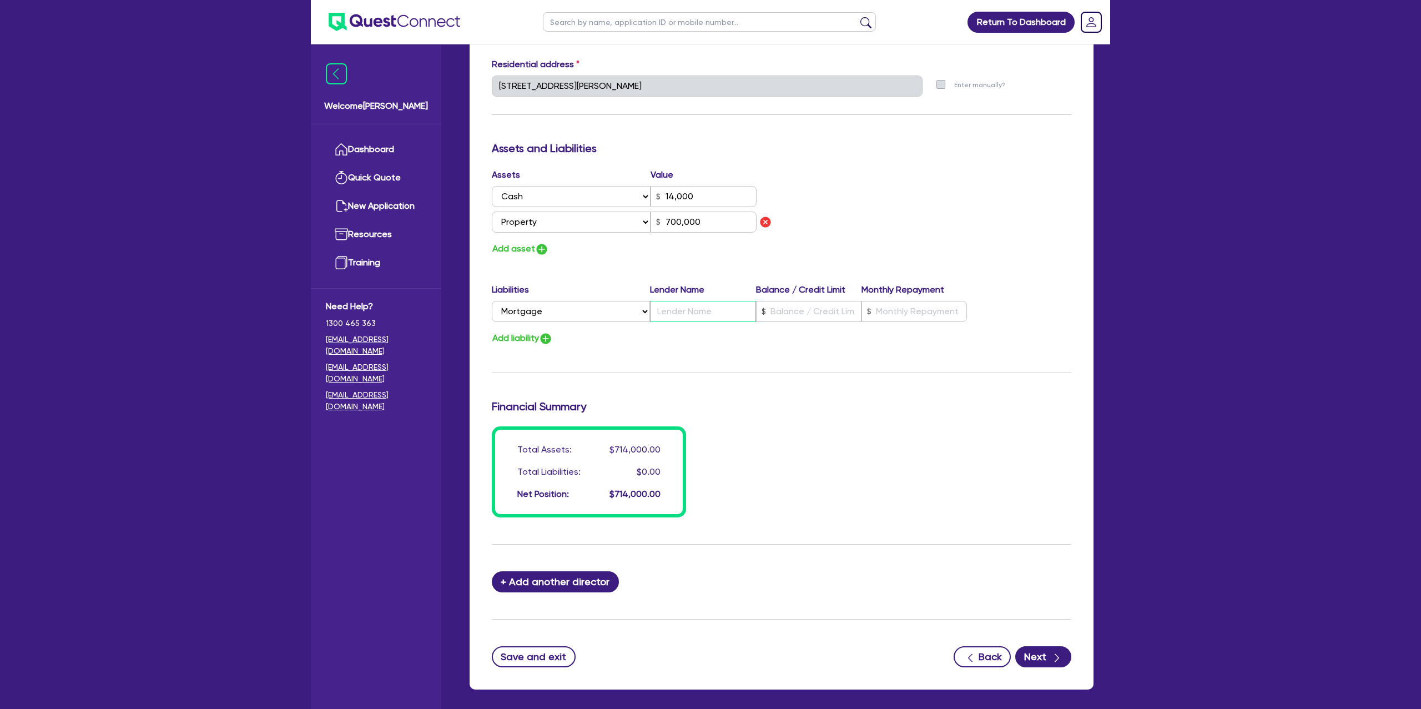
click at [697, 307] on input "text" at bounding box center [702, 311] width 105 height 21
type input "0"
type input "0419 044 640"
type input "14,000"
type input "."
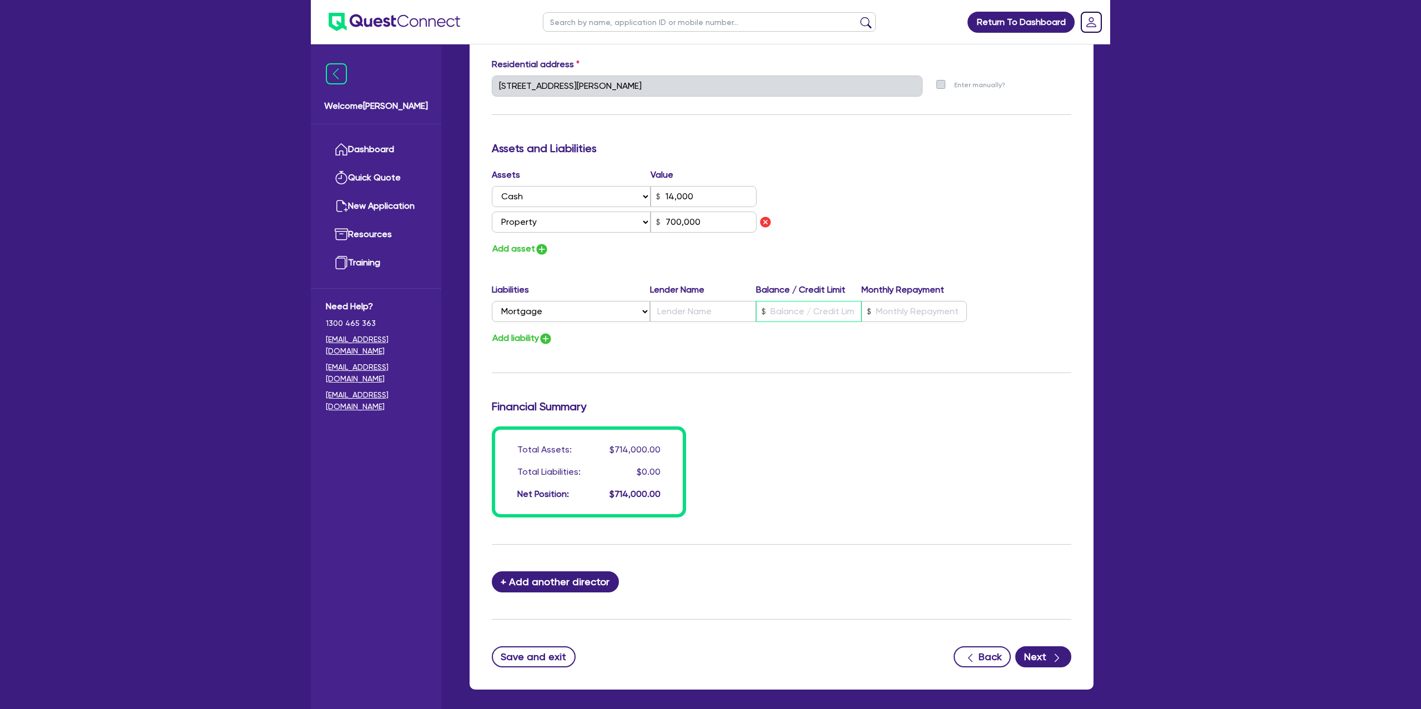
type input "700,000"
type input "0"
type input "0419 044 640"
type input "14,000"
type input "700,000"
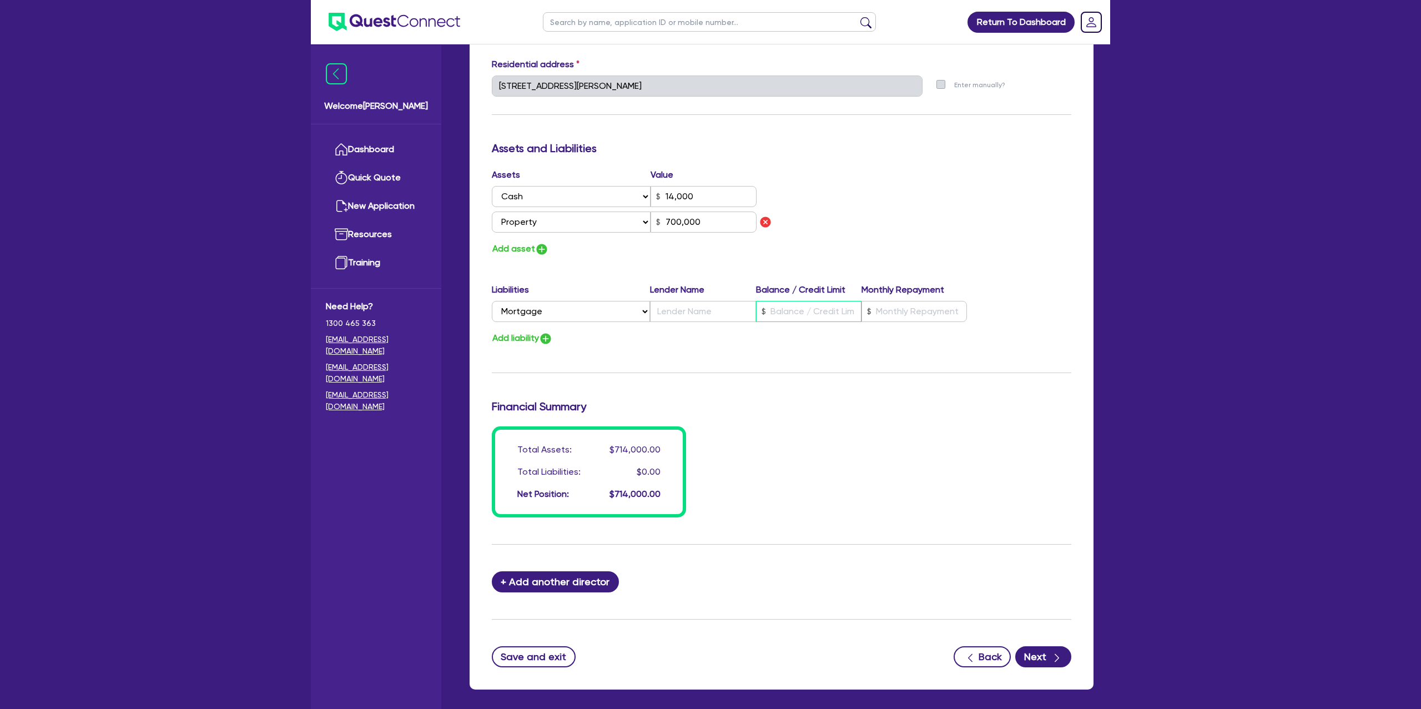
type input "0"
type input "0419 044 640"
type input "14,000"
type input "3"
type input "700,000"
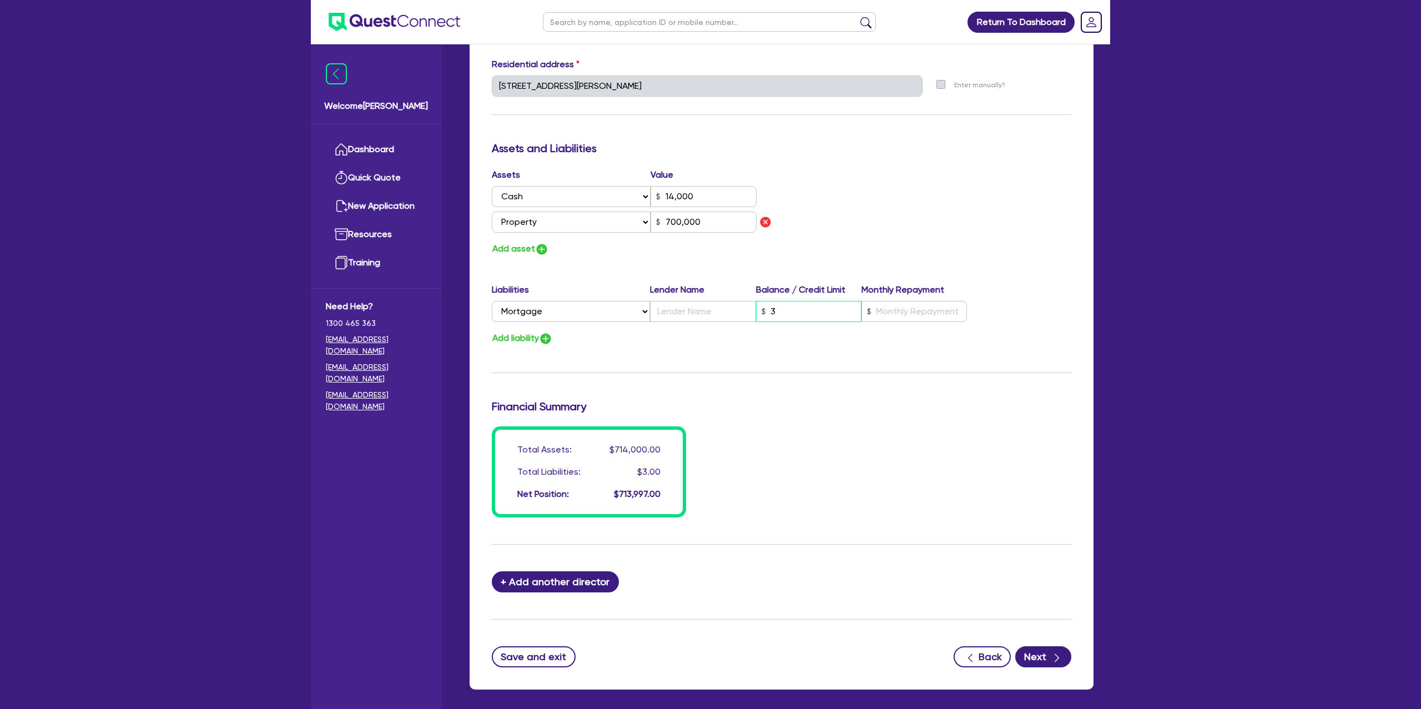
type input "0"
type input "0419 044 640"
type input "14,000"
type input "30"
type input "700,000"
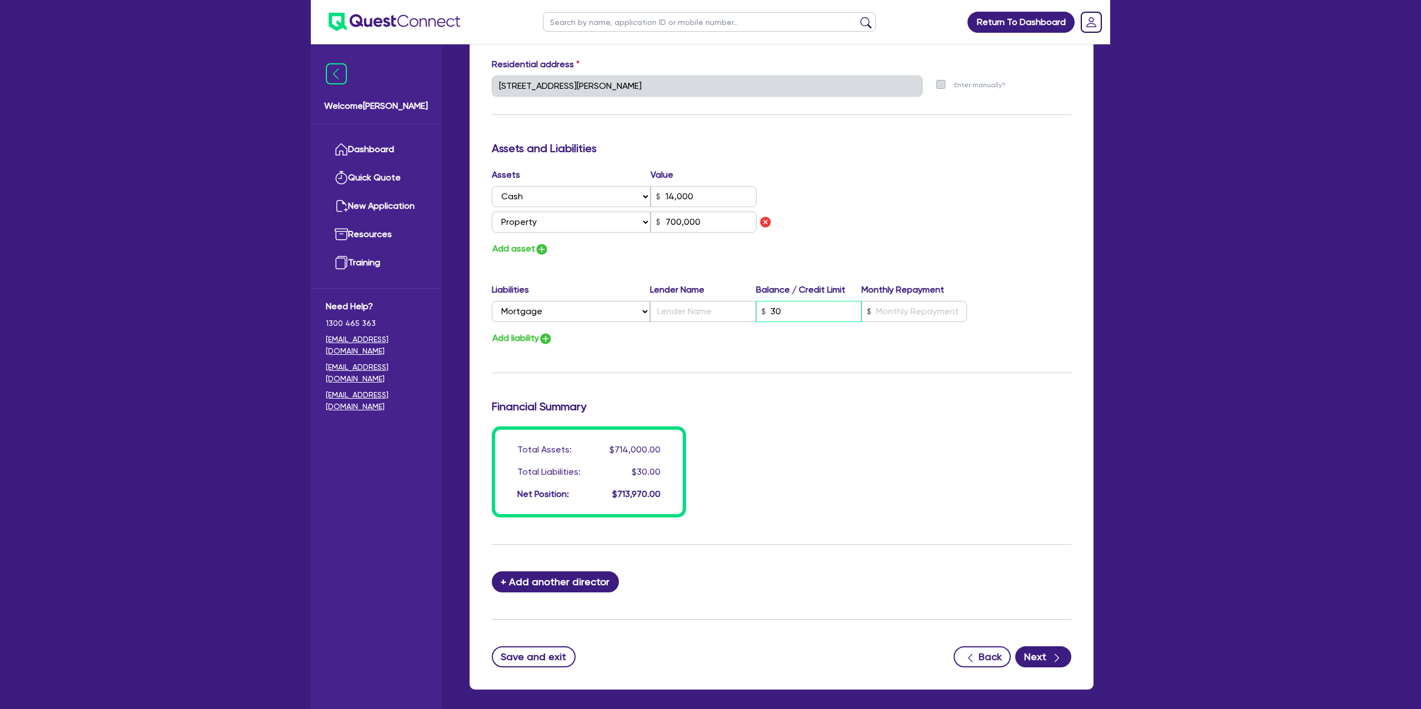
type input "0"
type input "0419 044 640"
type input "14,000"
type input "300"
type input "700,000"
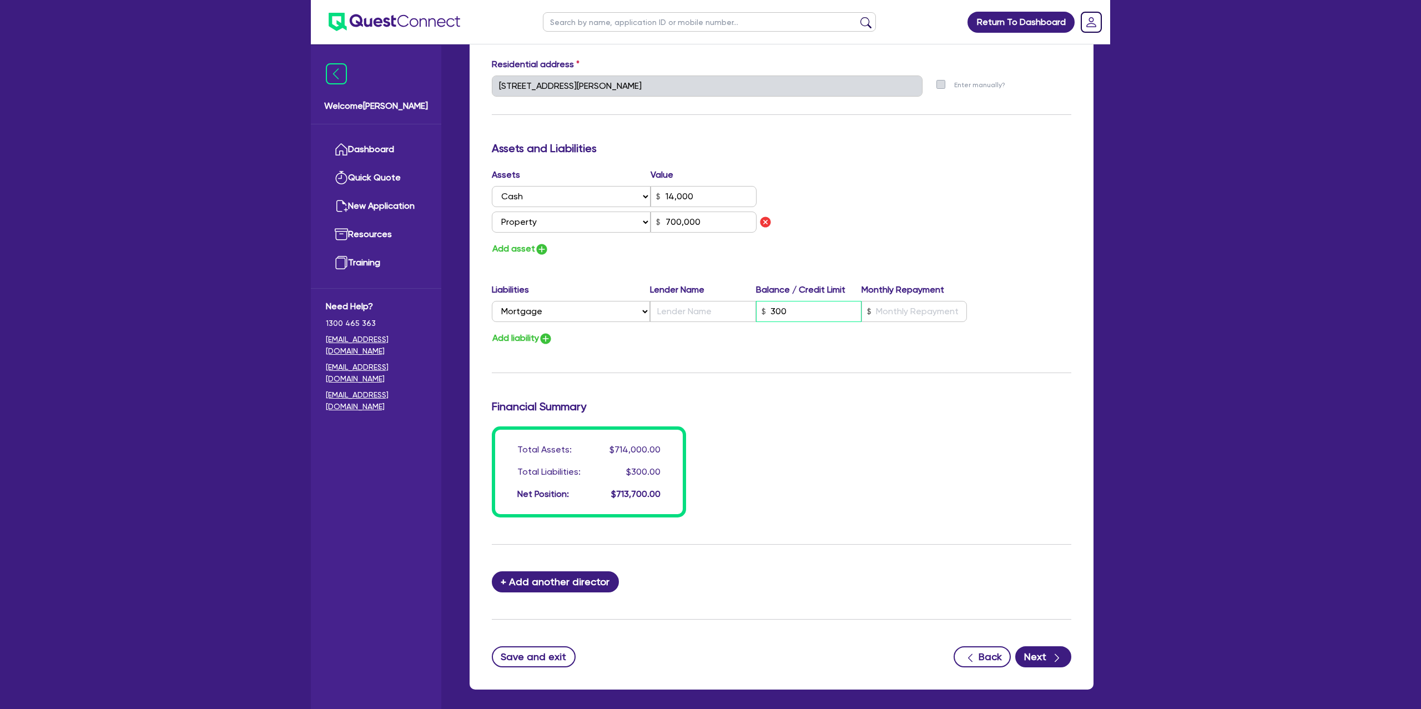
type input "0"
type input "0419 044 640"
type input "14,000"
type input "3,000"
type input "700,000"
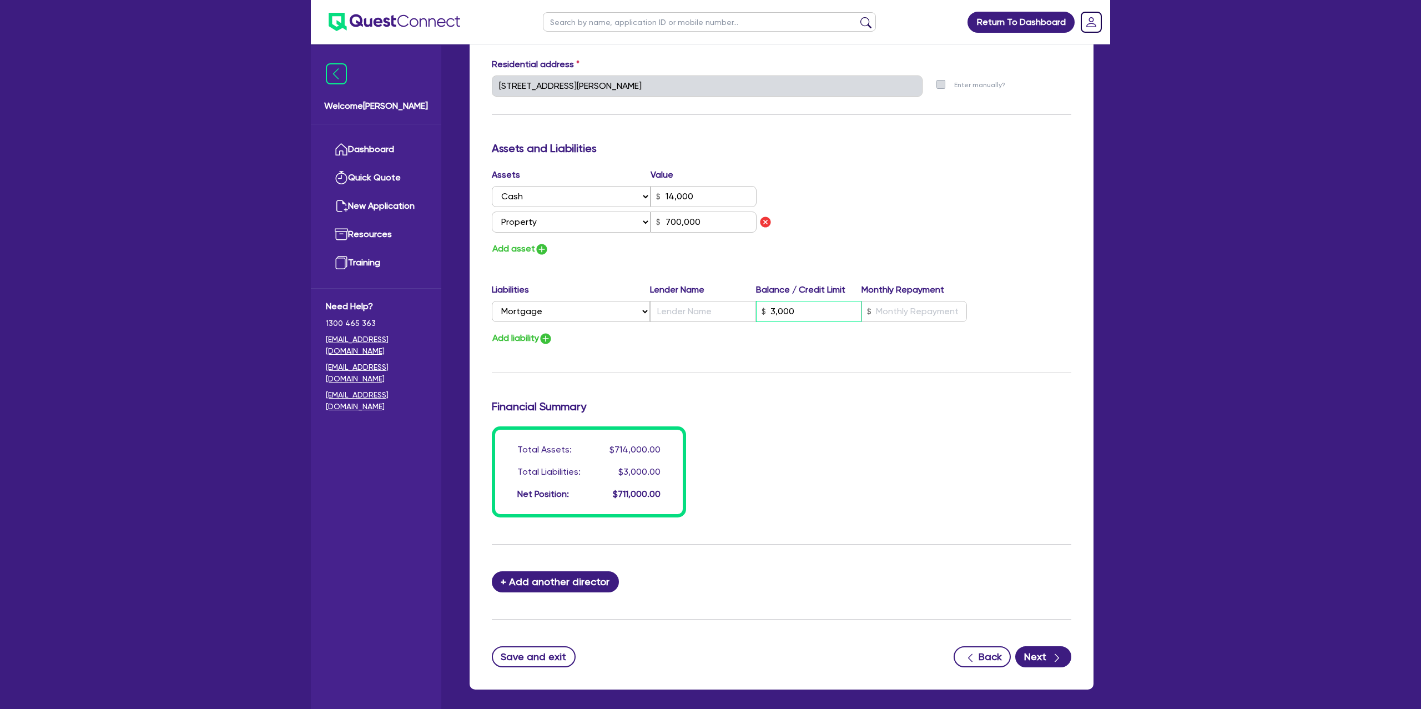
type input "0"
type input "0419 044 640"
type input "14,000"
type input "30,000"
type input "700,000"
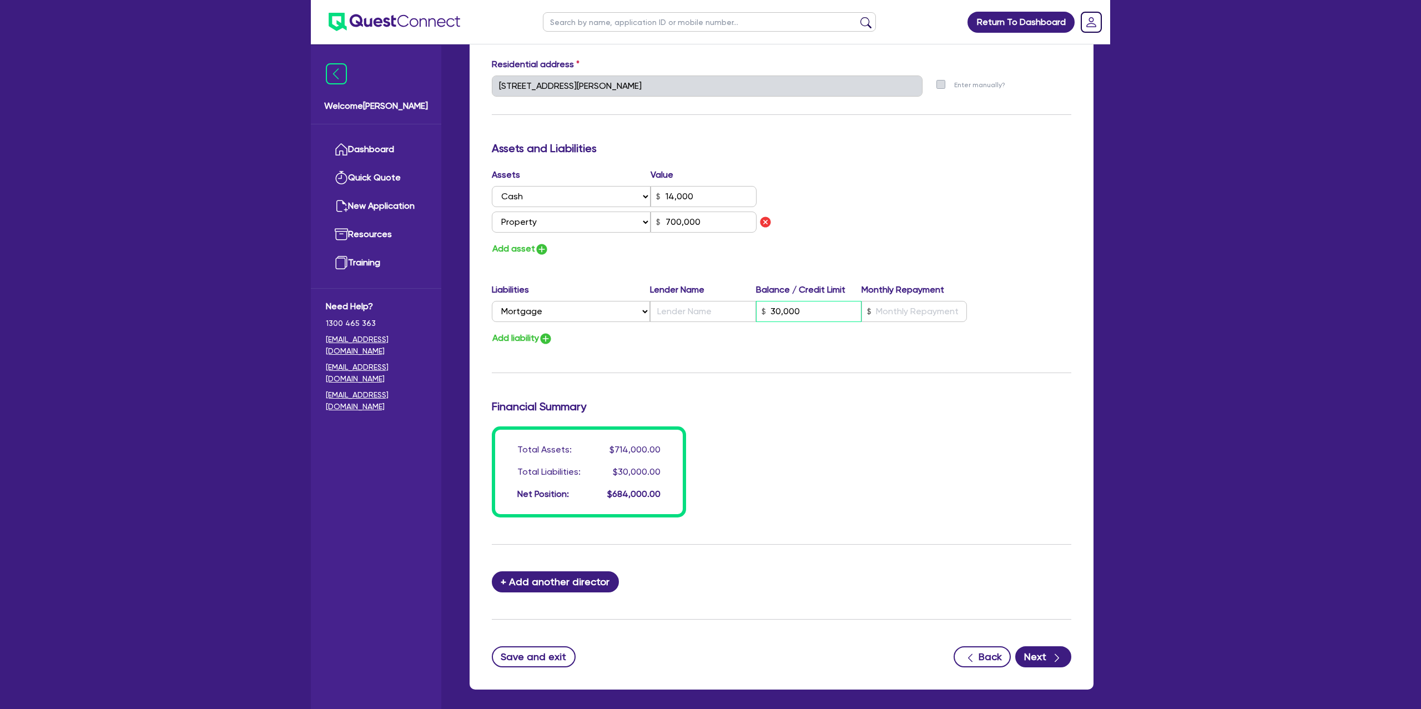
type input "0"
type input "0419 044 640"
type input "14,000"
type input "300,000"
type input "700,000"
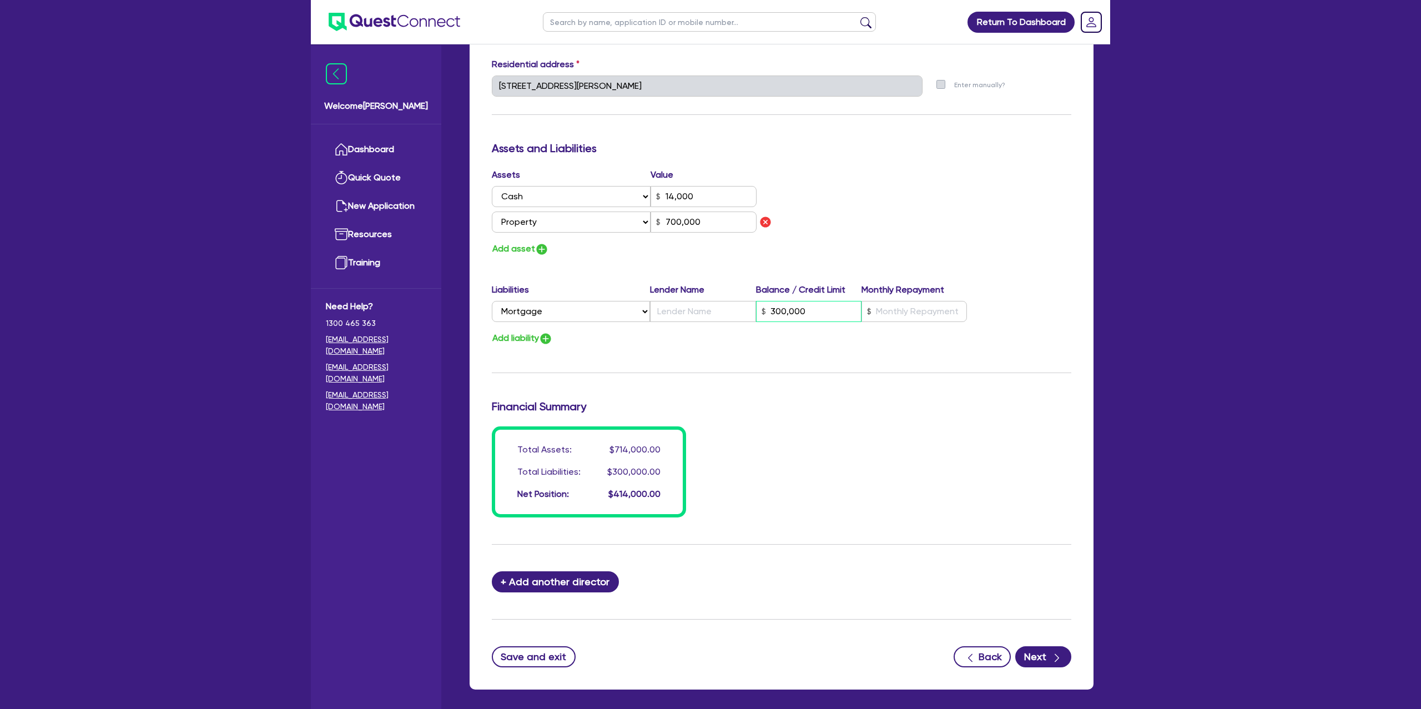
type input "300,000"
click at [880, 315] on input "text" at bounding box center [914, 311] width 105 height 21
type input "3"
type input "0"
type input "0419 044 640"
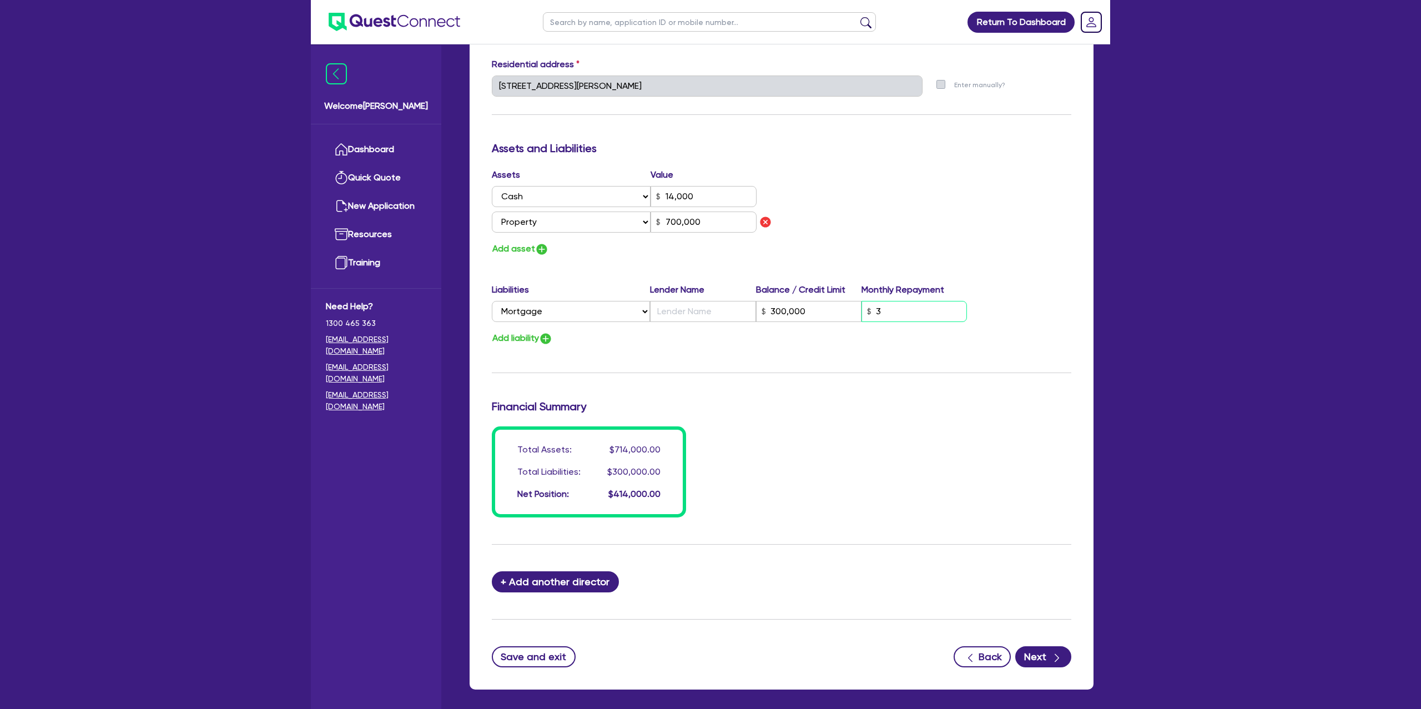
type input "14,000"
type input "300,000"
type input "30"
type input "700,000"
type input "0"
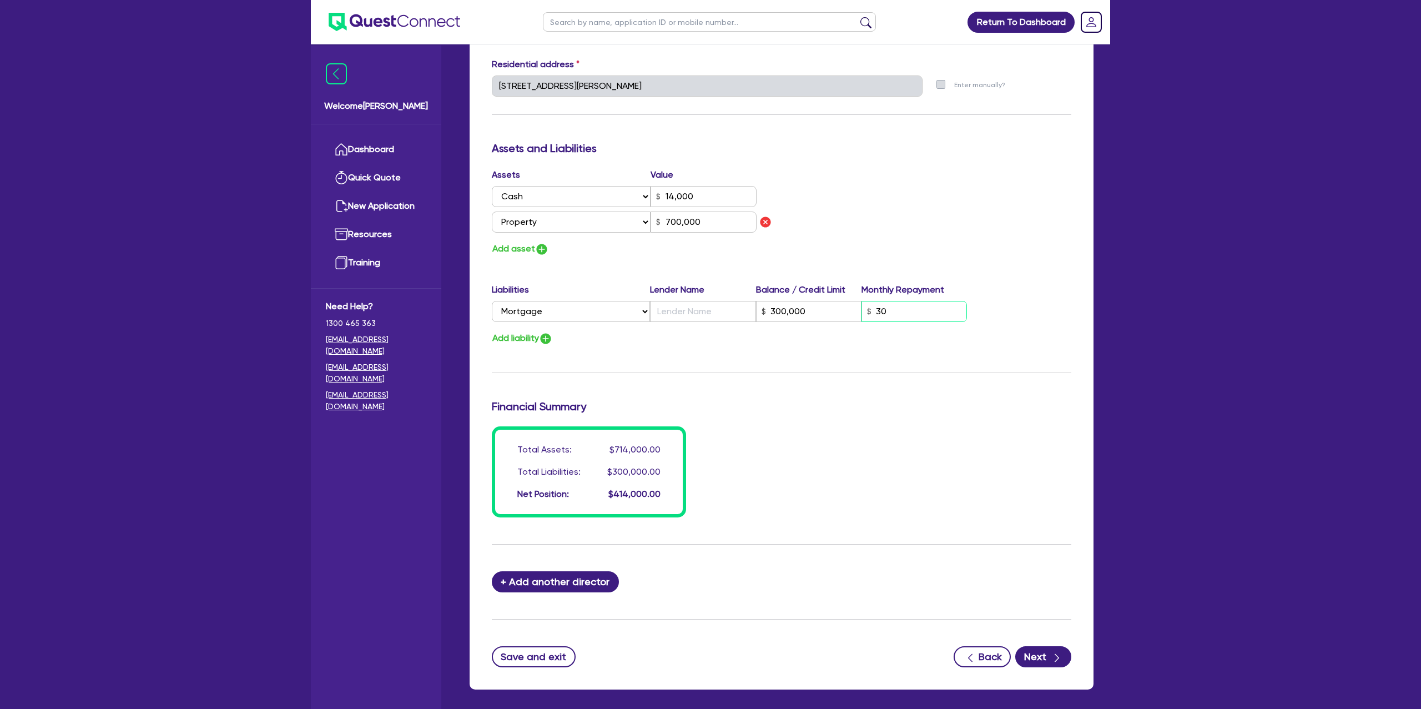
type input "0419 044 640"
type input "14,000"
type input "300,000"
type input "300"
type input "700,000"
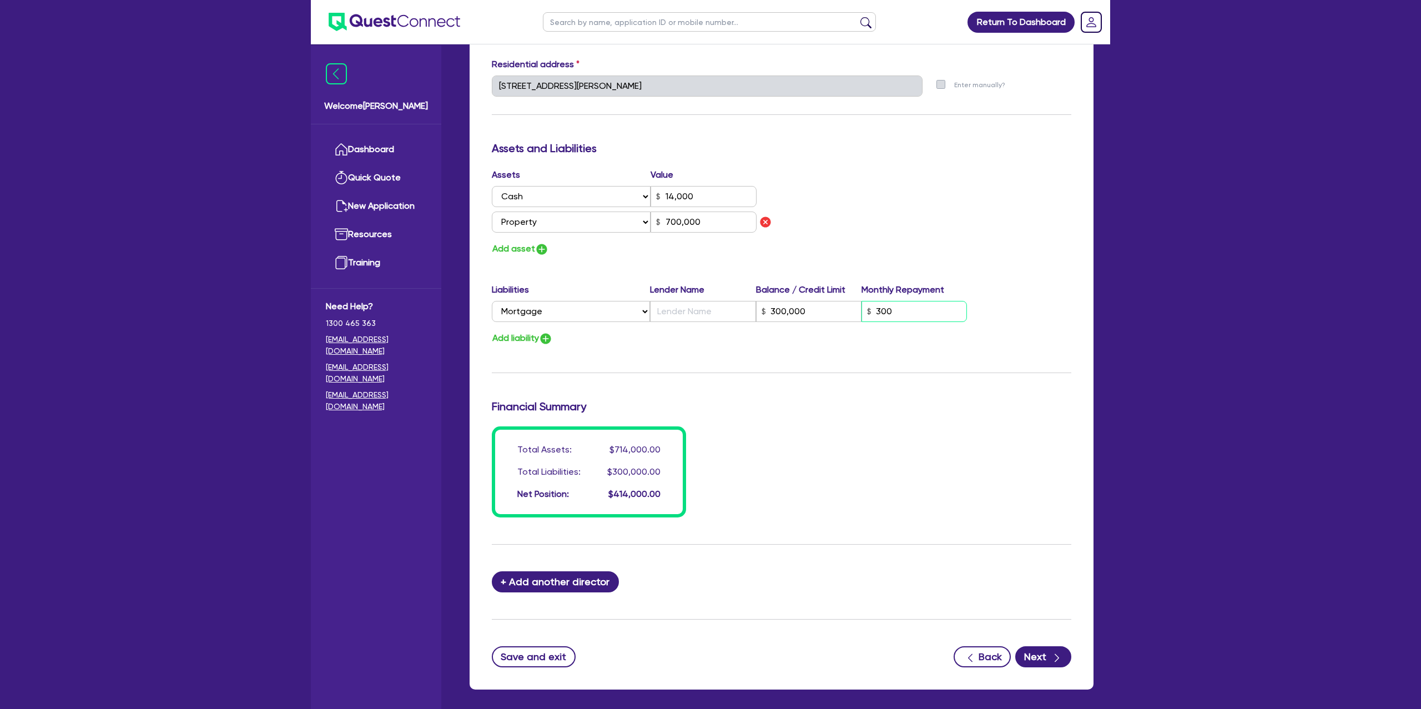
type input "0"
type input "0419 044 640"
type input "14,000"
type input "300,000"
type input "3,000"
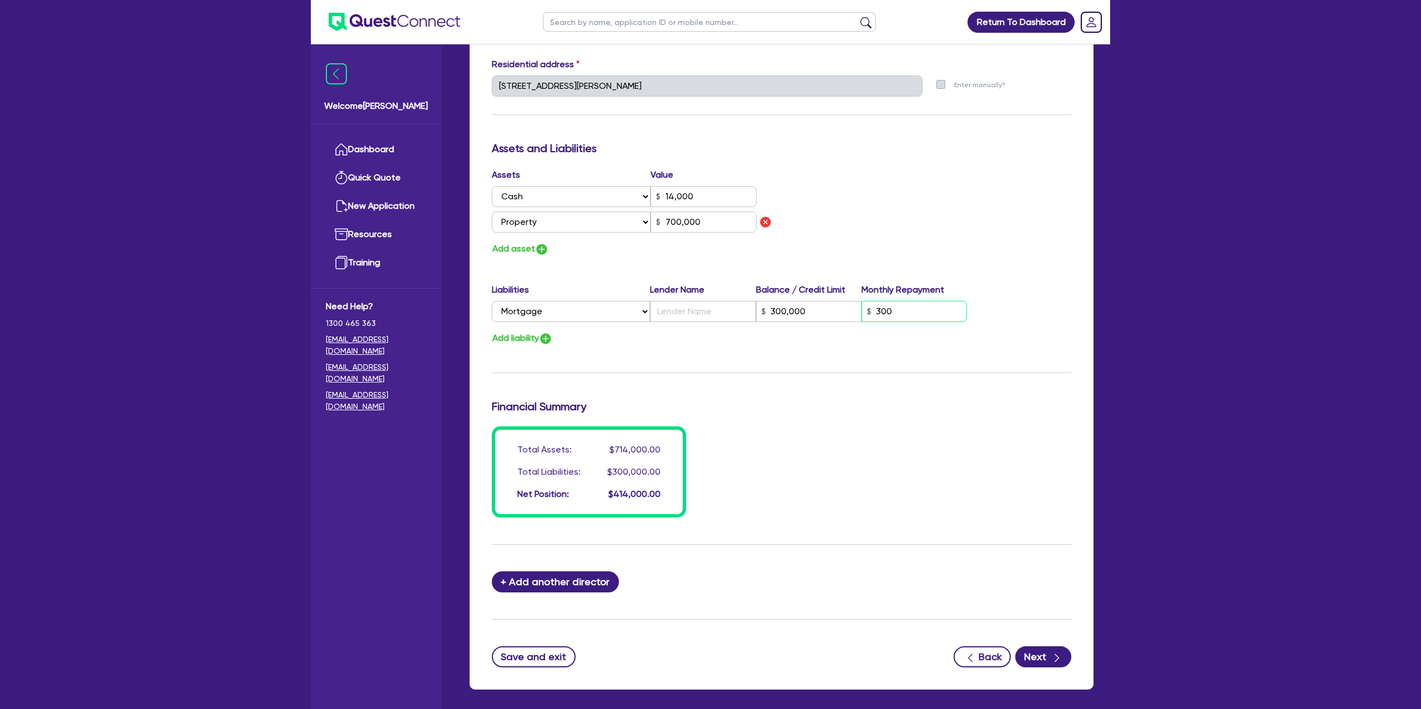
type input "700,000"
type input "3,000"
drag, startPoint x: 674, startPoint y: 316, endPoint x: 672, endPoint y: 306, distance: 9.6
click at [674, 315] on input "text" at bounding box center [702, 311] width 105 height 21
type input "0"
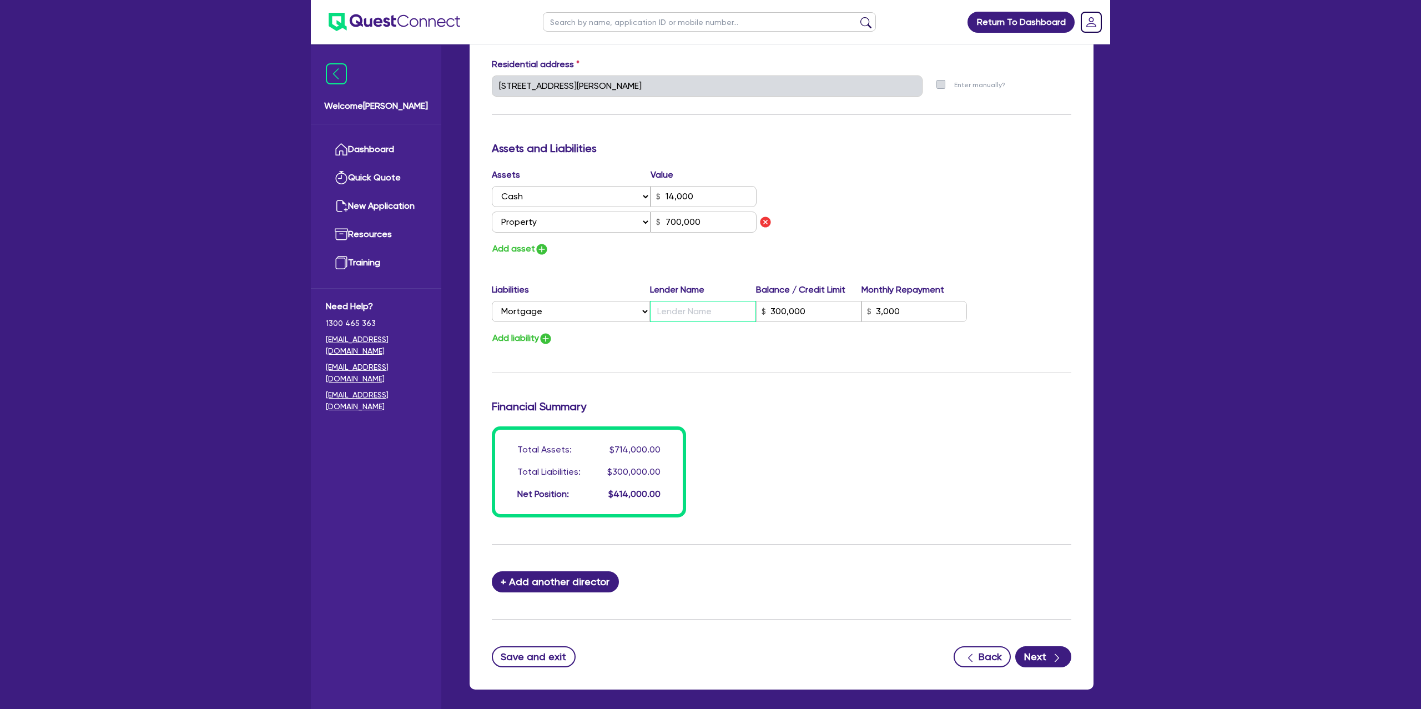
type input "0419 044 640"
type input "14,000"
type input "C"
type input "300,000"
type input "3,000"
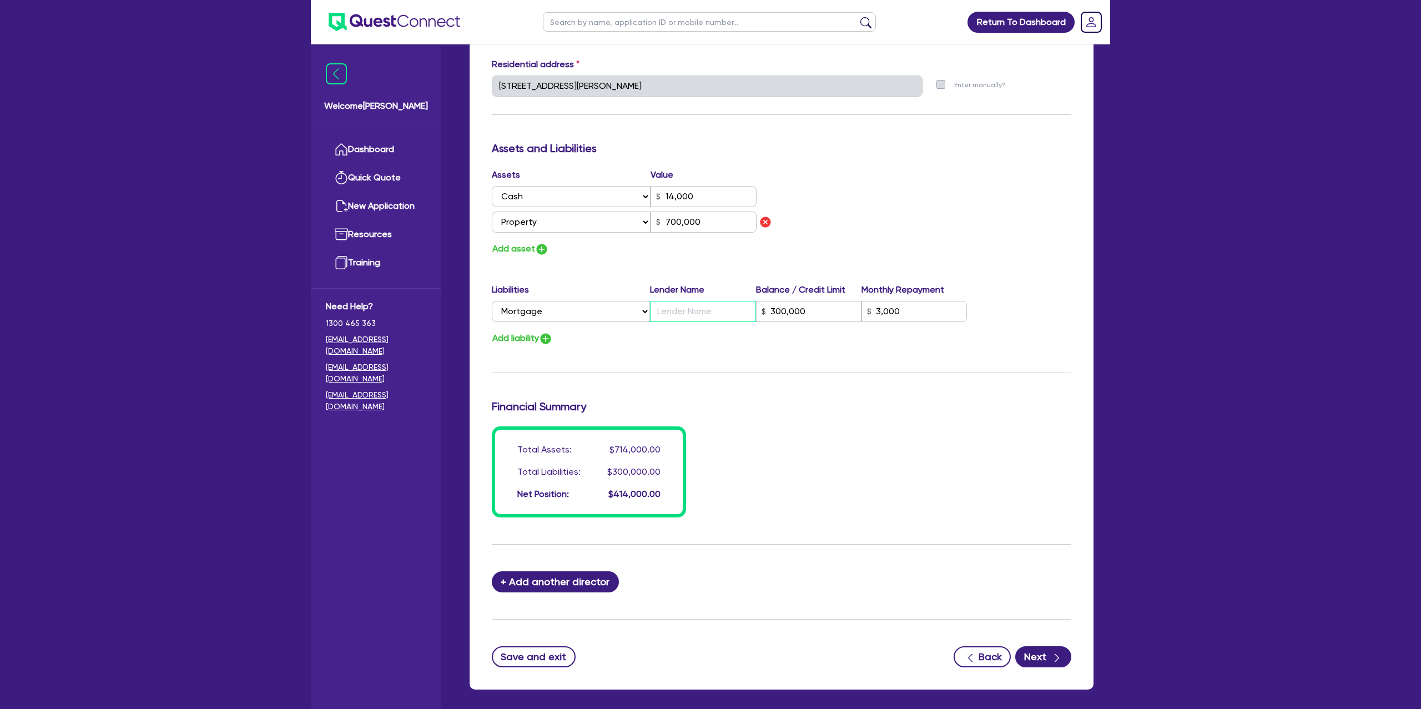
type input "700,000"
type input "0"
type input "0419 044 640"
type input "14,000"
type input "CB"
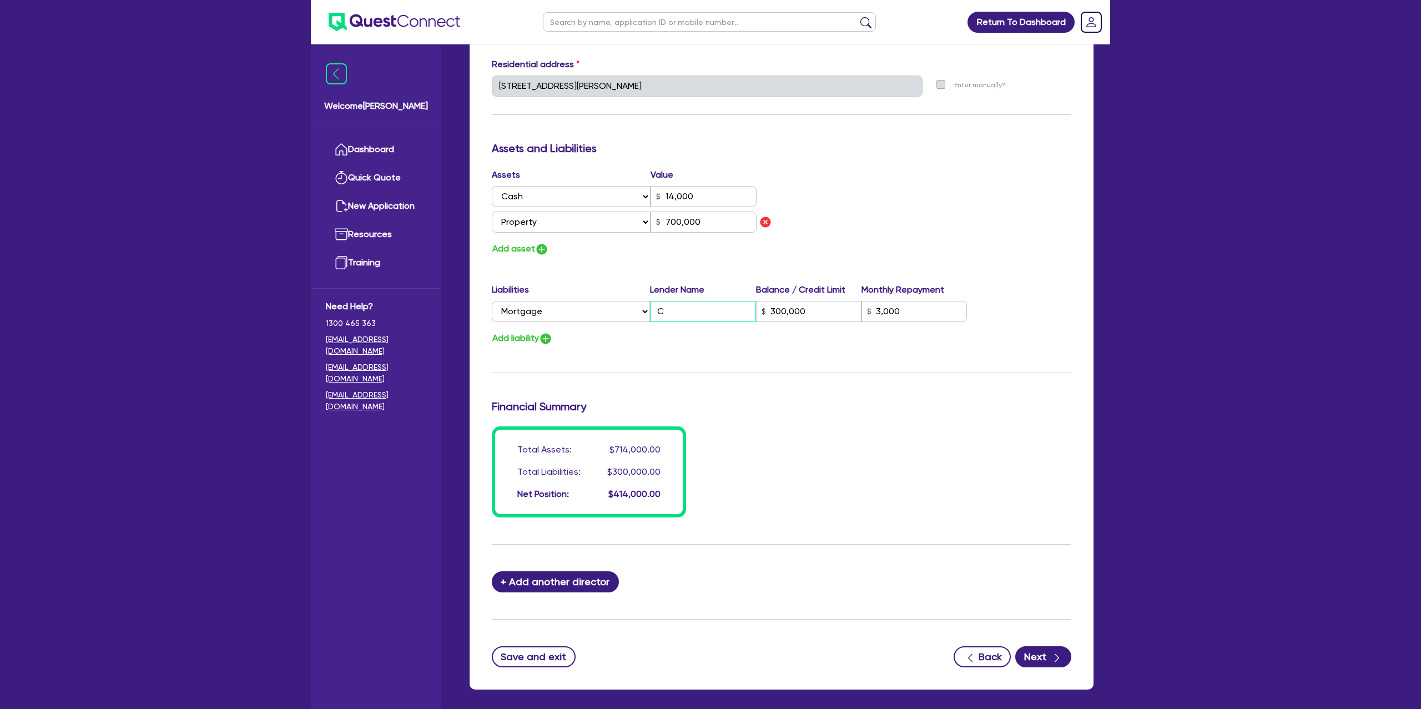
type input "300,000"
type input "3,000"
type input "700,000"
type input "CBA"
type input "0"
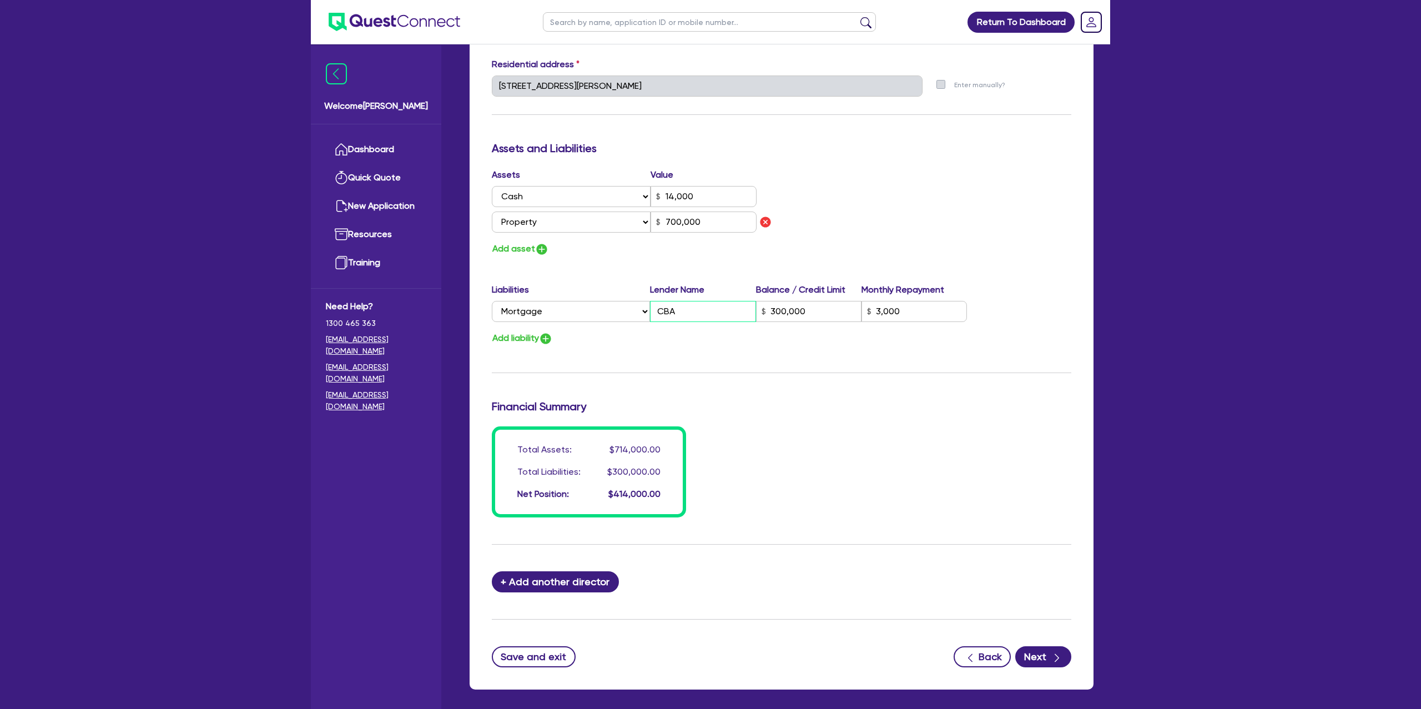
type input "0419 044 640"
type input "14,000"
type input "300,000"
type input "3,000"
type input "700,000"
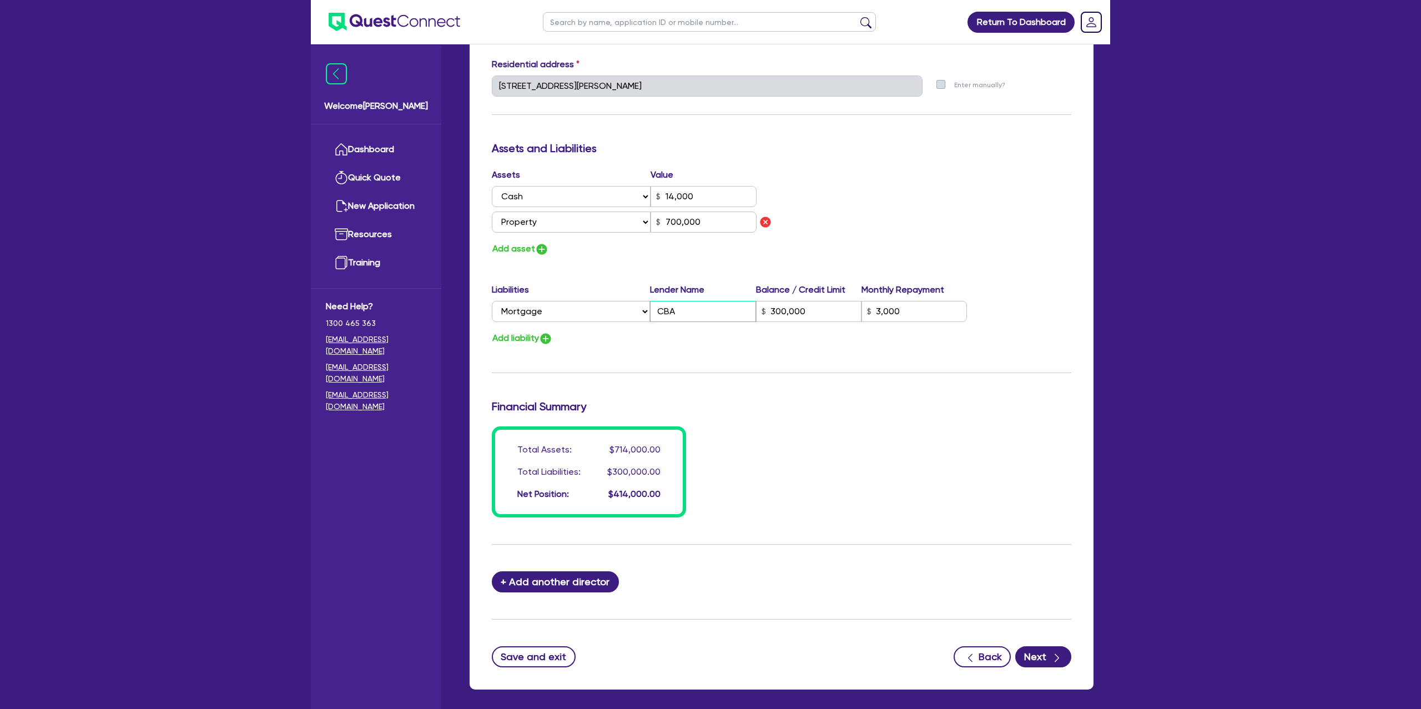
type input "CBA"
drag, startPoint x: 878, startPoint y: 202, endPoint x: 865, endPoint y: 199, distance: 13.7
click at [877, 194] on div "Assets Value Select Asset Cash Property Investment property Vehicle Truck Trail…" at bounding box center [782, 212] width 596 height 88
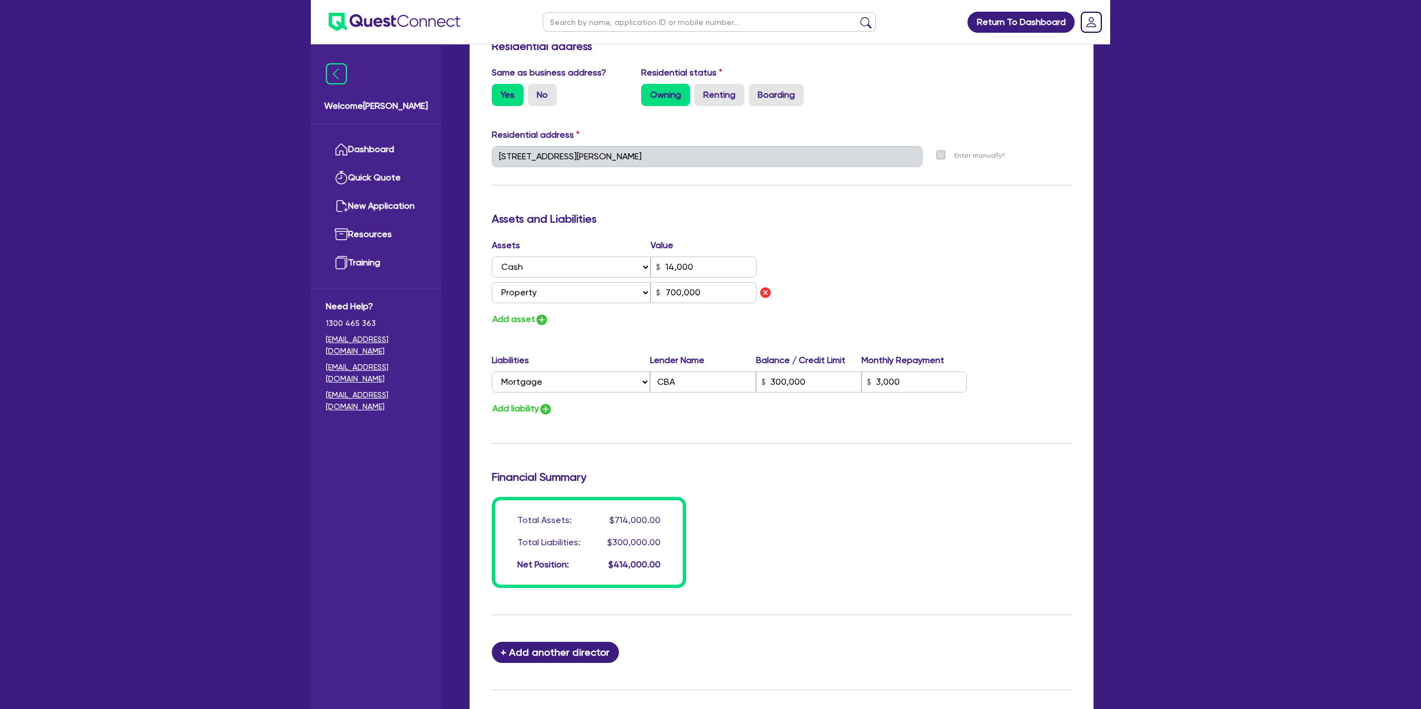
scroll to position [503, 0]
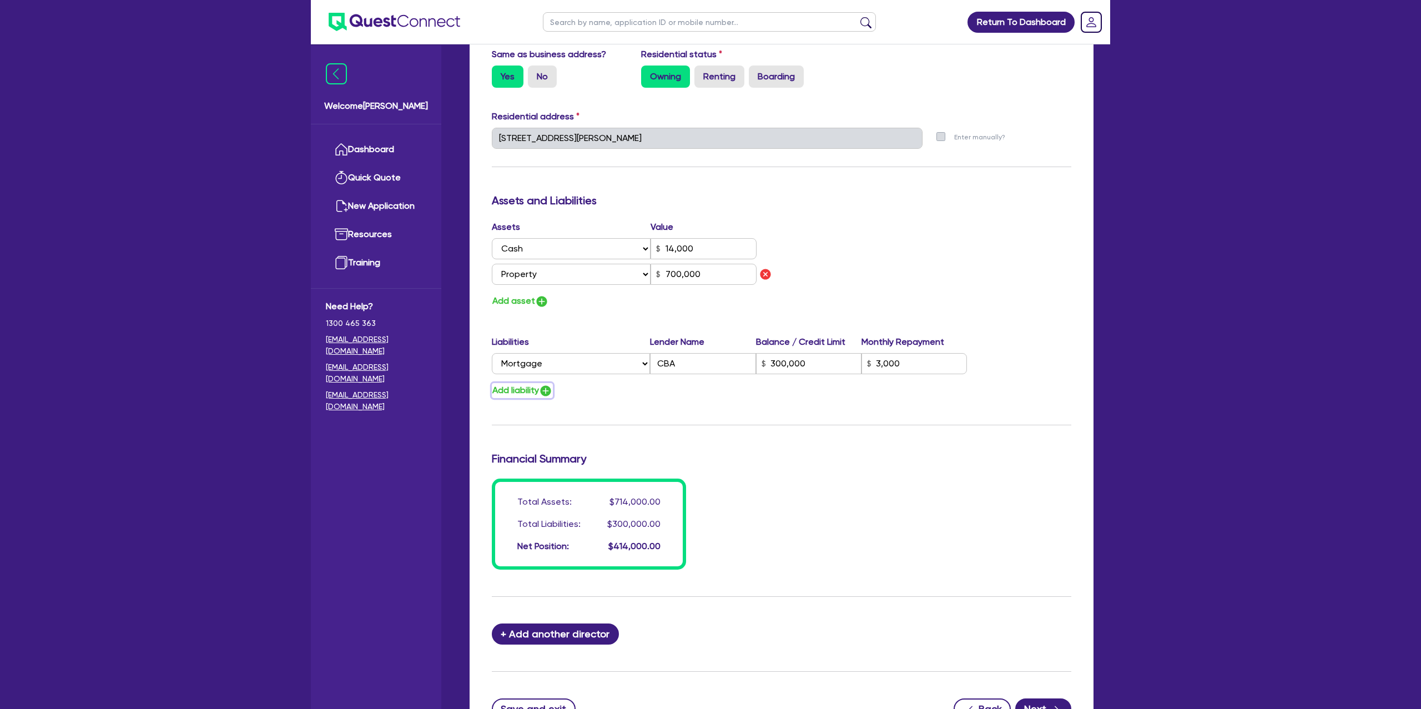
click at [537, 392] on button "Add liability" at bounding box center [522, 390] width 61 height 15
type input "0"
type input "0419 044 640"
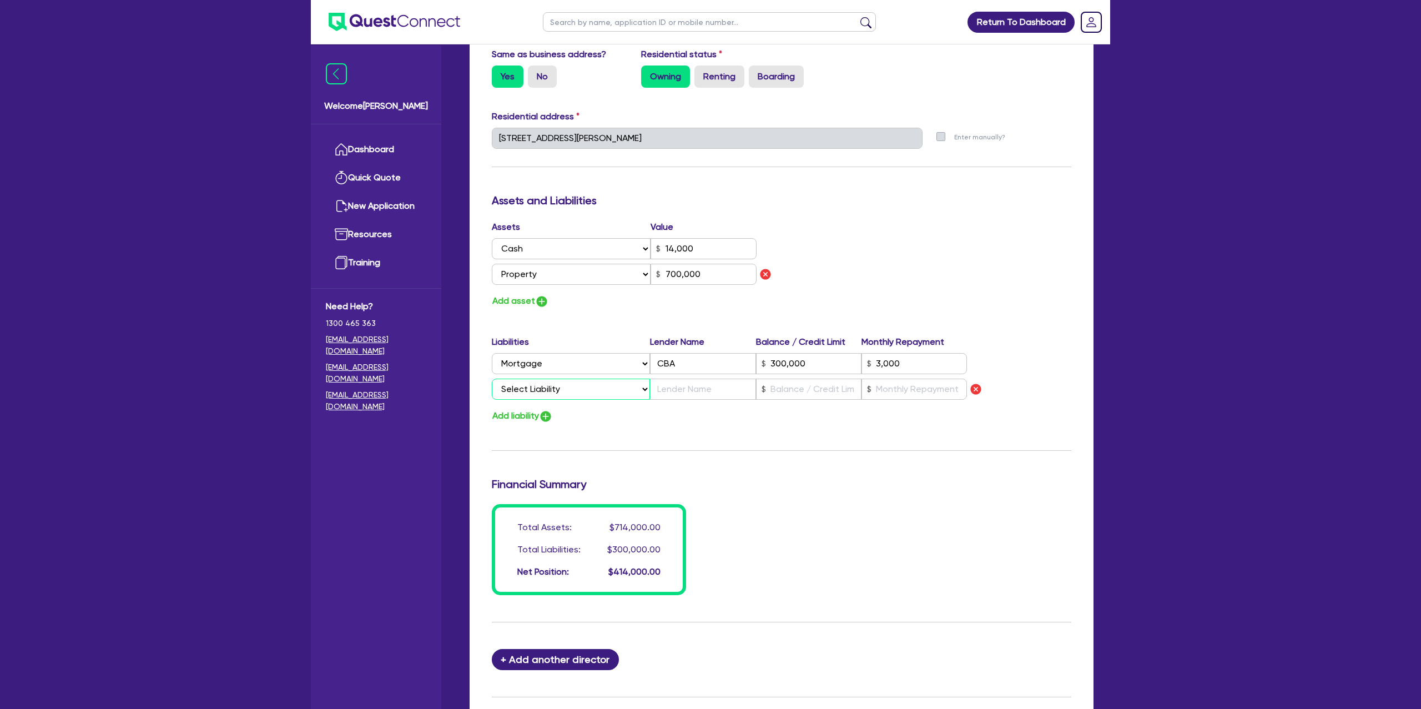
click at [546, 395] on select "Select Liability Credit card Mortgage Investment property loan Vehicle loan Tru…" at bounding box center [571, 389] width 158 height 21
click at [492, 379] on select "Select Liability Credit card Mortgage Investment property loan Vehicle loan Tru…" at bounding box center [571, 389] width 158 height 21
click at [522, 385] on select "Select Liability Credit card Mortgage Investment property loan Vehicle loan Tru…" at bounding box center [571, 389] width 158 height 21
click at [492, 379] on select "Select Liability Credit card Mortgage Investment property loan Vehicle loan Tru…" at bounding box center [571, 389] width 158 height 21
click at [779, 385] on input "text" at bounding box center [808, 389] width 105 height 21
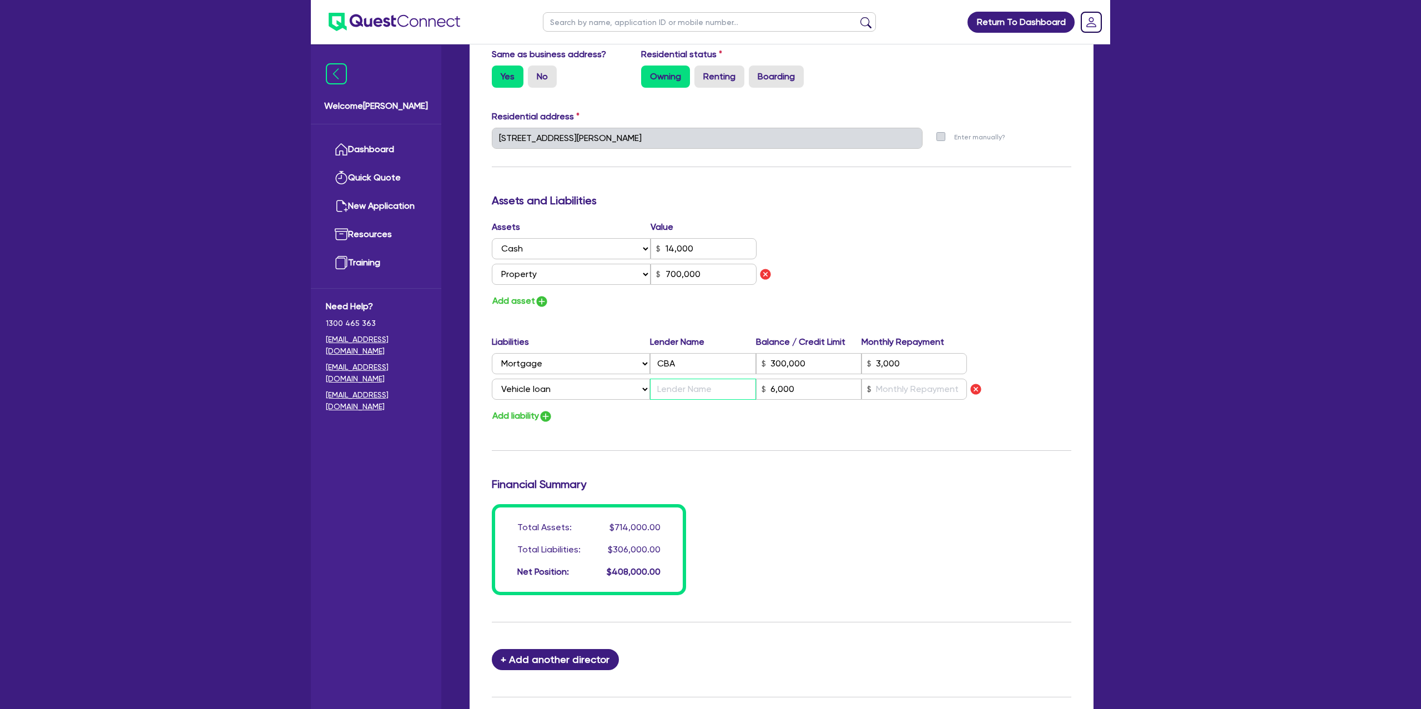
click at [704, 390] on input "text" at bounding box center [702, 389] width 105 height 21
click at [921, 391] on input "text" at bounding box center [914, 389] width 105 height 21
click at [947, 294] on div "Assets Value Select Asset Cash Property Investment property Vehicle Truck Trail…" at bounding box center [782, 264] width 596 height 88
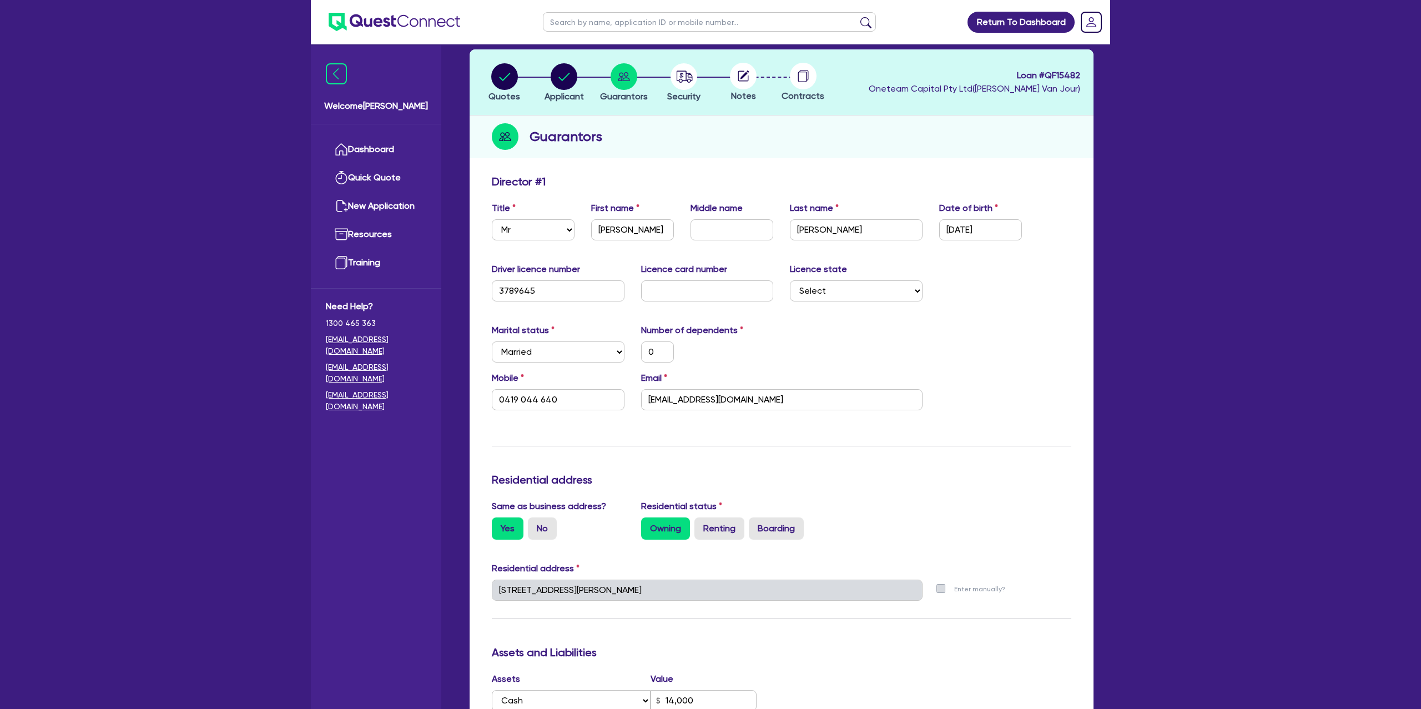
scroll to position [0, 0]
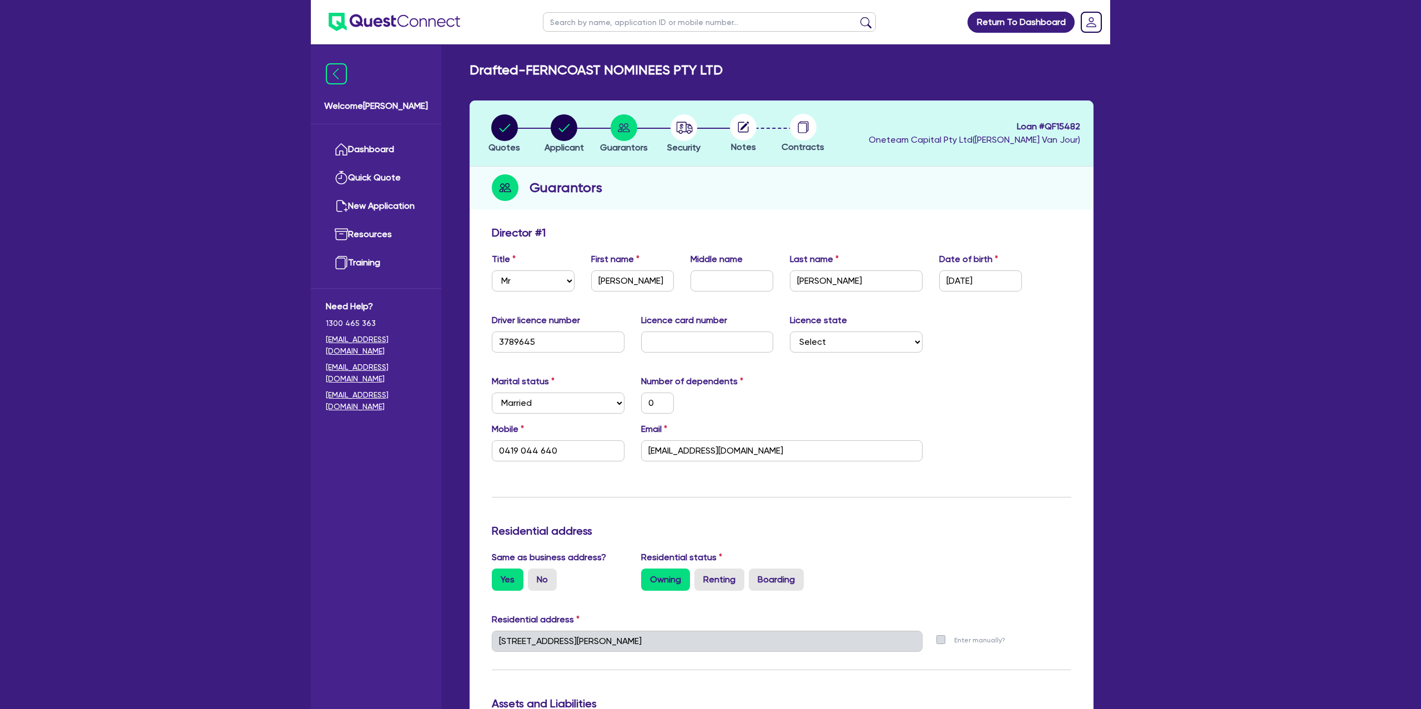
click at [708, 119] on li "Security" at bounding box center [684, 133] width 60 height 39
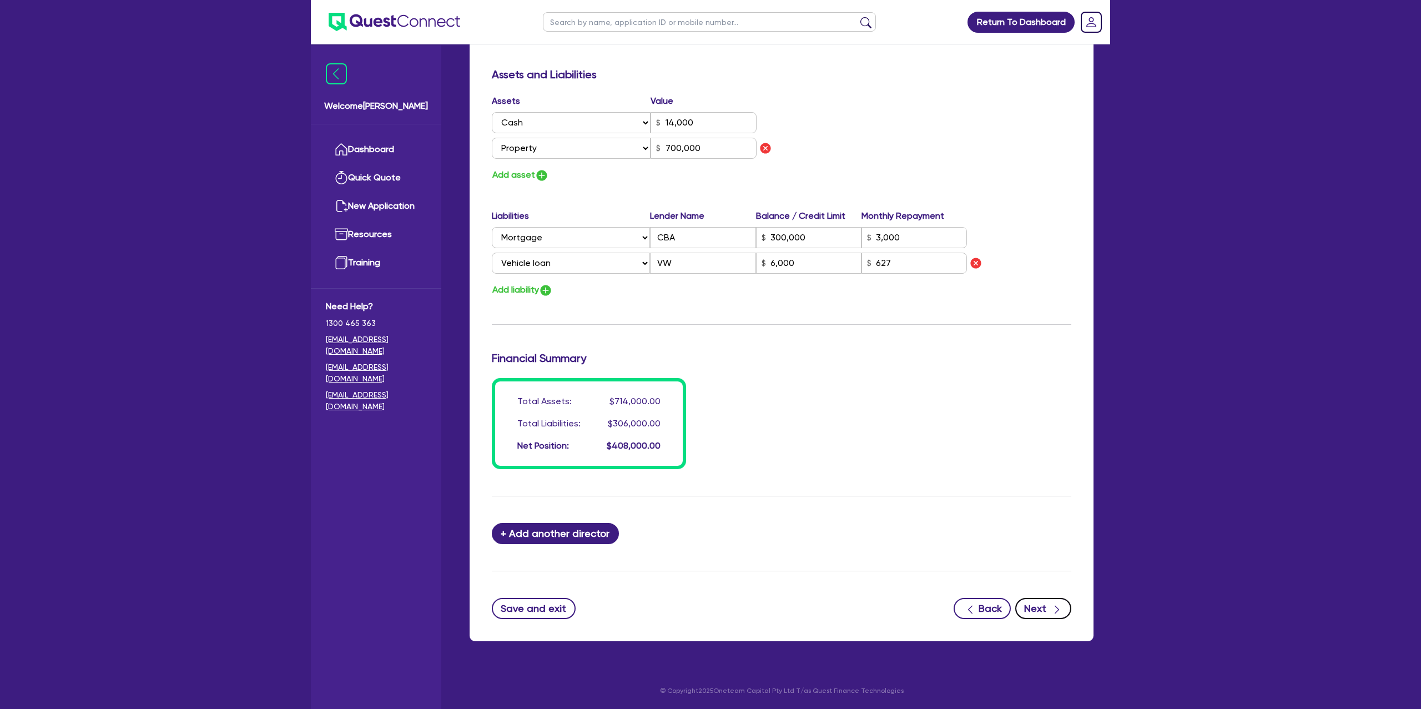
click at [1047, 613] on button "Next" at bounding box center [1043, 608] width 56 height 21
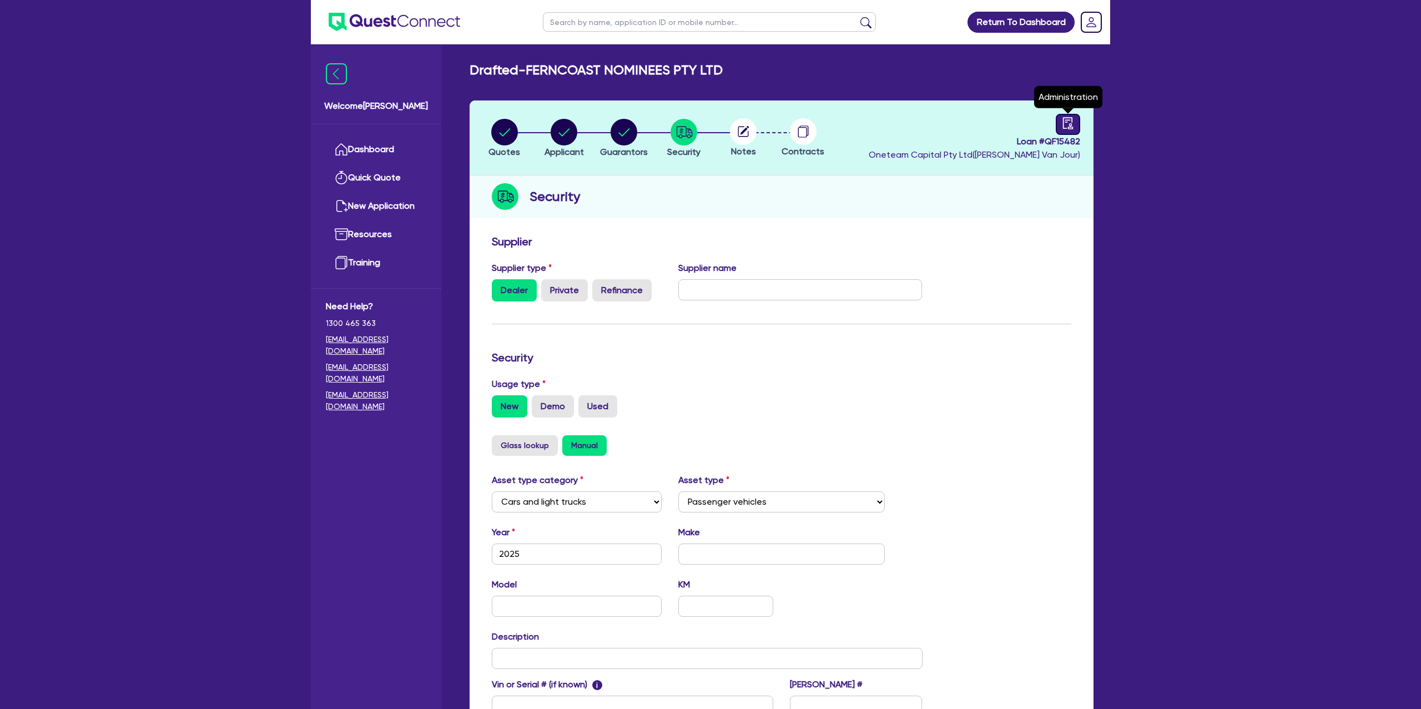
click at [1067, 122] on icon "audit" at bounding box center [1068, 123] width 12 height 12
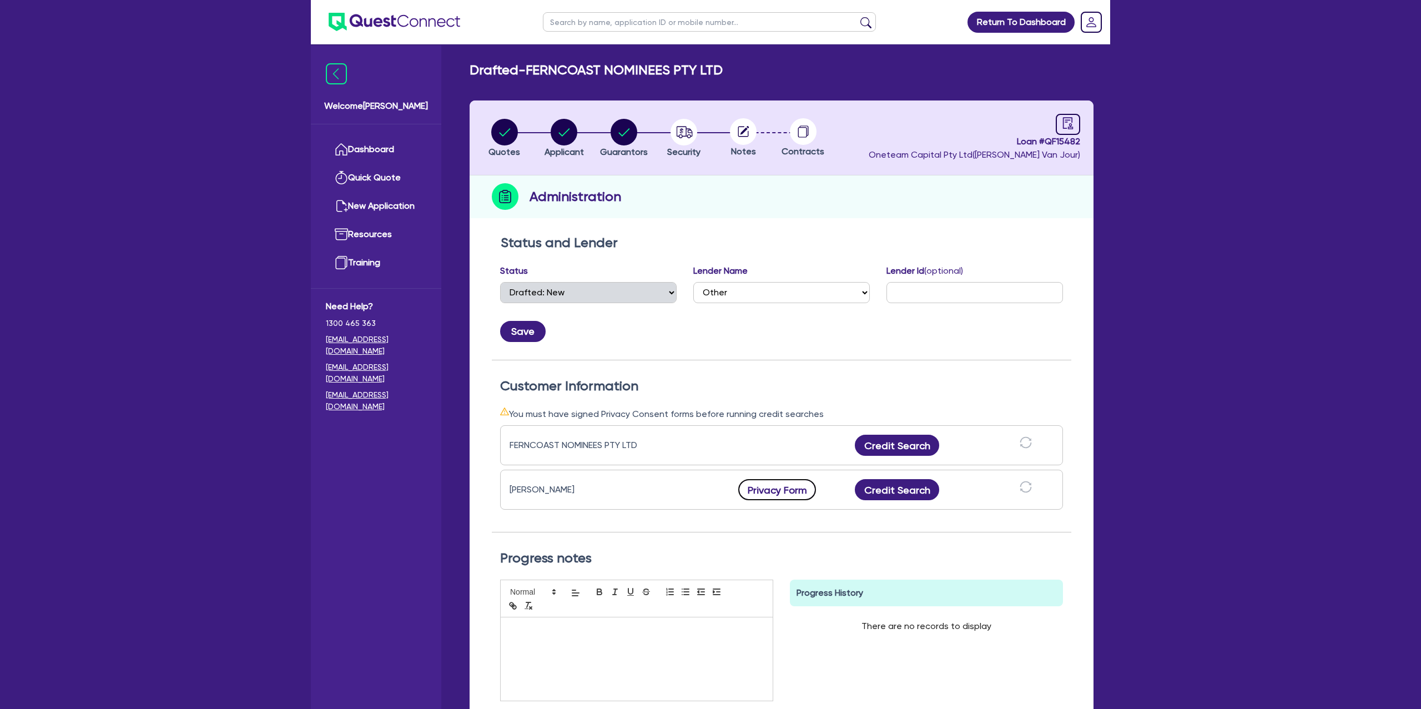
click at [752, 487] on button "Privacy Form" at bounding box center [777, 489] width 78 height 21
click at [626, 130] on icon "button" at bounding box center [623, 132] width 11 height 8
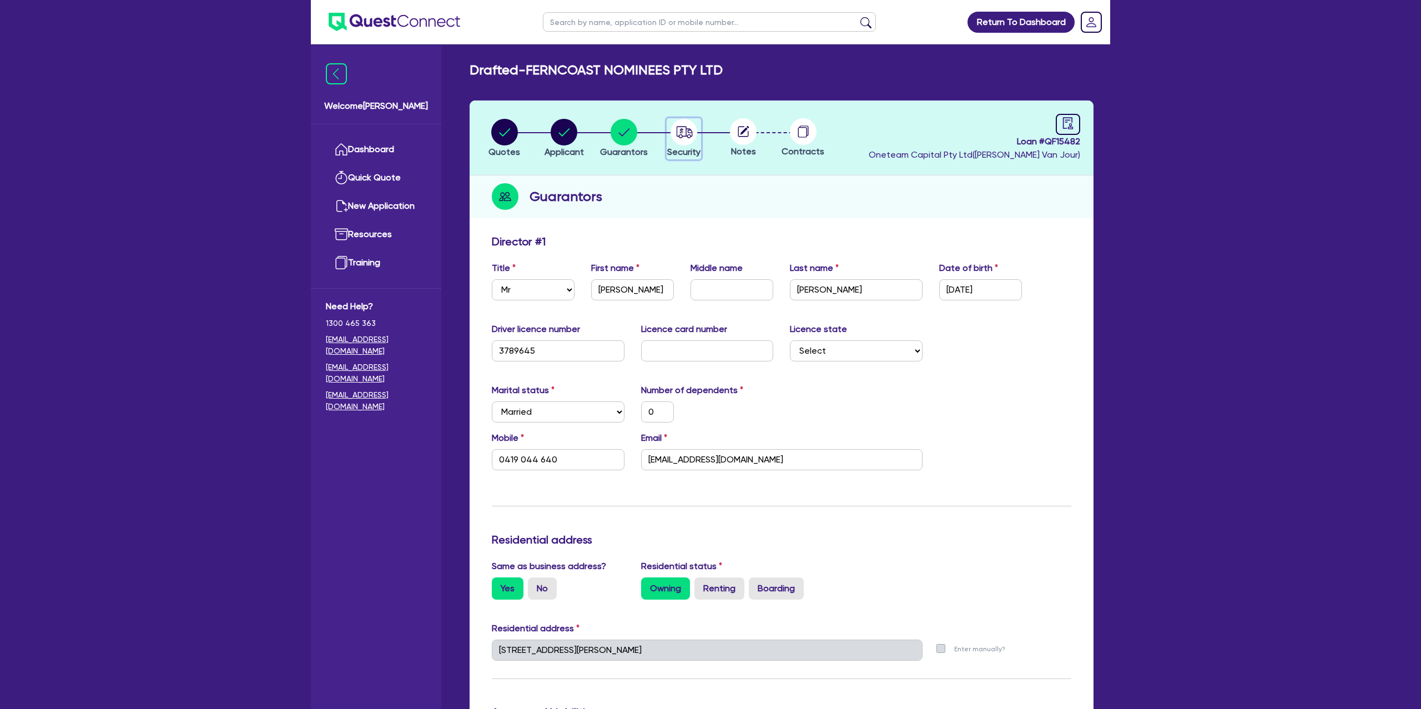
click at [688, 134] on icon "button" at bounding box center [684, 132] width 27 height 27
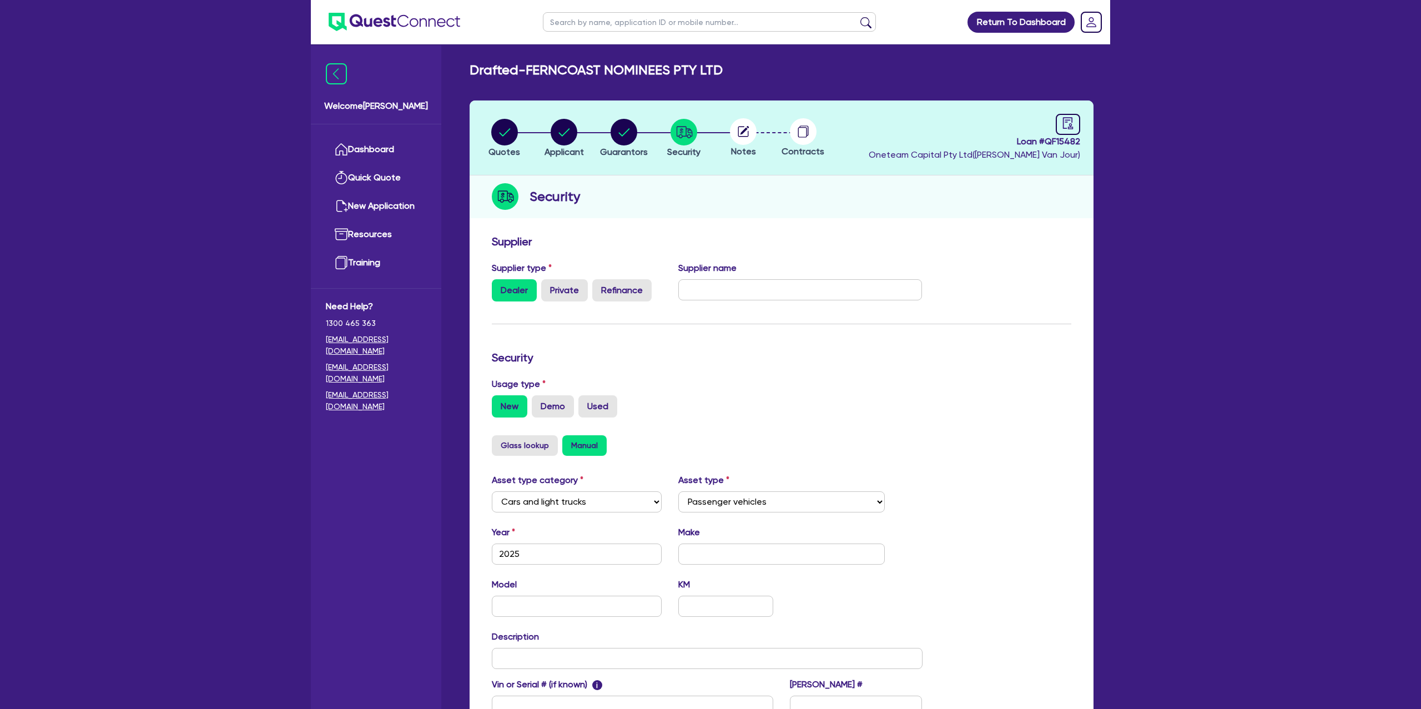
click at [742, 130] on circle at bounding box center [743, 131] width 27 height 27
click at [1068, 125] on icon "audit" at bounding box center [1068, 123] width 12 height 12
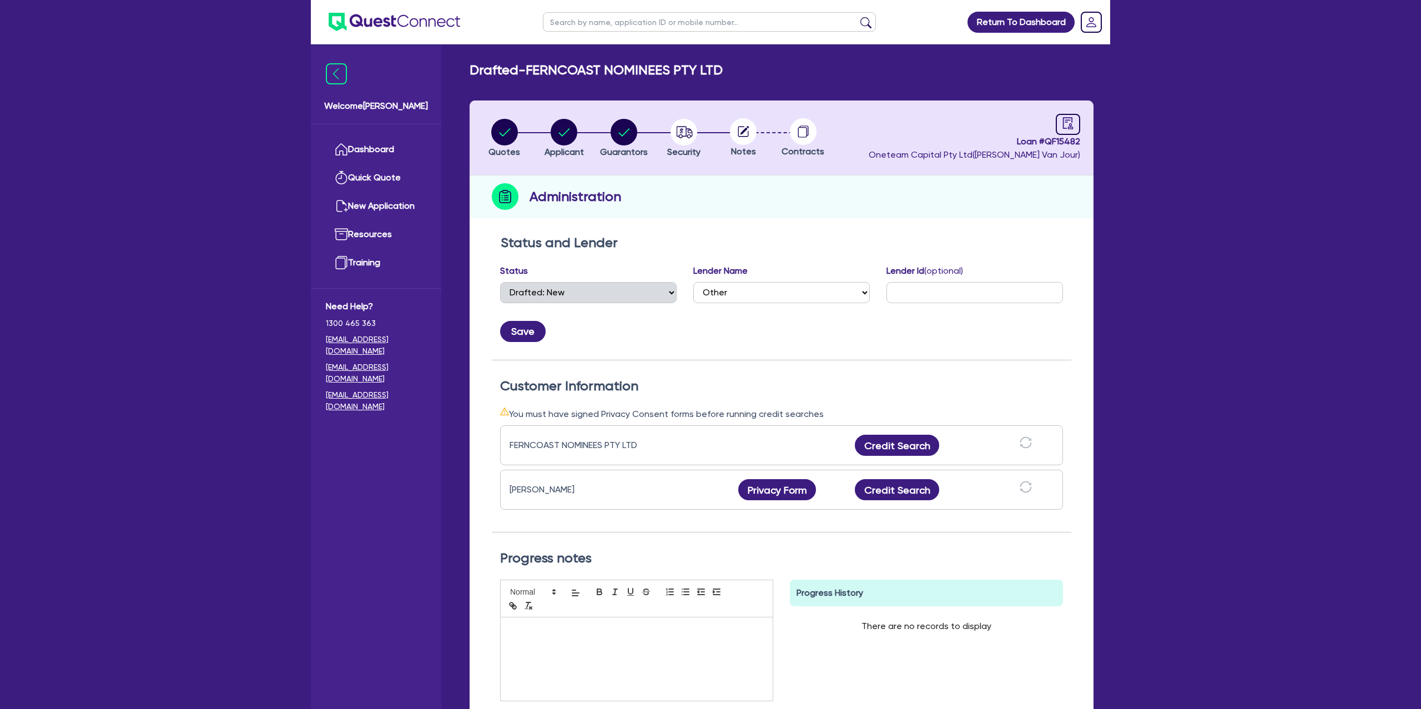
scroll to position [10, 0]
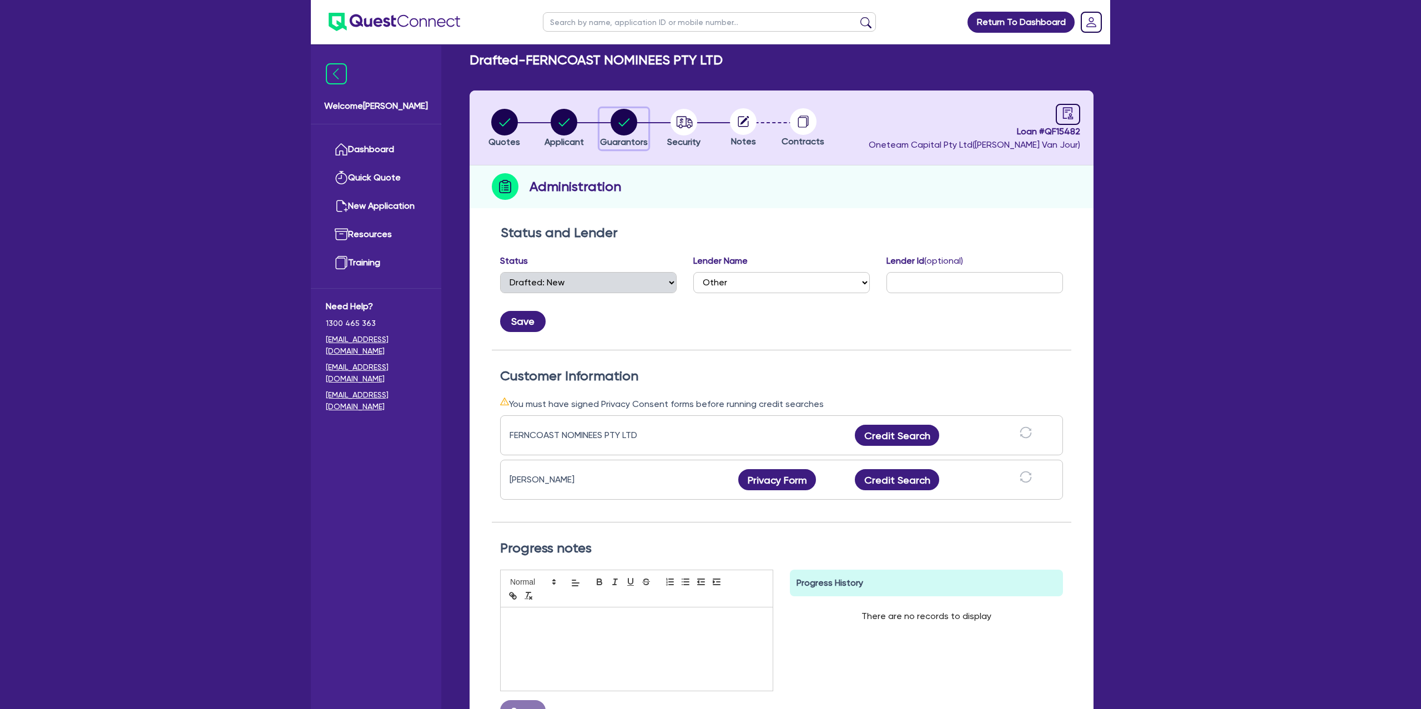
drag, startPoint x: 628, startPoint y: 121, endPoint x: 651, endPoint y: 127, distance: 24.1
click at [628, 120] on circle "button" at bounding box center [624, 122] width 27 height 27
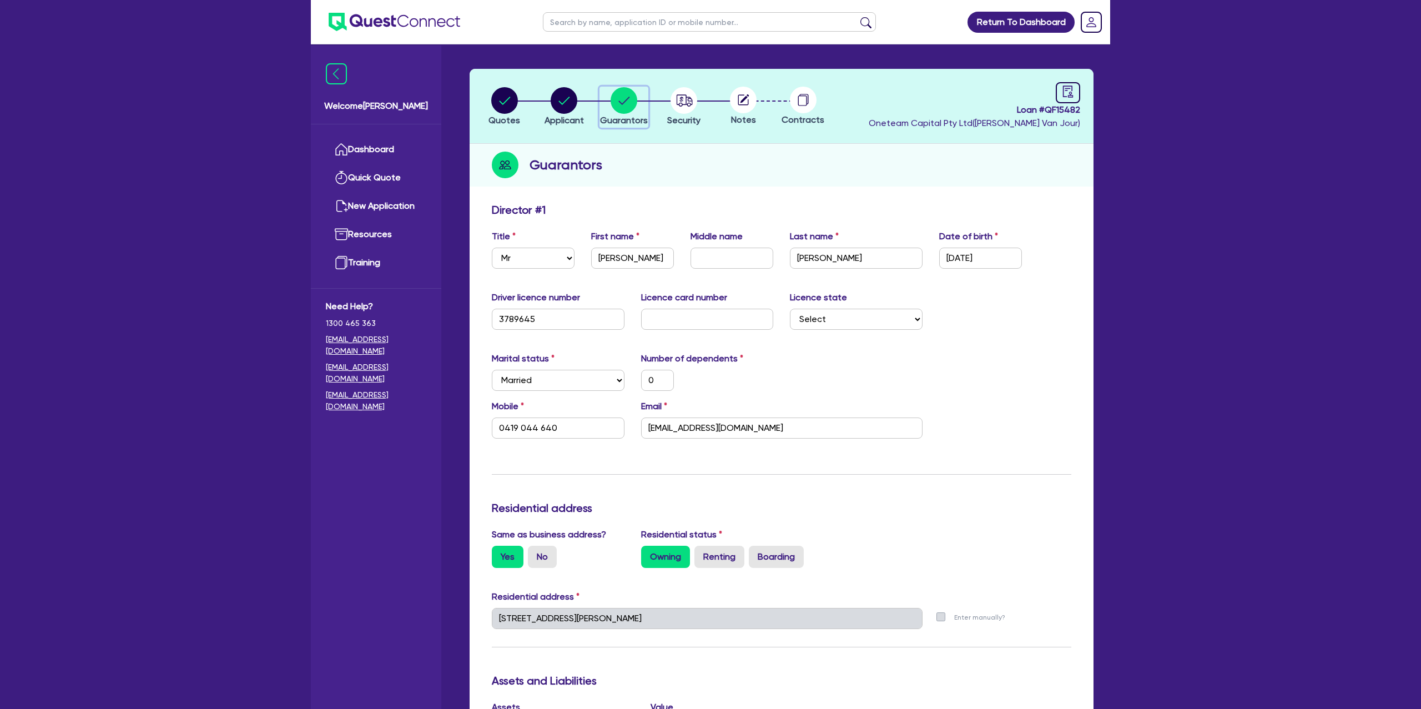
scroll to position [40, 0]
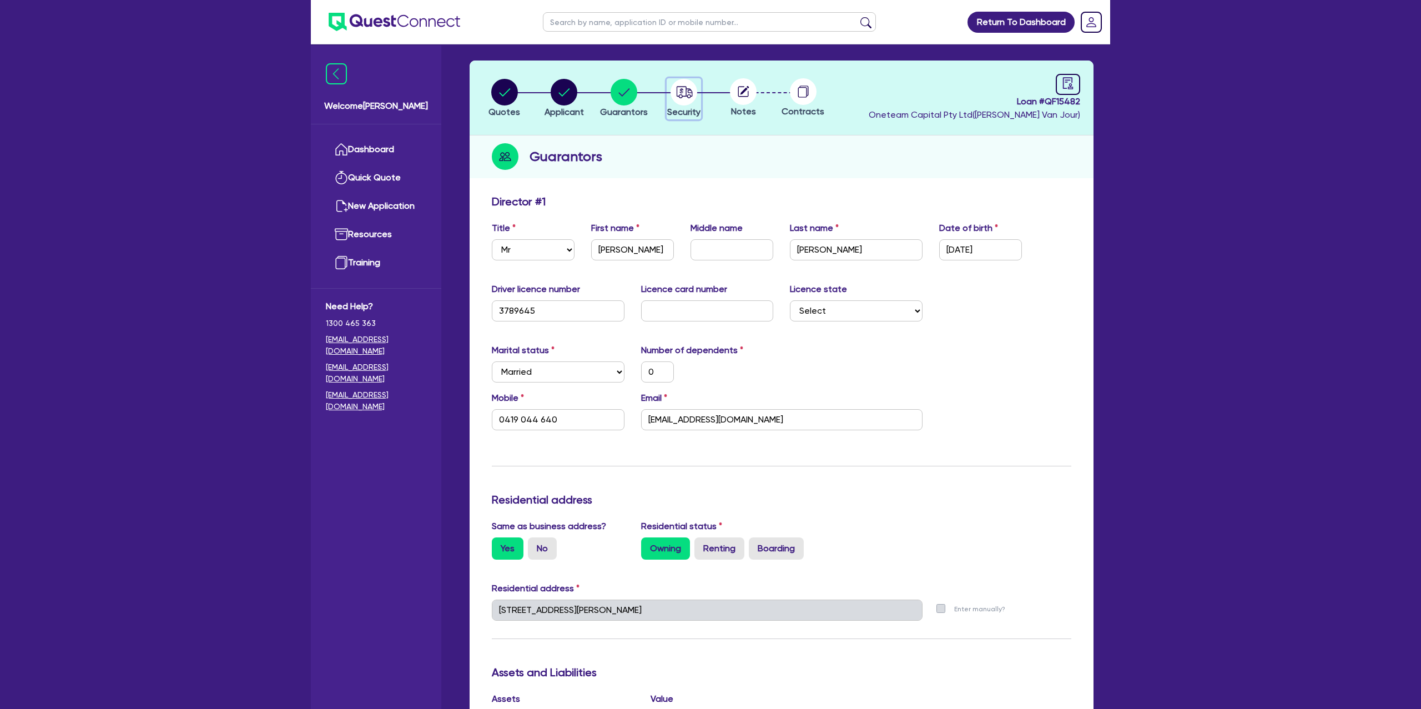
click at [682, 92] on circle "button" at bounding box center [684, 92] width 27 height 27
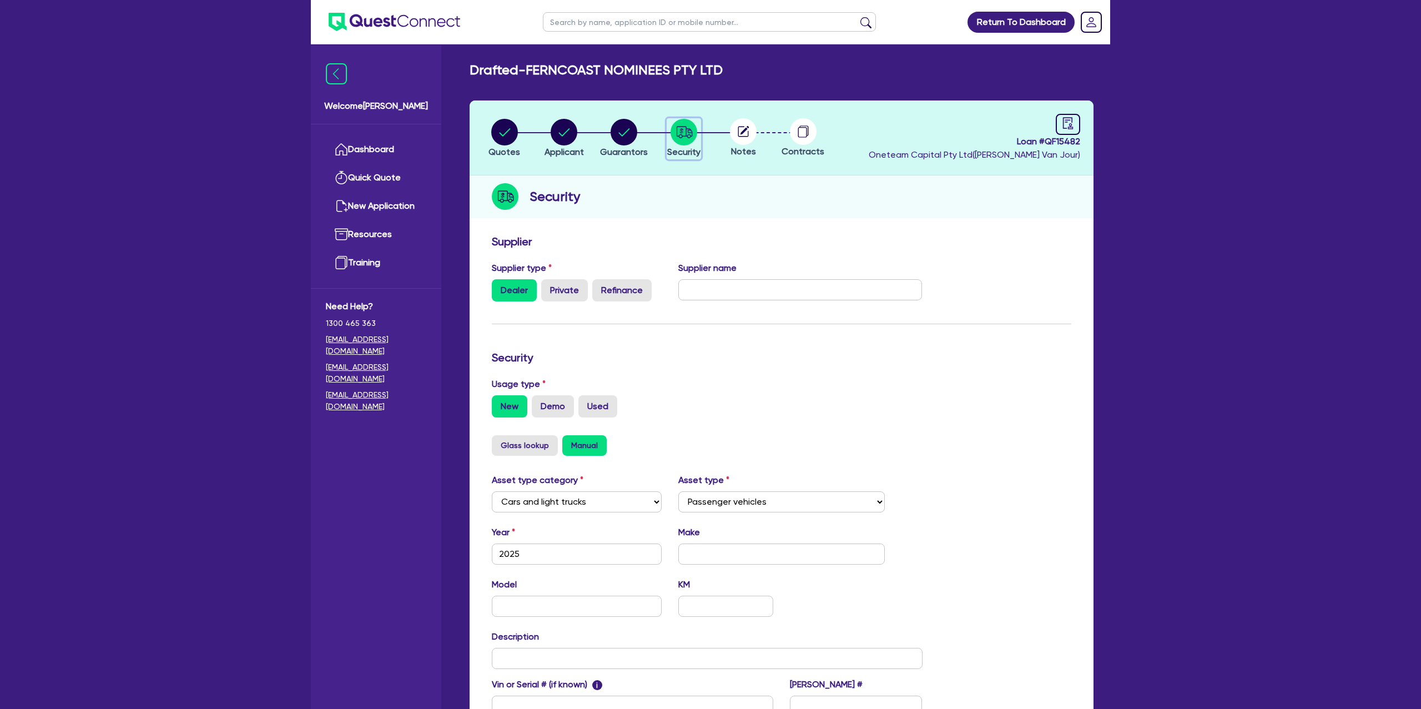
scroll to position [10, 0]
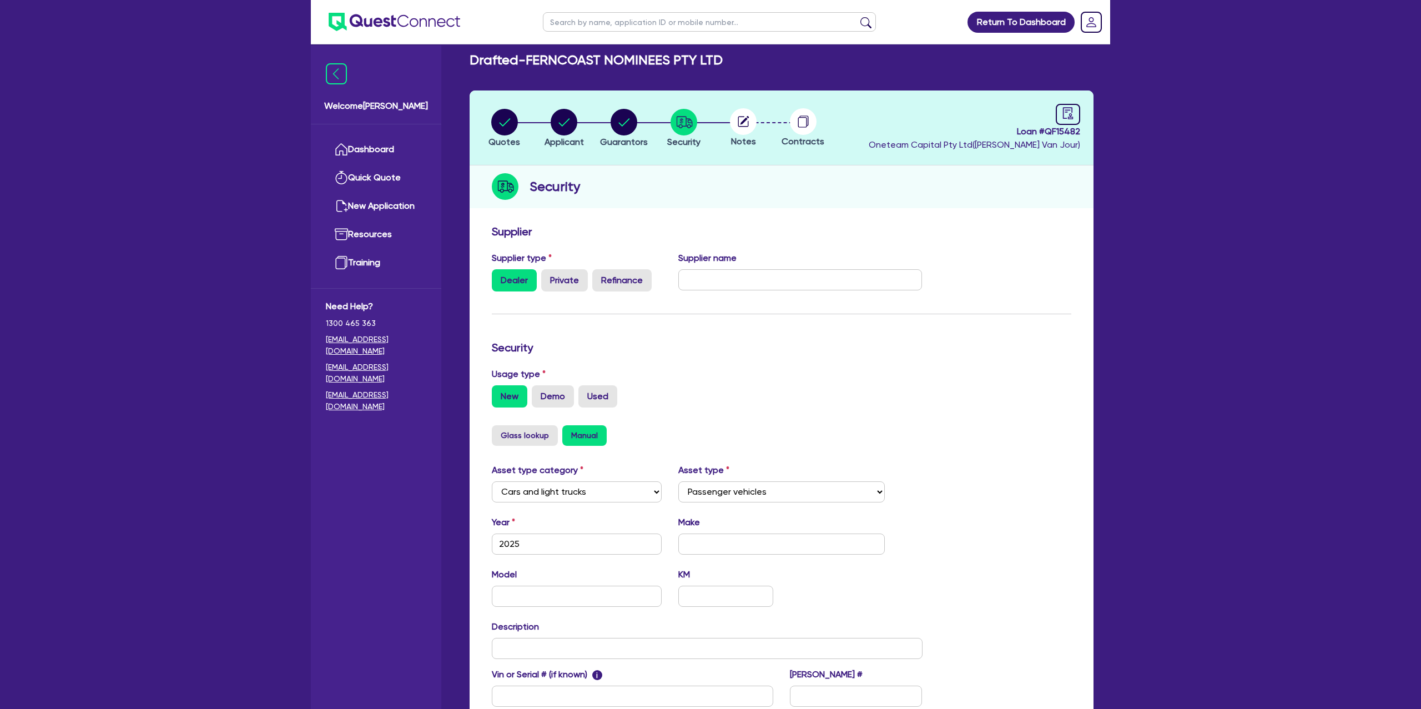
click at [742, 117] on circle at bounding box center [743, 121] width 27 height 27
click at [1074, 117] on icon "audit" at bounding box center [1068, 113] width 12 height 12
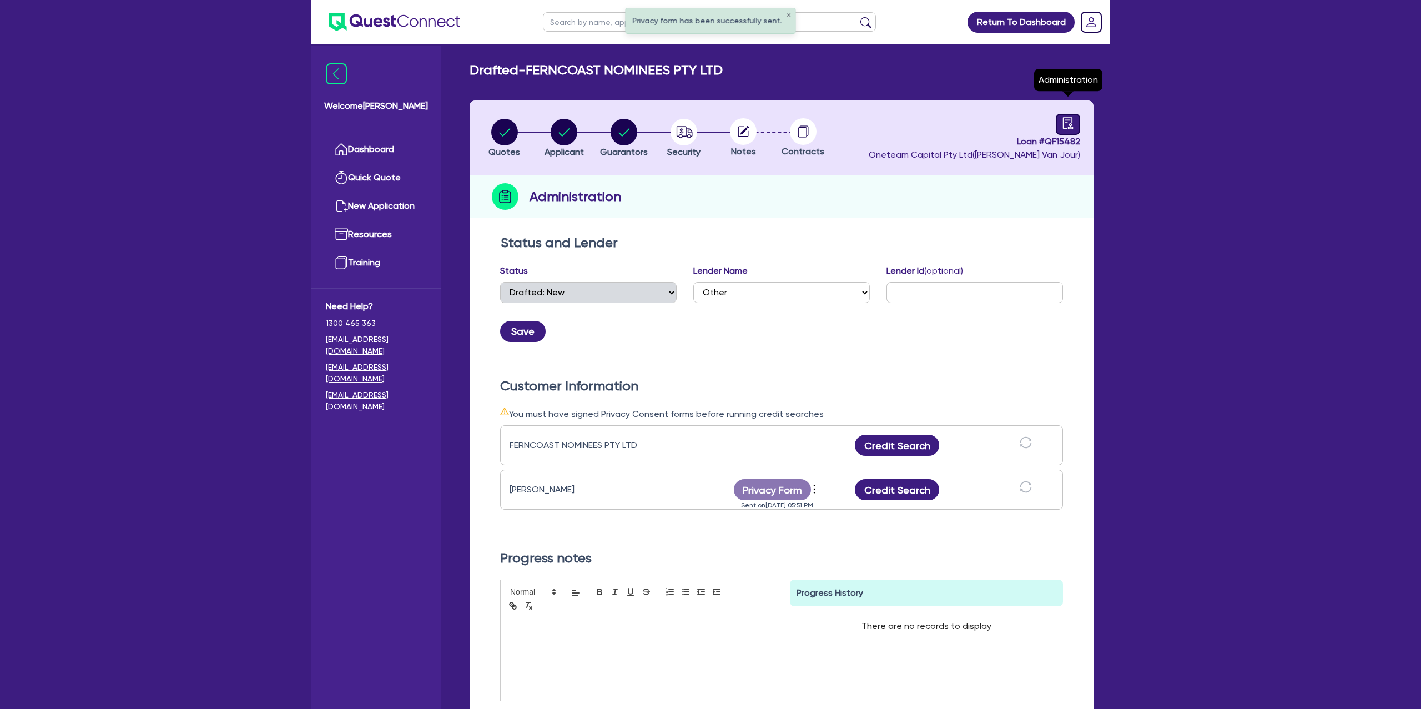
scroll to position [54, 0]
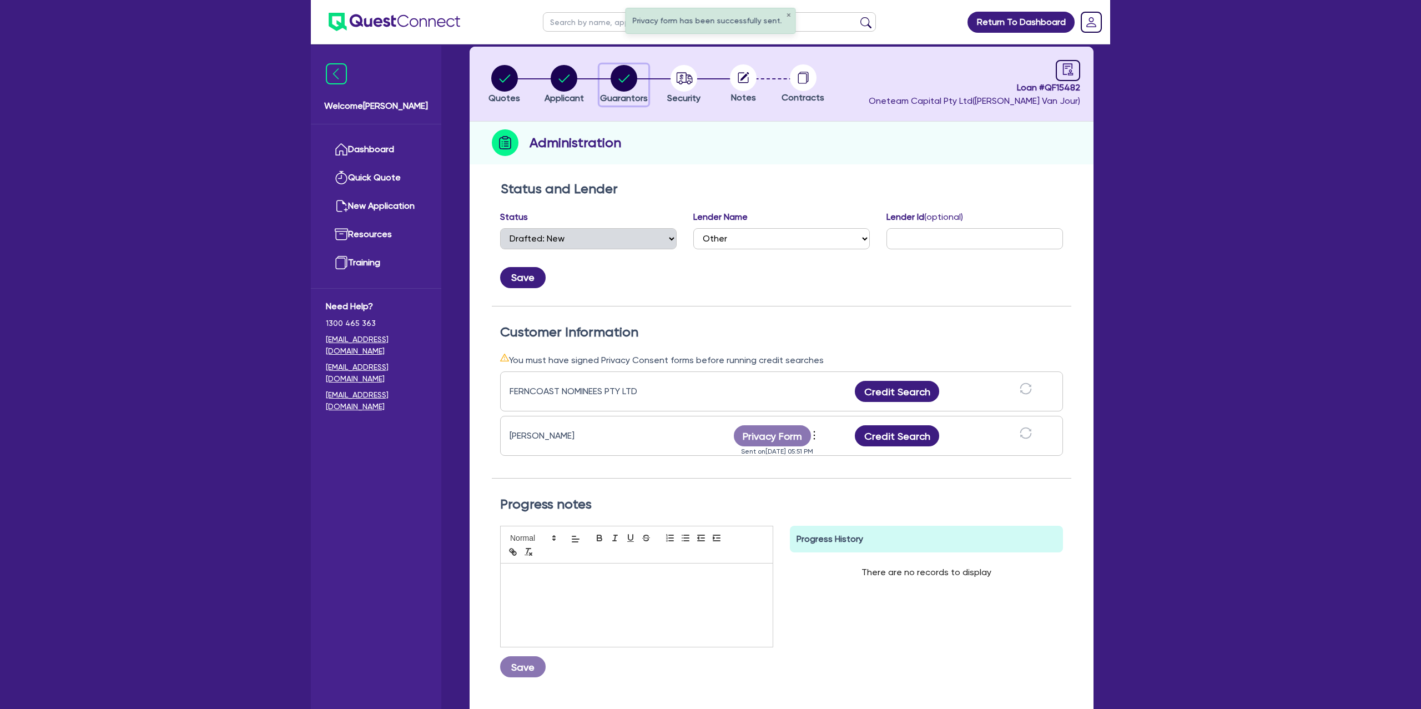
click at [631, 81] on circle "button" at bounding box center [624, 78] width 27 height 27
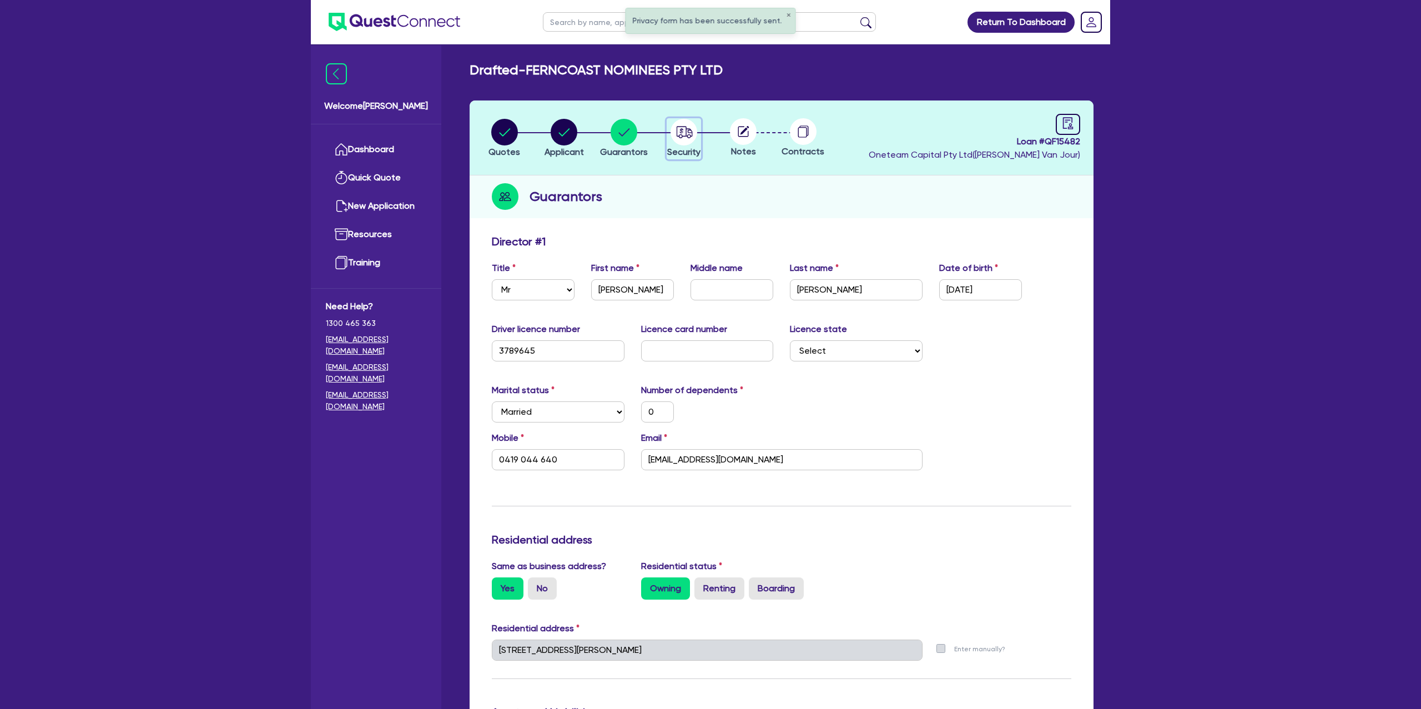
drag, startPoint x: 682, startPoint y: 129, endPoint x: 697, endPoint y: 133, distance: 15.6
click at [682, 129] on icon "button" at bounding box center [681, 131] width 4 height 6
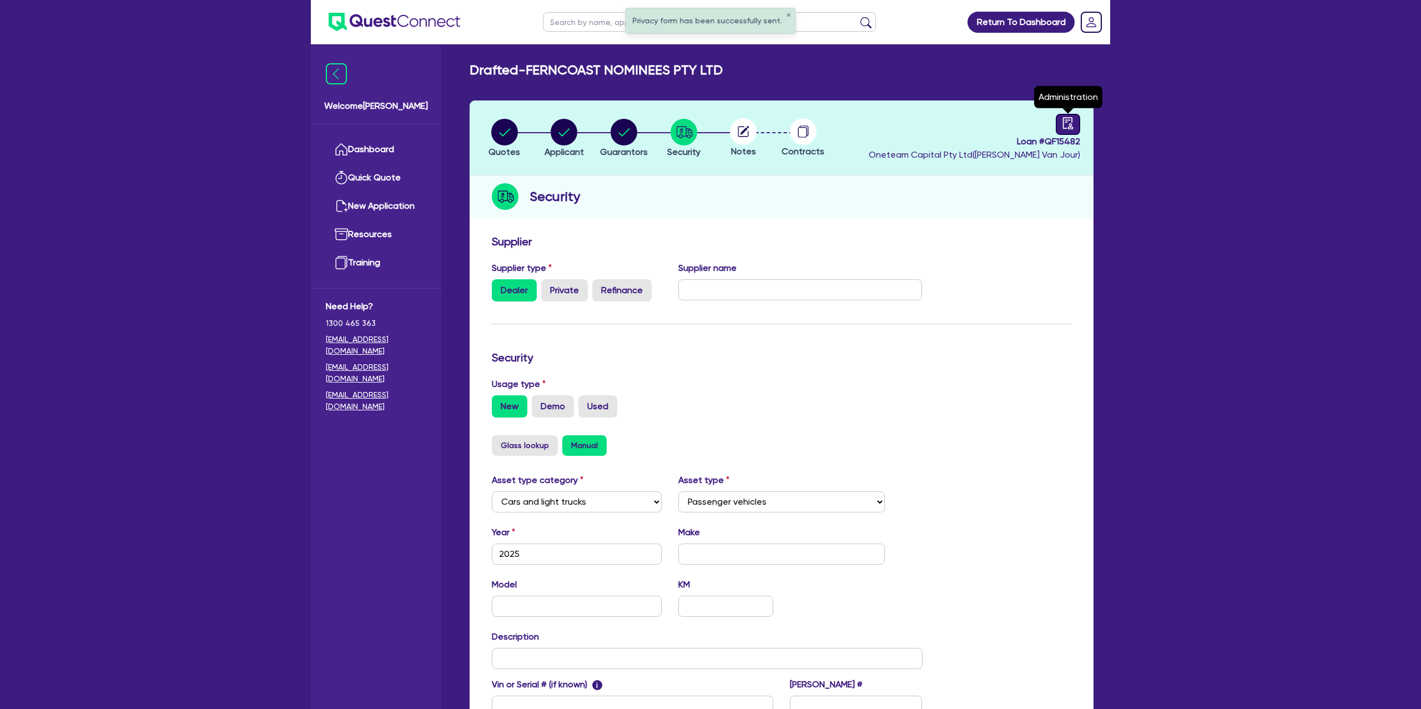
click at [1062, 127] on icon "audit" at bounding box center [1068, 123] width 12 height 12
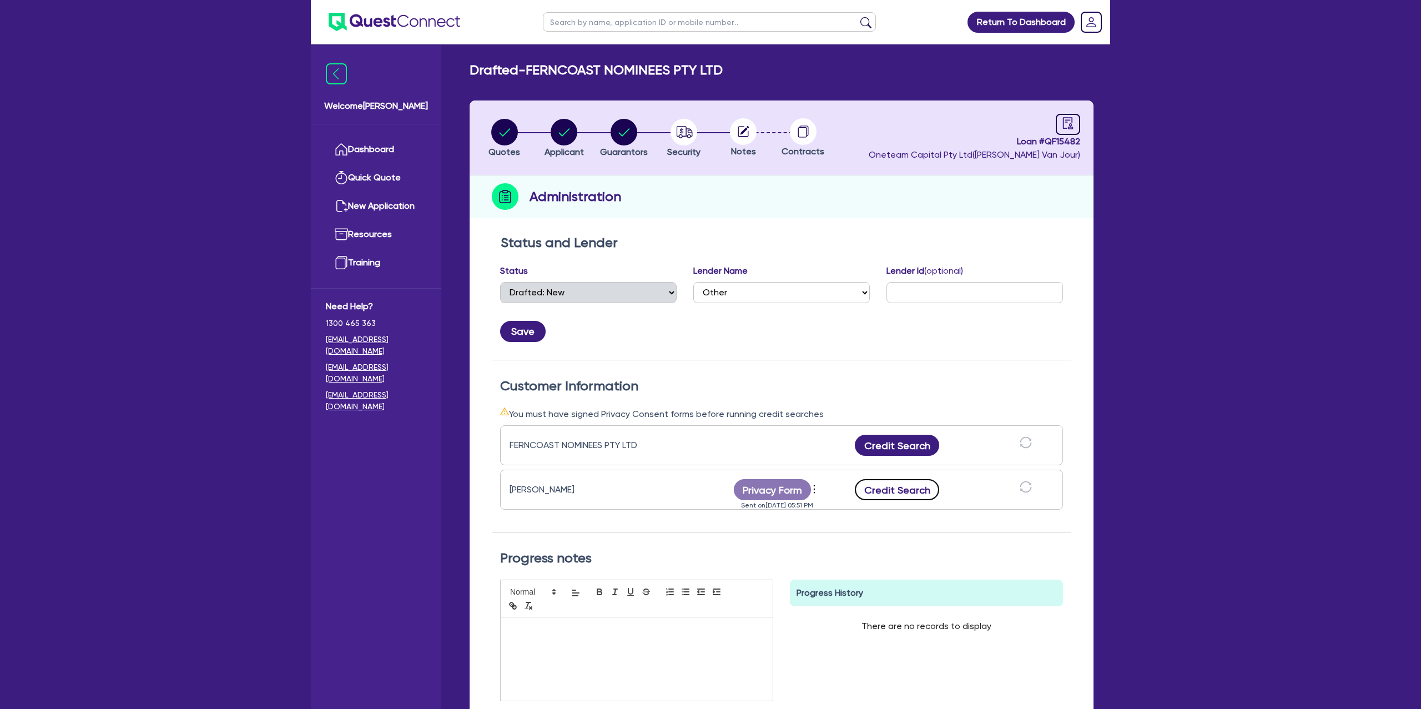
click at [908, 484] on button "Credit Search" at bounding box center [897, 489] width 84 height 21
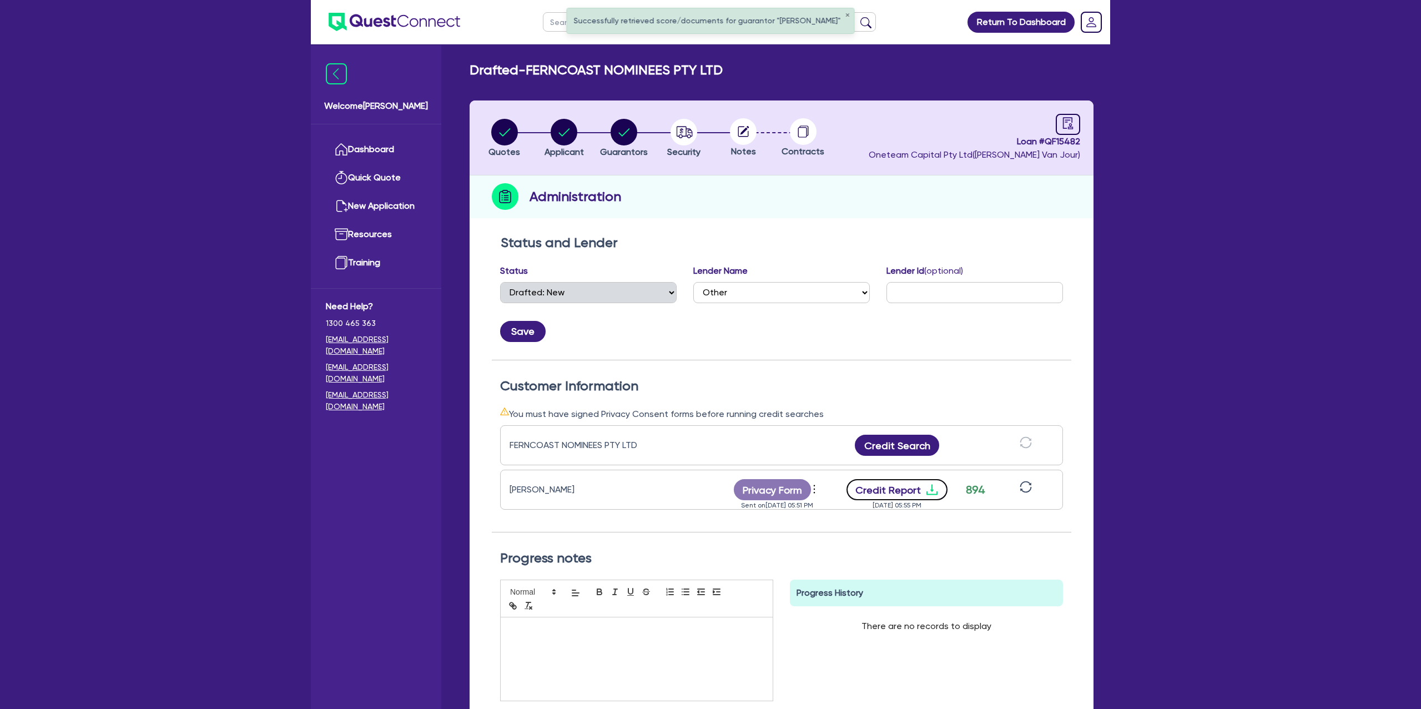
click at [935, 487] on icon "download" at bounding box center [931, 489] width 13 height 13
click at [918, 491] on button "Credit Report" at bounding box center [898, 489] width 102 height 21
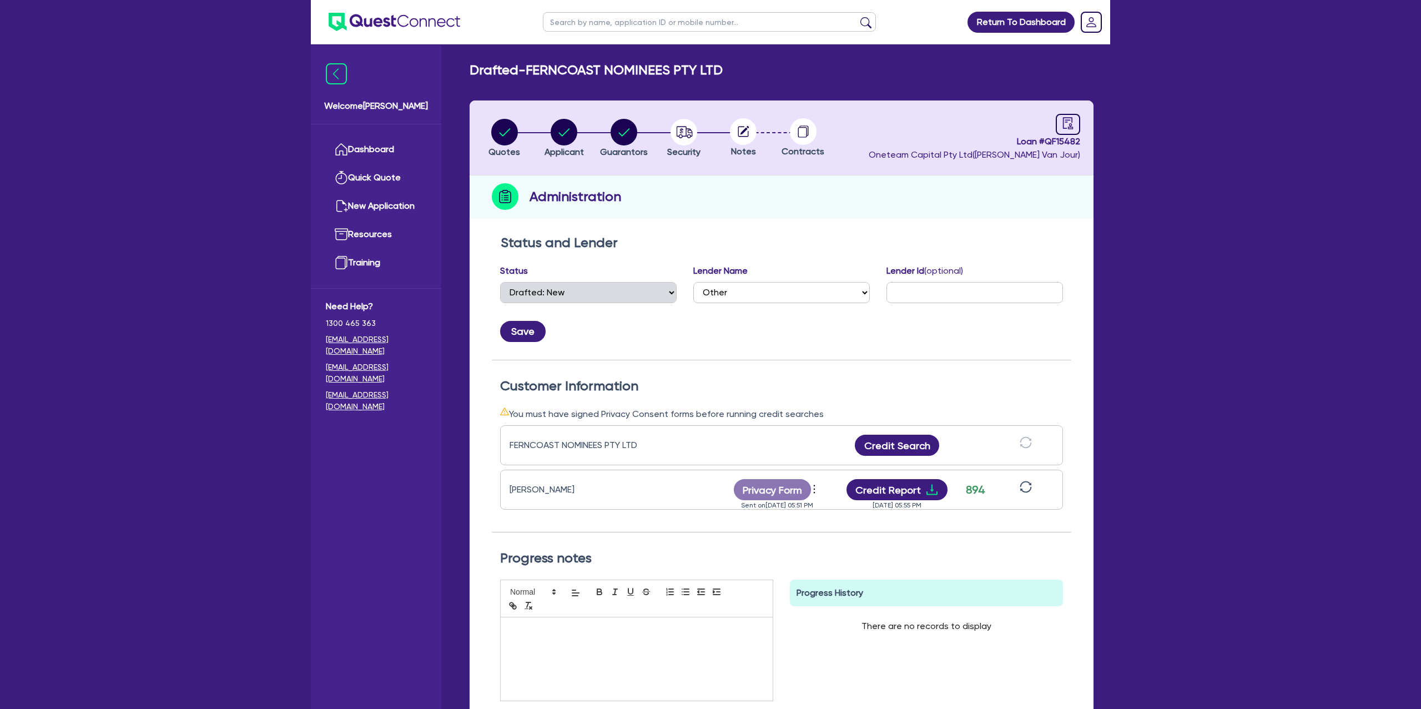
click at [565, 183] on div "Administration" at bounding box center [782, 196] width 624 height 43
click at [559, 135] on circle "button" at bounding box center [564, 132] width 27 height 27
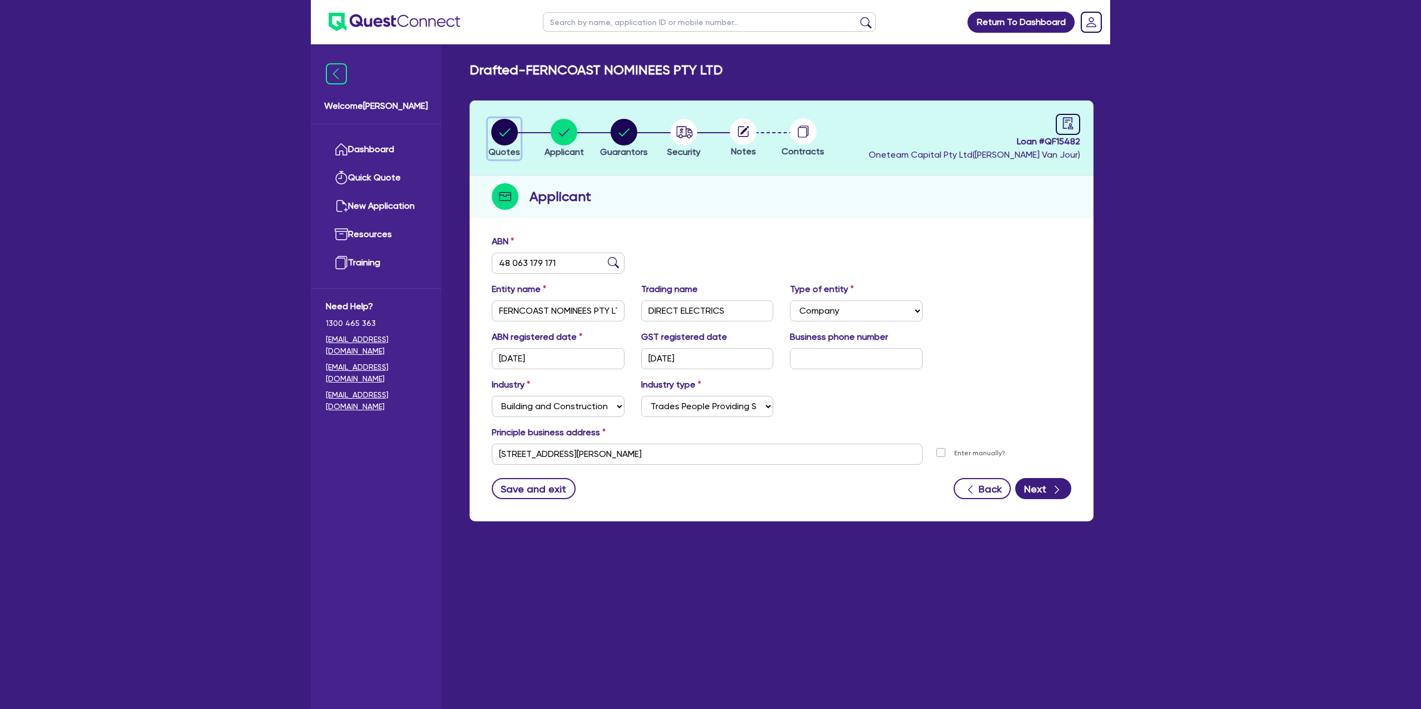
click at [504, 131] on circle "button" at bounding box center [504, 132] width 27 height 27
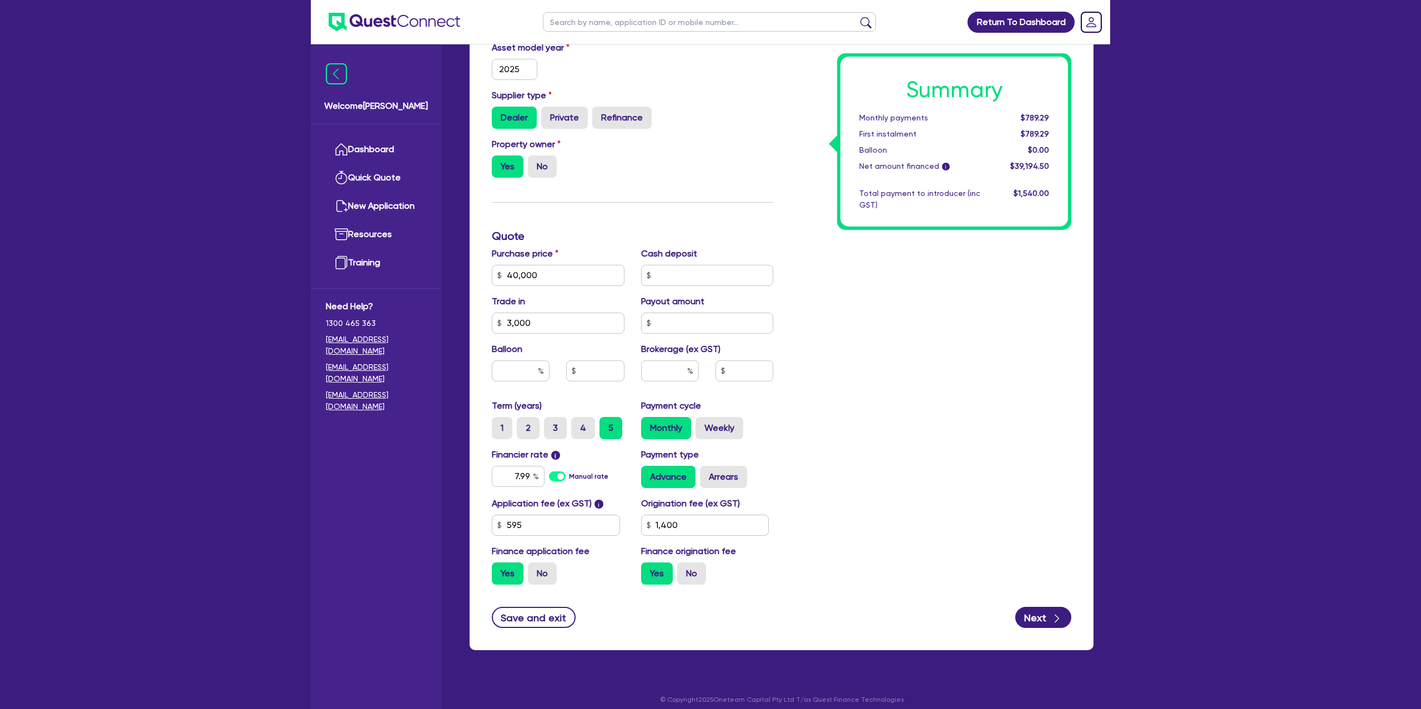
scroll to position [364, 0]
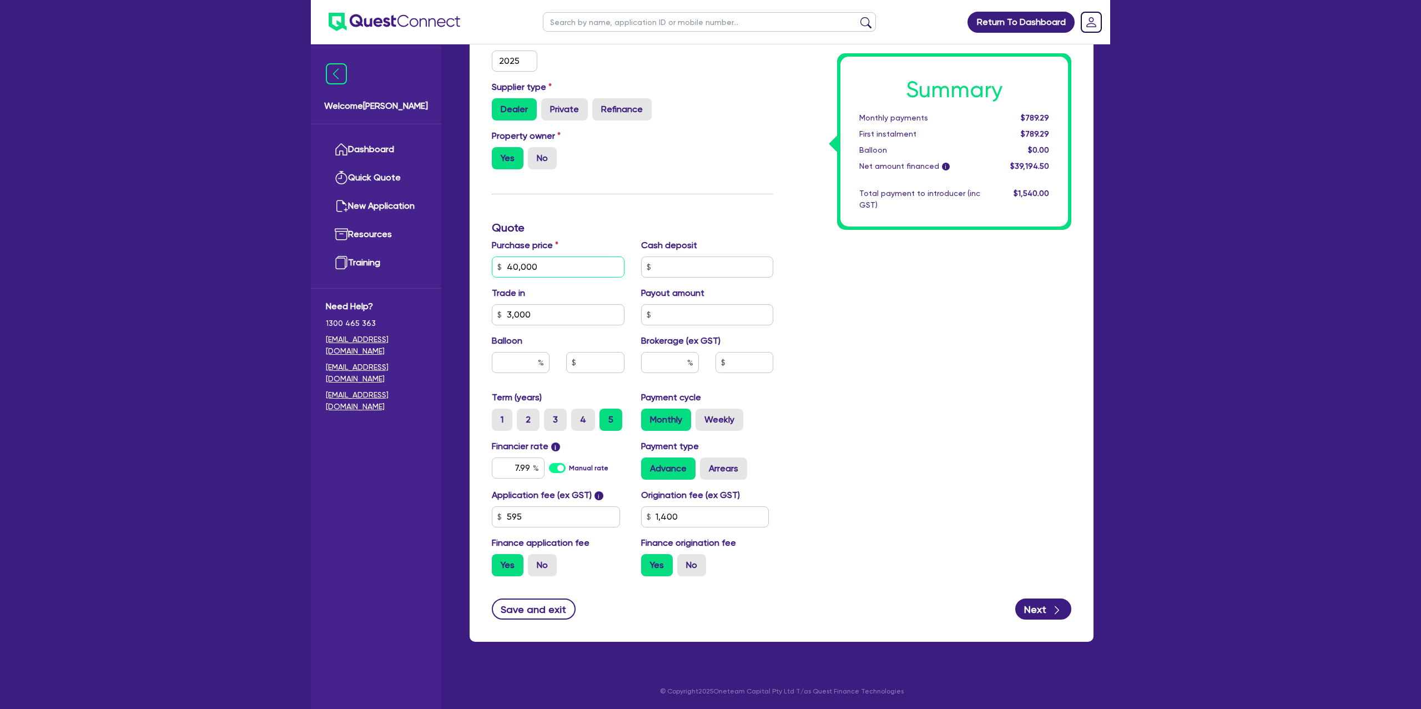
click at [552, 267] on input "40,000" at bounding box center [558, 266] width 133 height 21
click at [1132, 364] on div "There's something wrong when we tried your request. Please refresh the page and…" at bounding box center [710, 173] width 1421 height 1074
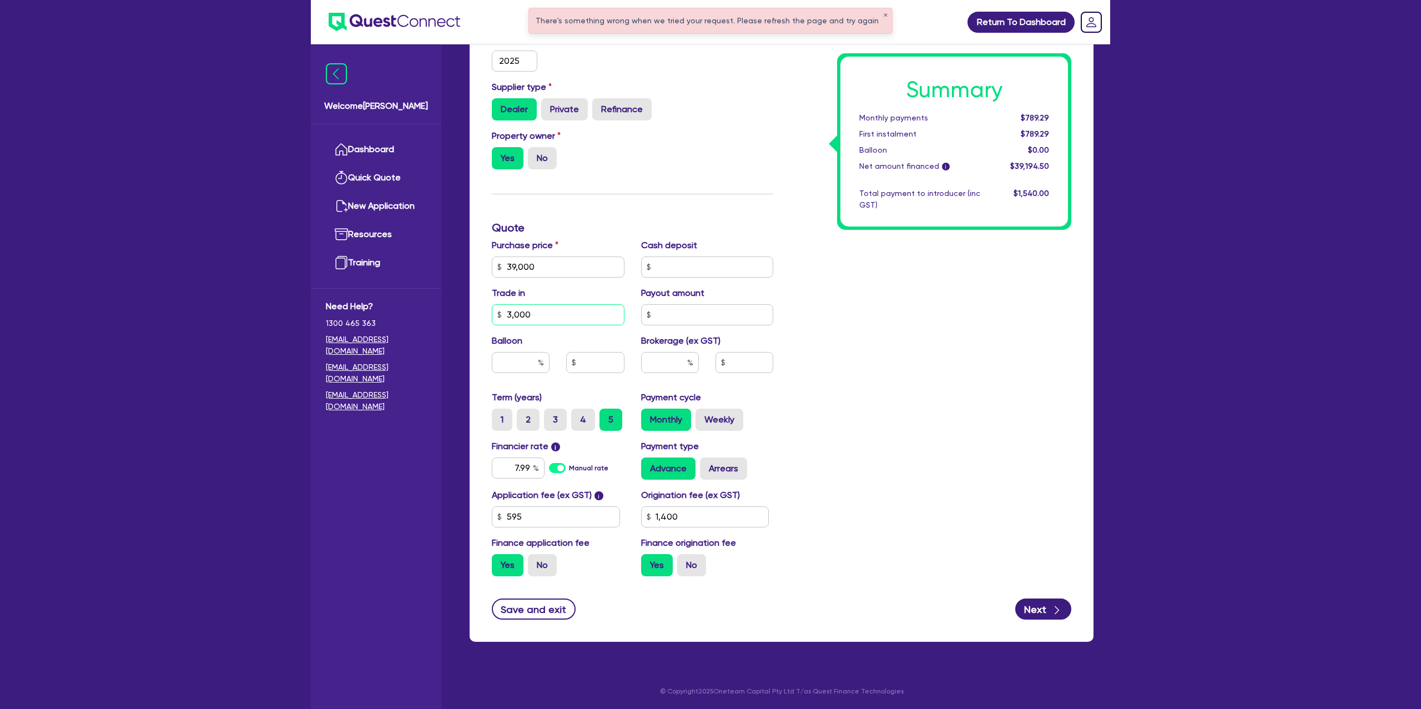
drag, startPoint x: 445, startPoint y: 303, endPoint x: 454, endPoint y: 301, distance: 8.4
click at [441, 303] on div "Welcome [PERSON_NAME] Quick Quote New Application Ref Company Ref Salesperson R…" at bounding box center [710, 173] width 799 height 1074
click at [1034, 311] on div "Summary Monthly payments $789.29 First instalment $789.29 Balloon $0.00 Net amo…" at bounding box center [931, 228] width 298 height 714
click at [538, 465] on div "7.99" at bounding box center [518, 467] width 53 height 21
drag, startPoint x: 958, startPoint y: 370, endPoint x: 955, endPoint y: 345, distance: 25.1
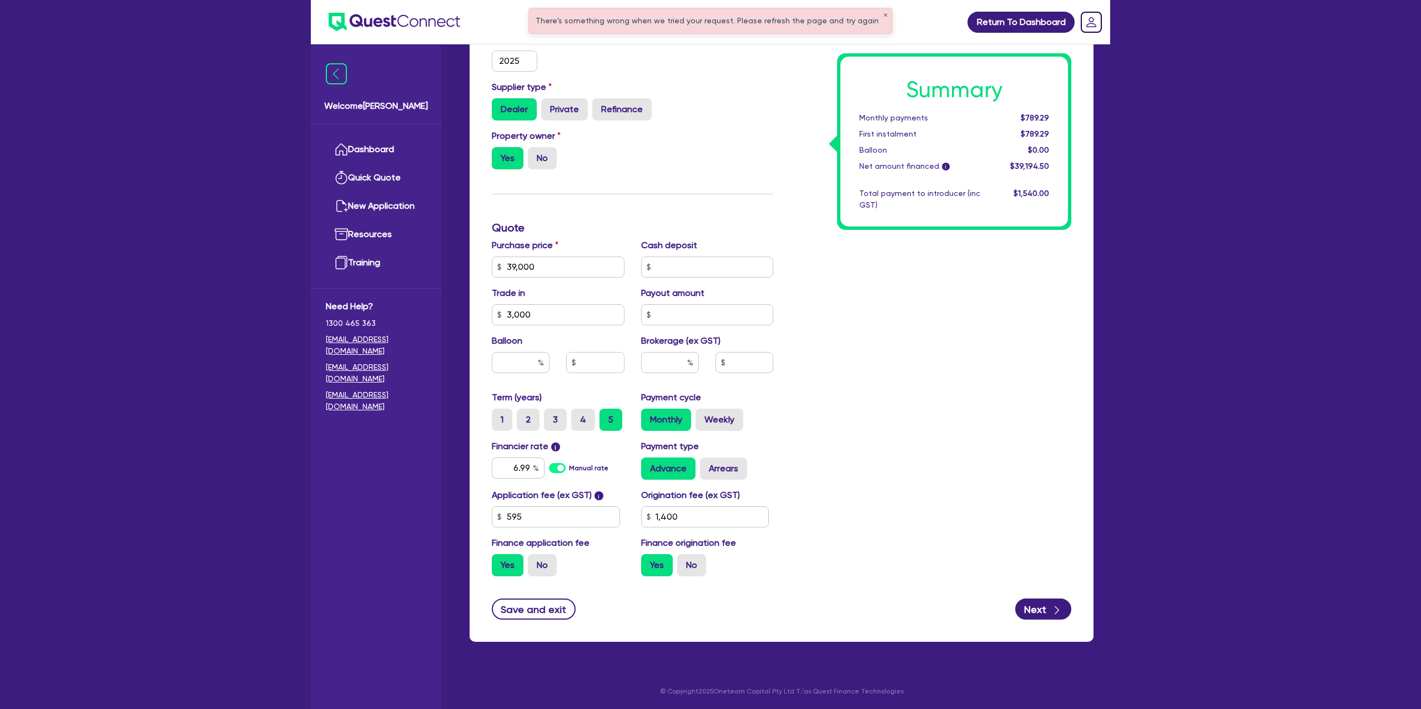
click at [959, 358] on div "Summary Monthly payments $789.29 First instalment $789.29 Balloon $0.00 Net amo…" at bounding box center [931, 228] width 298 height 714
click at [688, 517] on input "1,400" at bounding box center [705, 516] width 128 height 21
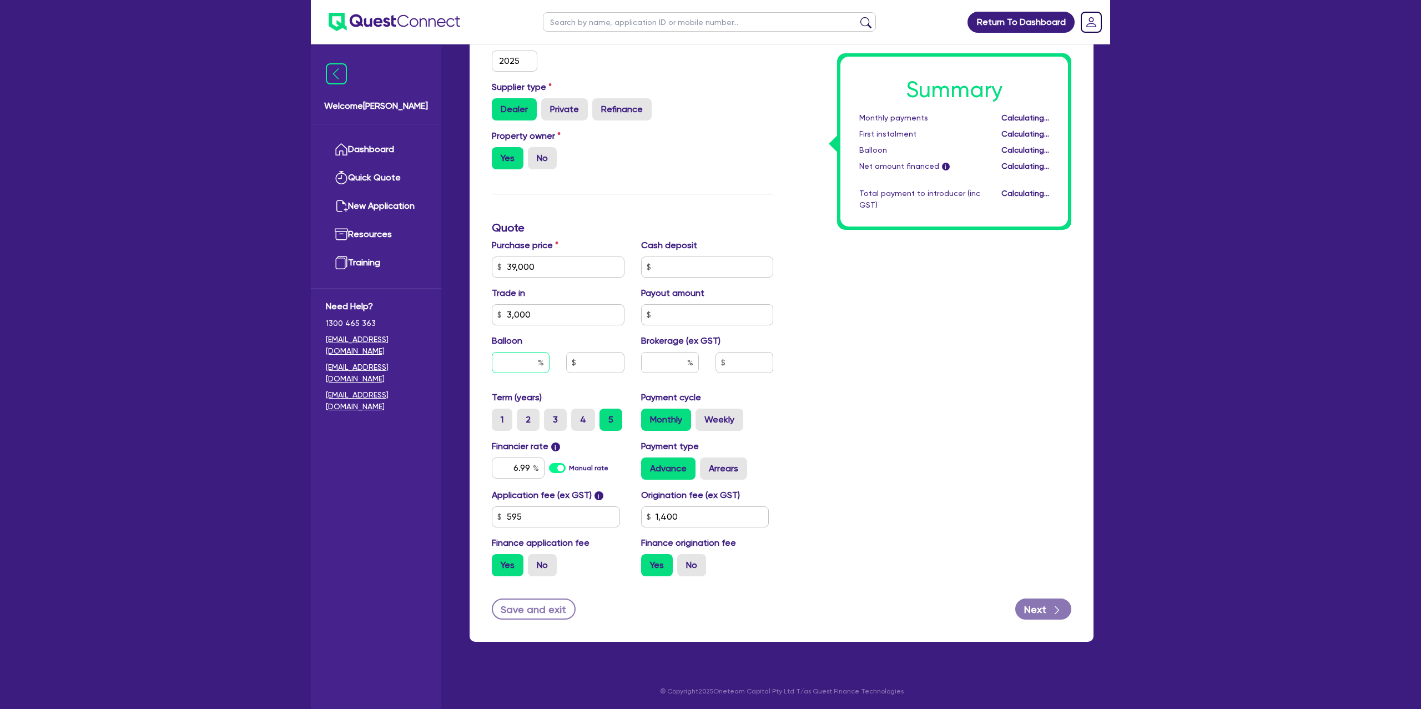
click at [528, 358] on input "text" at bounding box center [521, 362] width 58 height 21
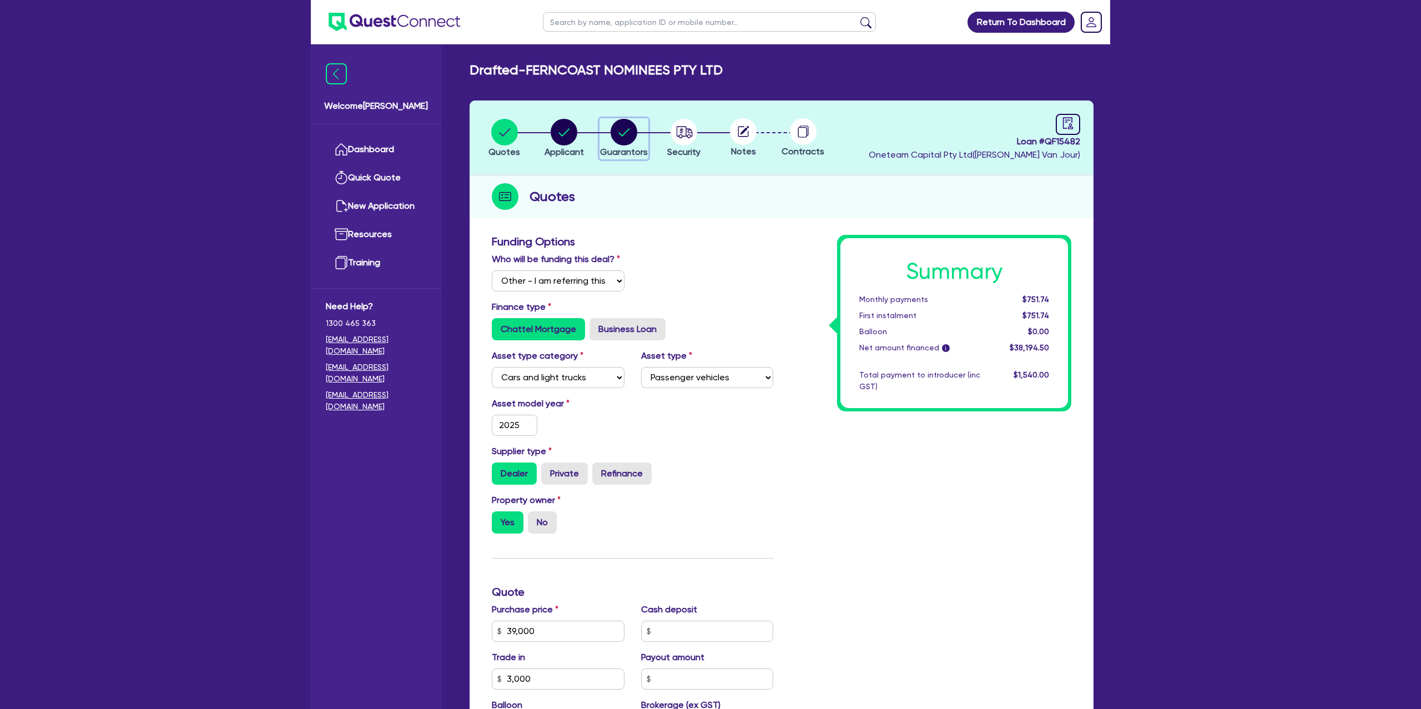
click at [631, 137] on circle "button" at bounding box center [624, 132] width 27 height 27
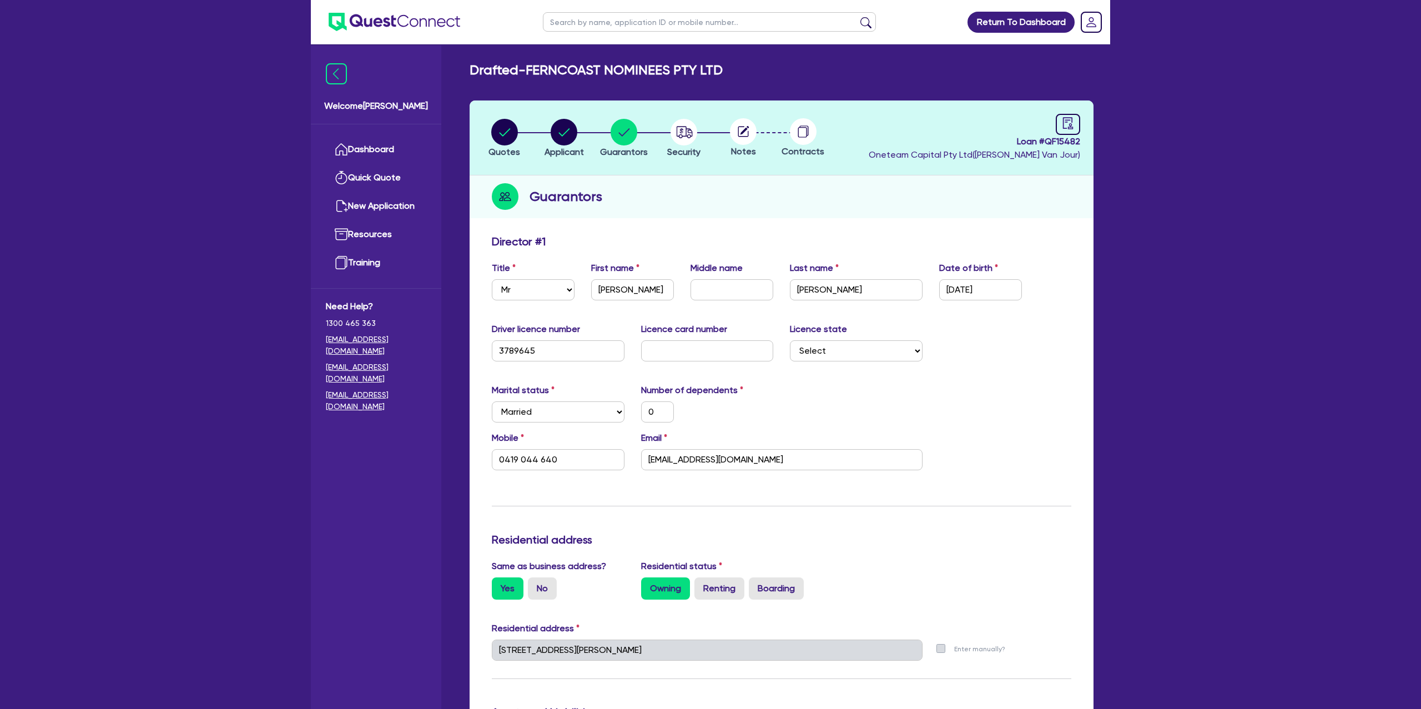
click at [749, 159] on header "Quotes Applicant [GEOGRAPHIC_DATA] Security Notes Contracts Loan # QF15482 Onet…" at bounding box center [782, 137] width 624 height 75
click at [1064, 129] on icon "audit" at bounding box center [1068, 123] width 12 height 12
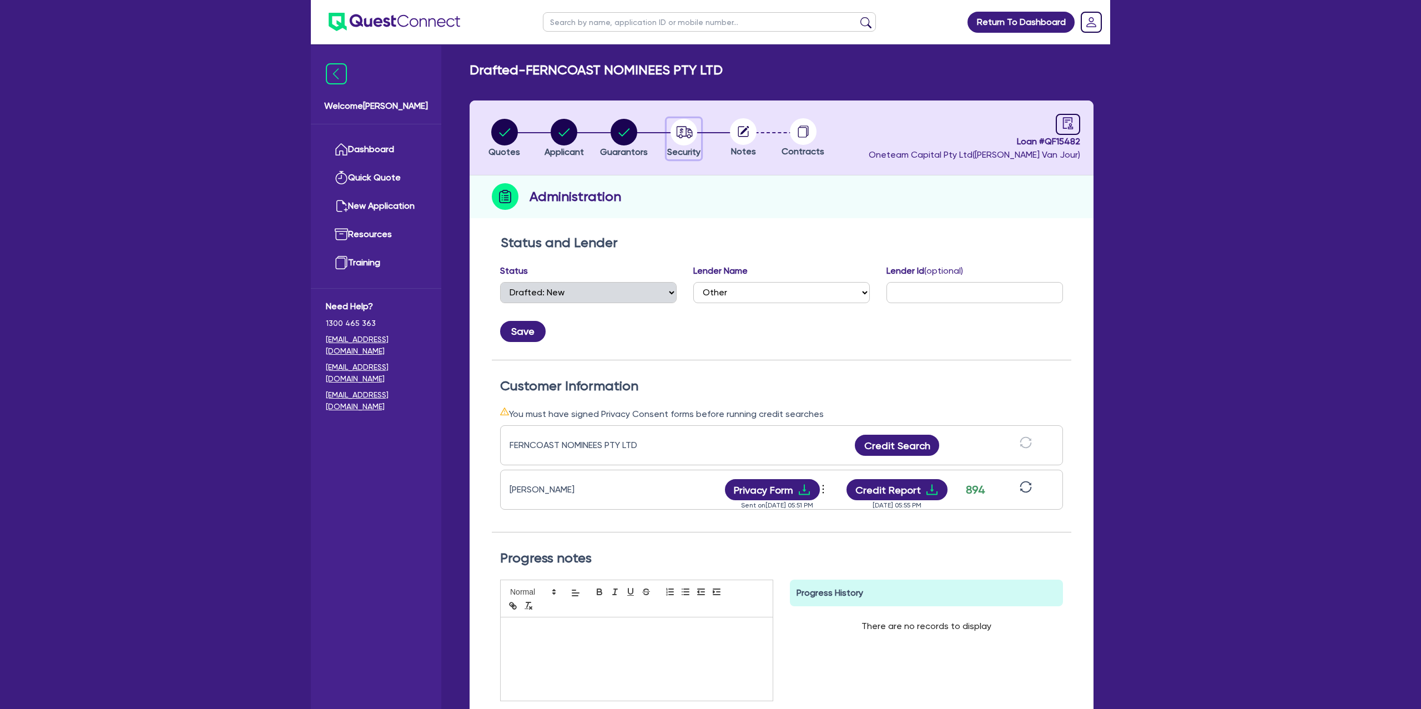
click at [692, 134] on circle "button" at bounding box center [684, 132] width 27 height 27
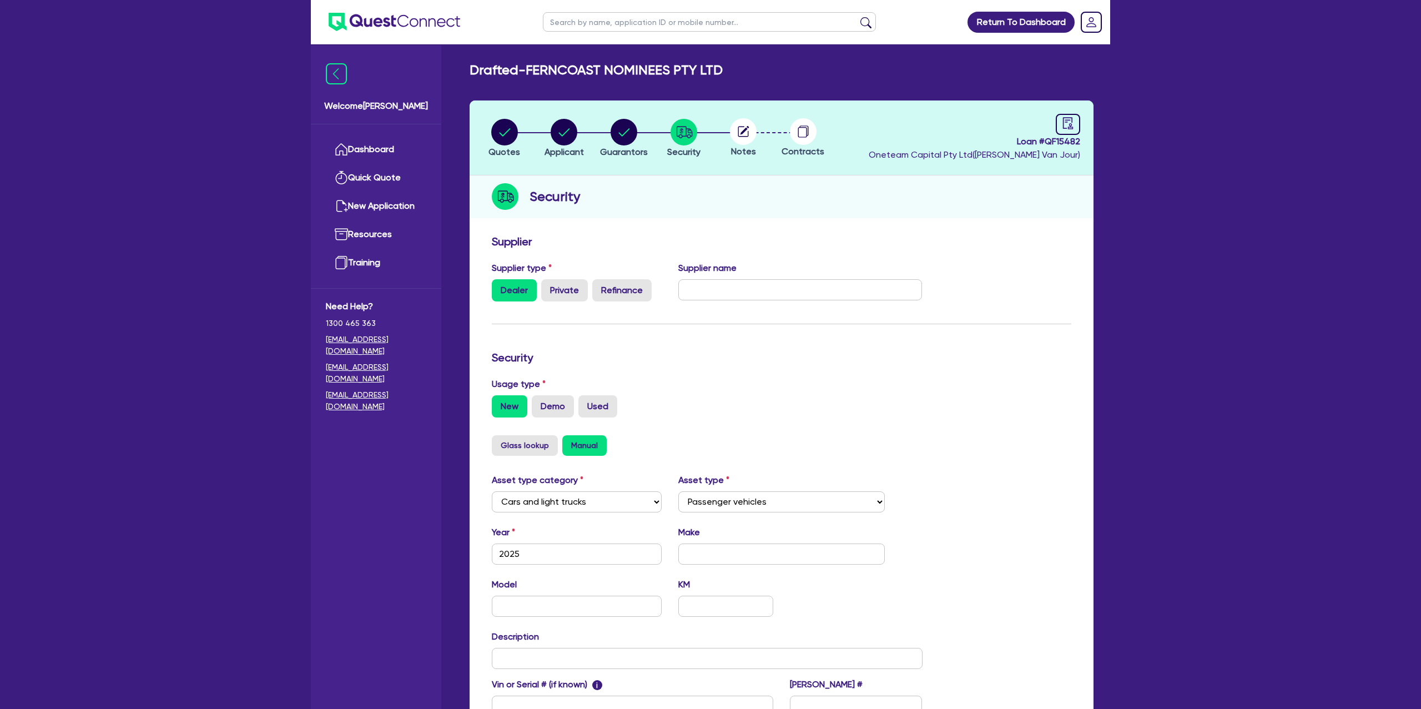
click at [744, 127] on circle at bounding box center [743, 131] width 27 height 27
click at [744, 132] on circle at bounding box center [743, 131] width 27 height 27
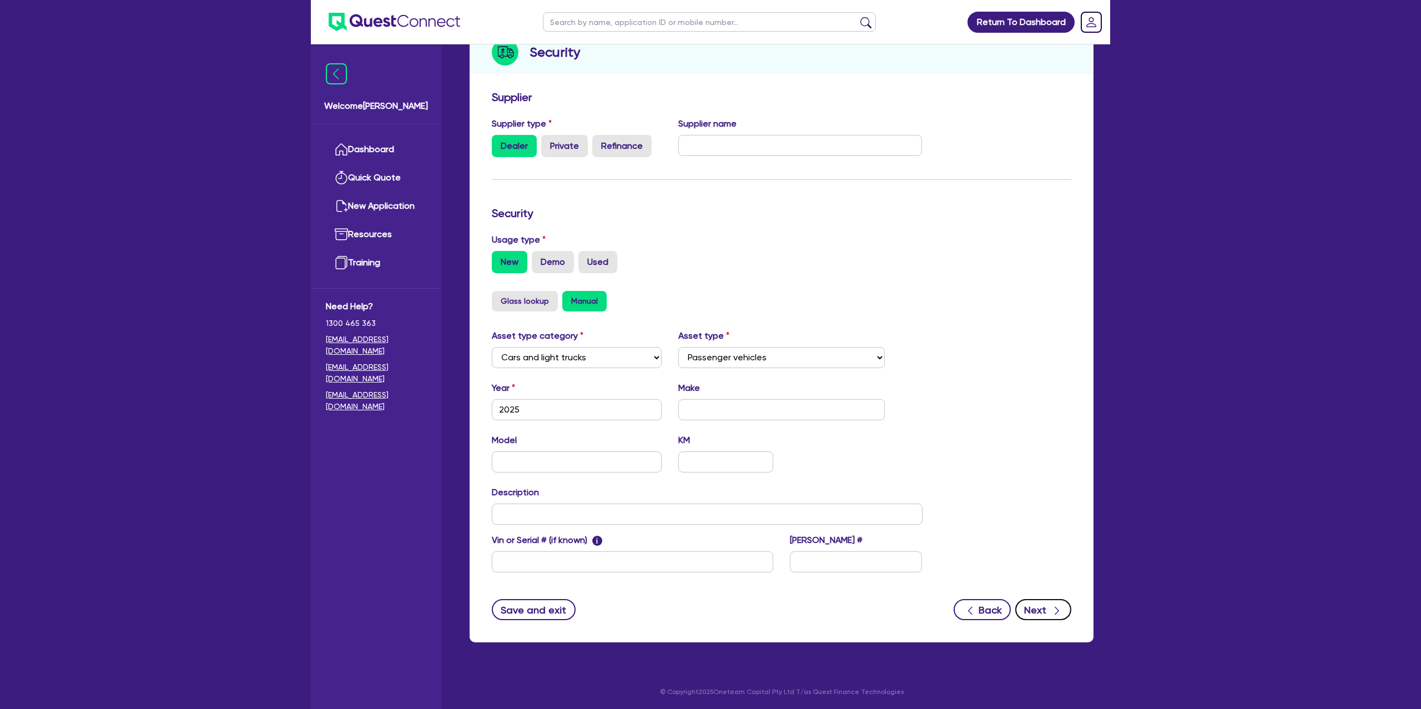
click at [1031, 610] on button "Next" at bounding box center [1043, 609] width 56 height 21
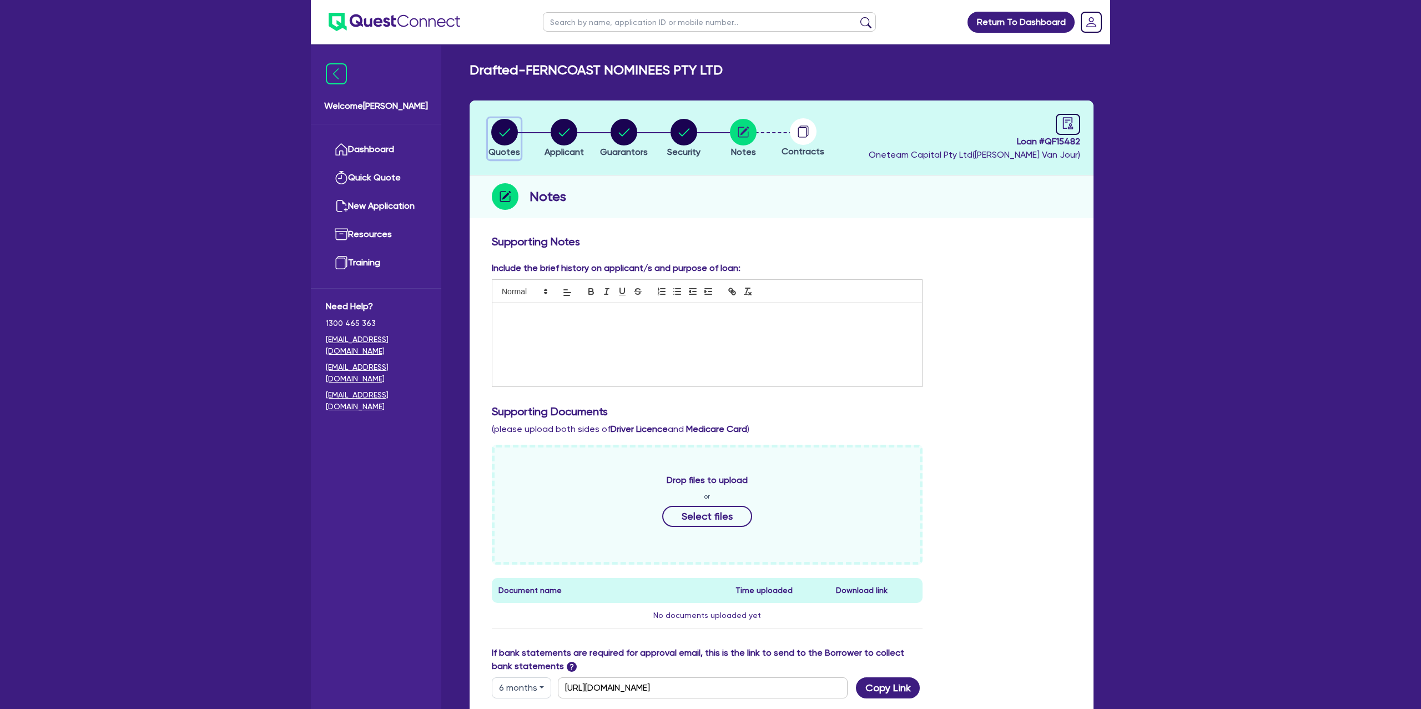
click at [495, 131] on circle "button" at bounding box center [504, 132] width 27 height 27
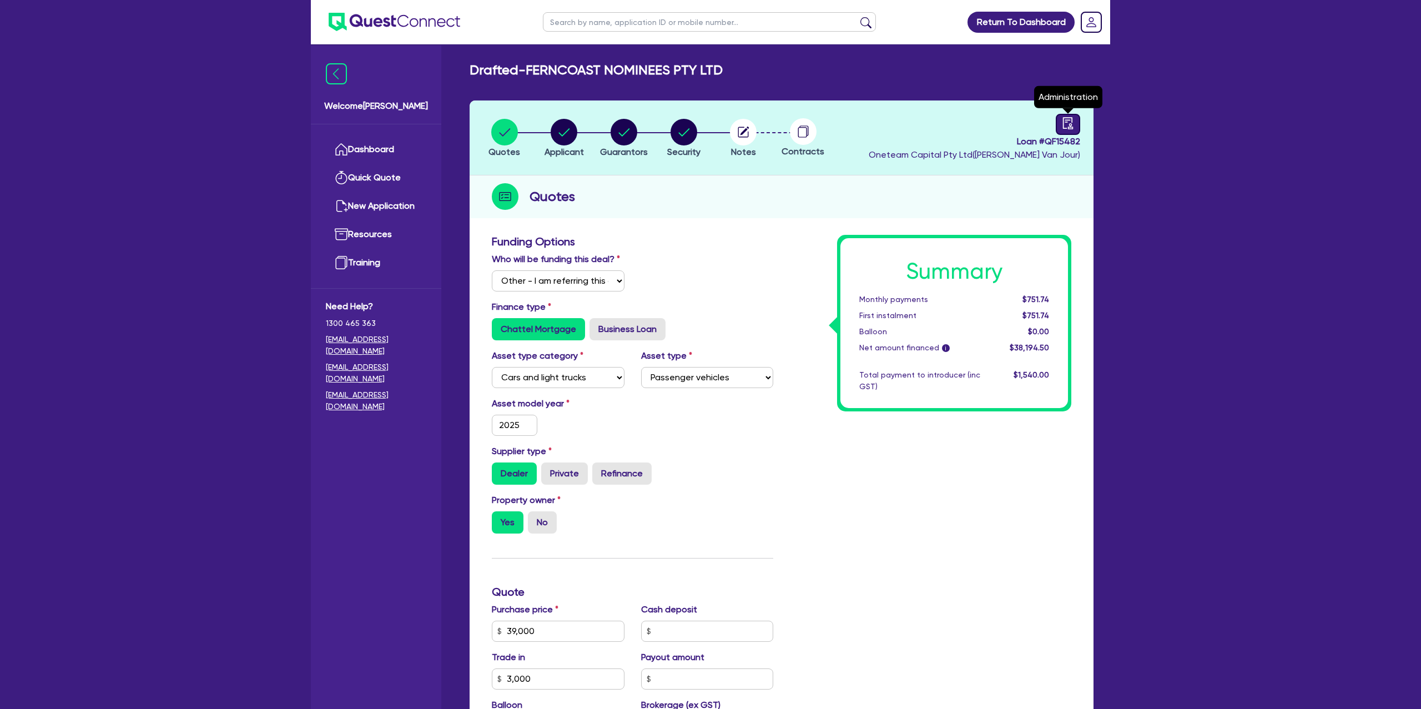
click at [1064, 125] on icon "audit" at bounding box center [1068, 123] width 12 height 12
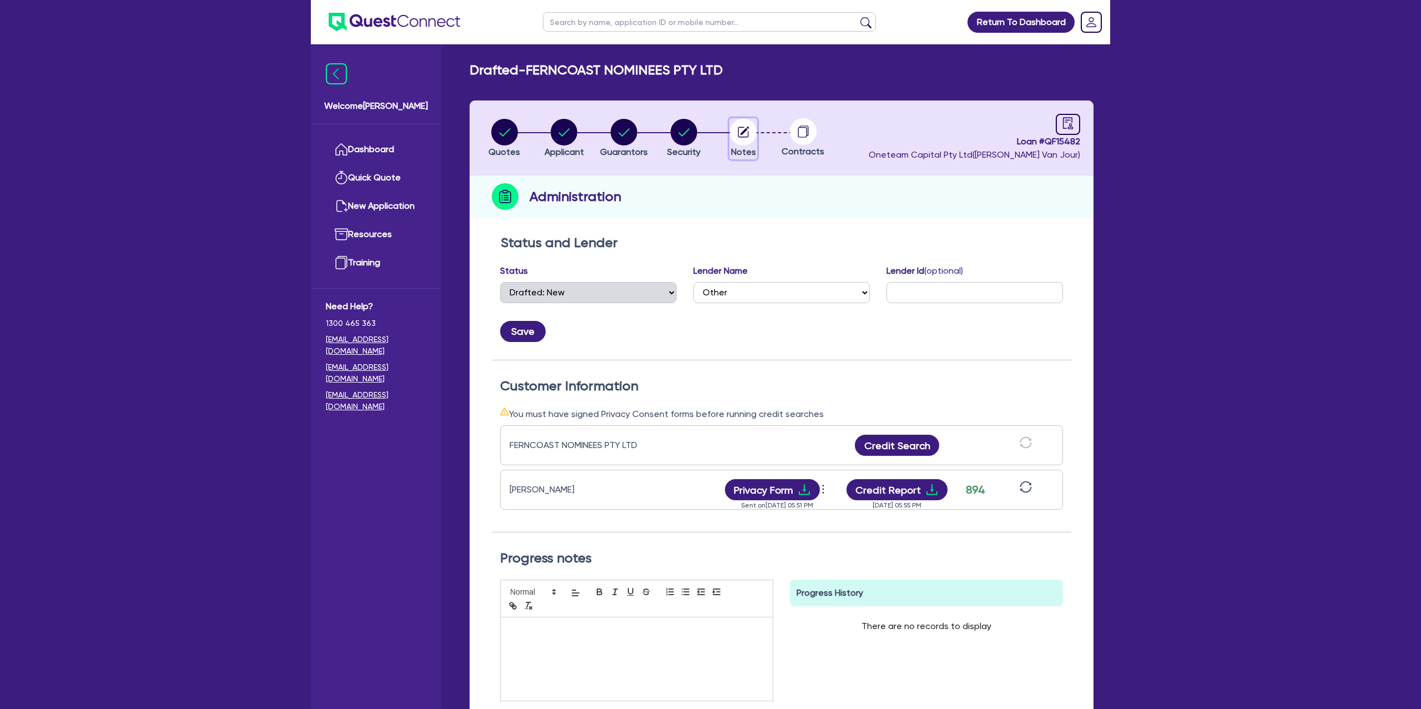
click at [739, 134] on circle "button" at bounding box center [743, 132] width 27 height 27
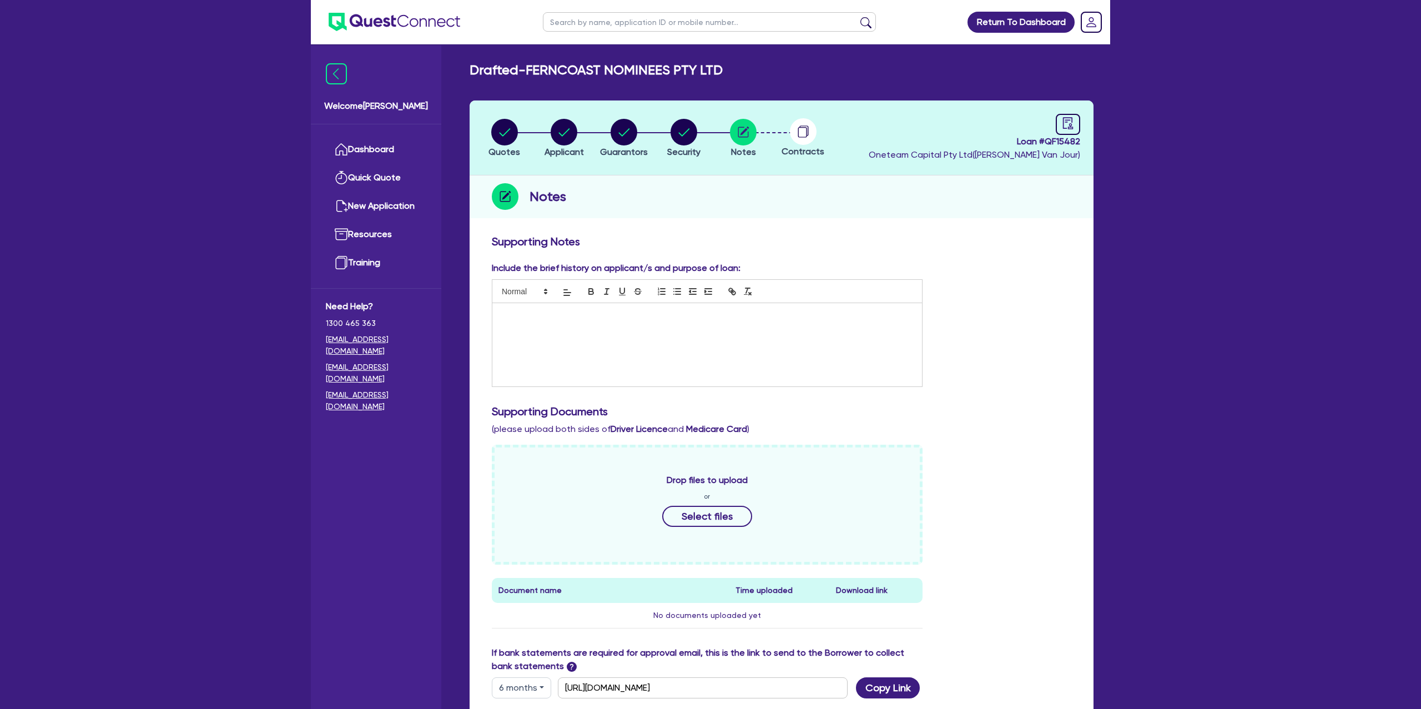
click at [549, 320] on div at bounding box center [707, 344] width 430 height 83
drag, startPoint x: 1166, startPoint y: 414, endPoint x: 1017, endPoint y: 399, distance: 149.5
click at [1137, 405] on div "Return To Dashboard Edit Profile Logout Welcome [PERSON_NAME] Quick Quote New A…" at bounding box center [710, 458] width 1421 height 917
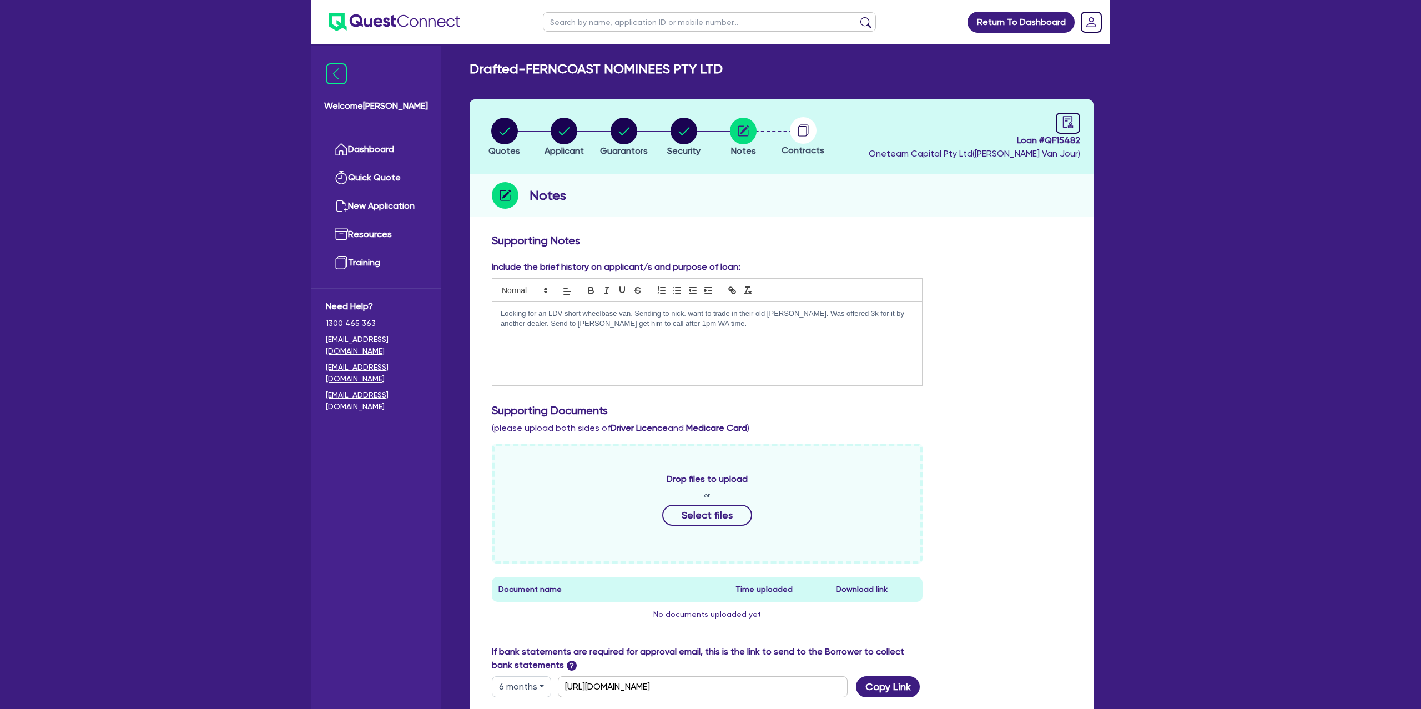
scroll to position [208, 0]
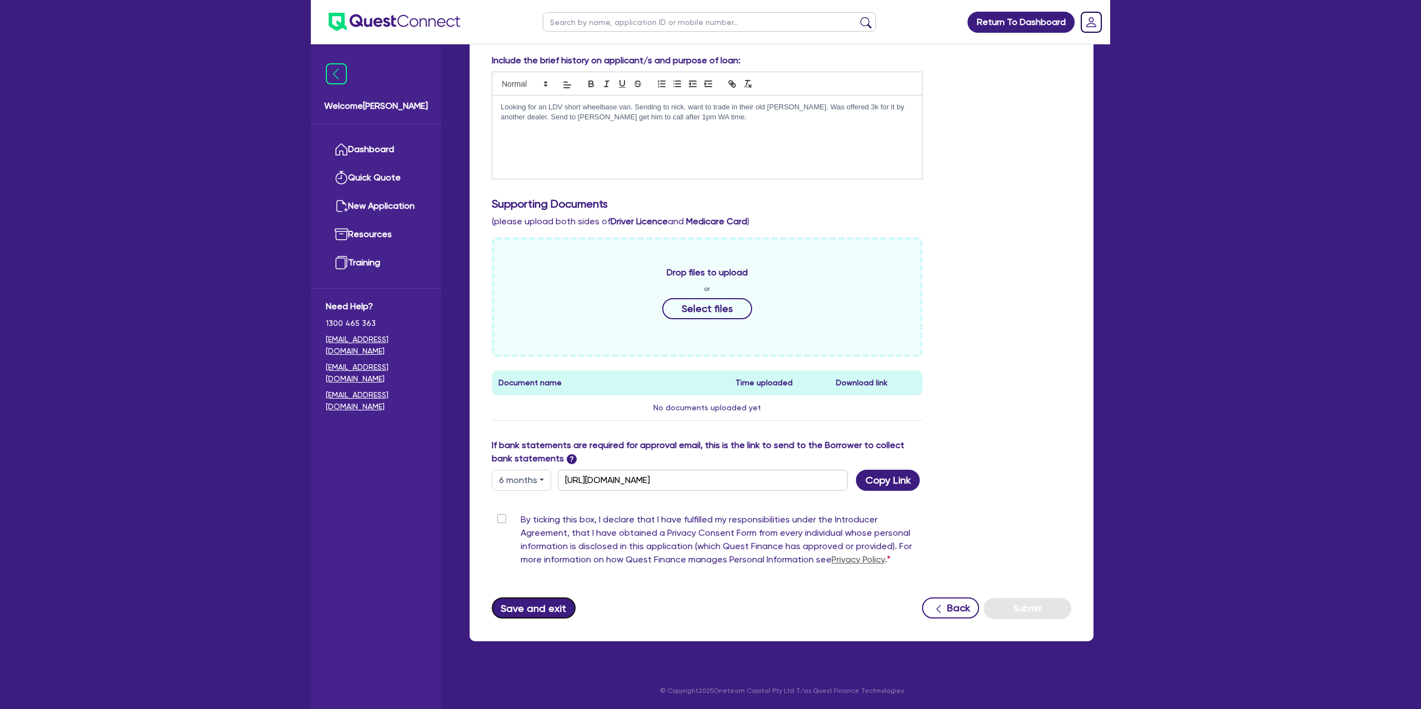
click at [531, 605] on button "Save and exit" at bounding box center [534, 607] width 84 height 21
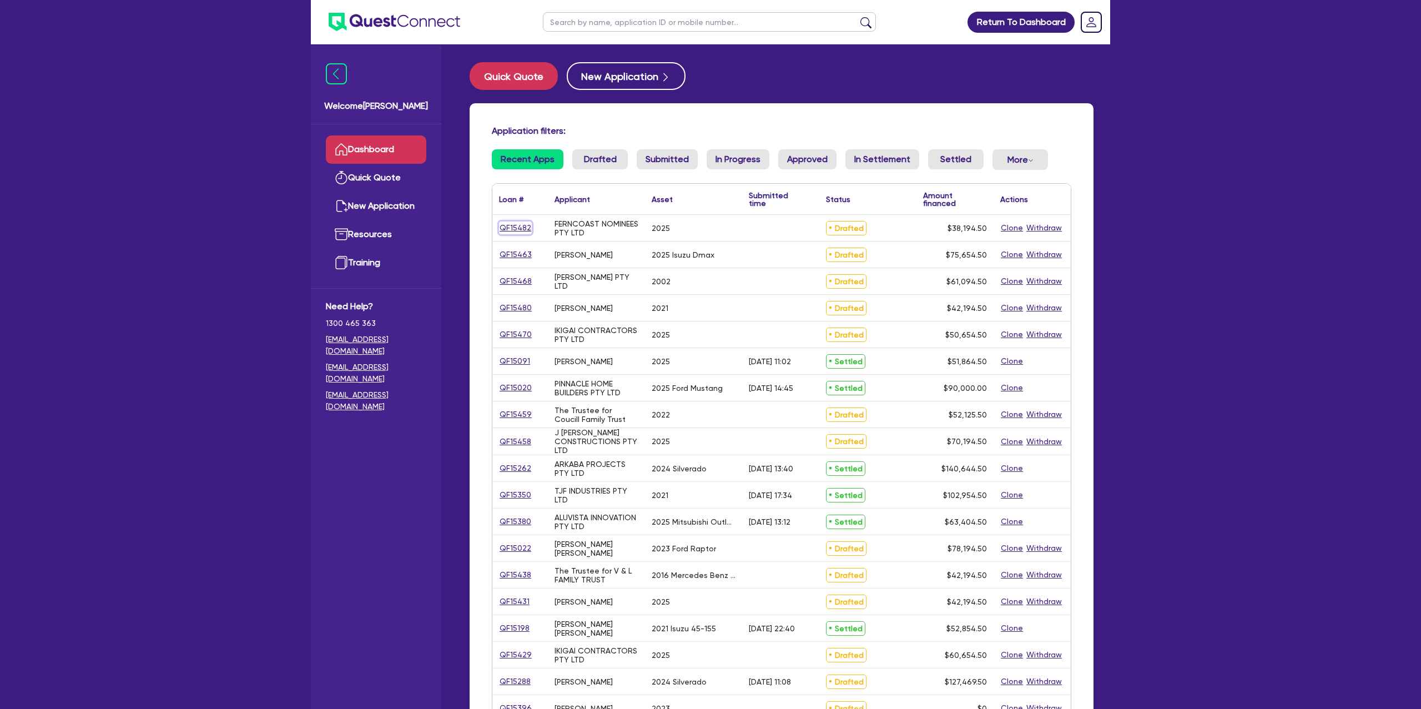
click at [517, 223] on link "QF15482" at bounding box center [515, 227] width 33 height 13
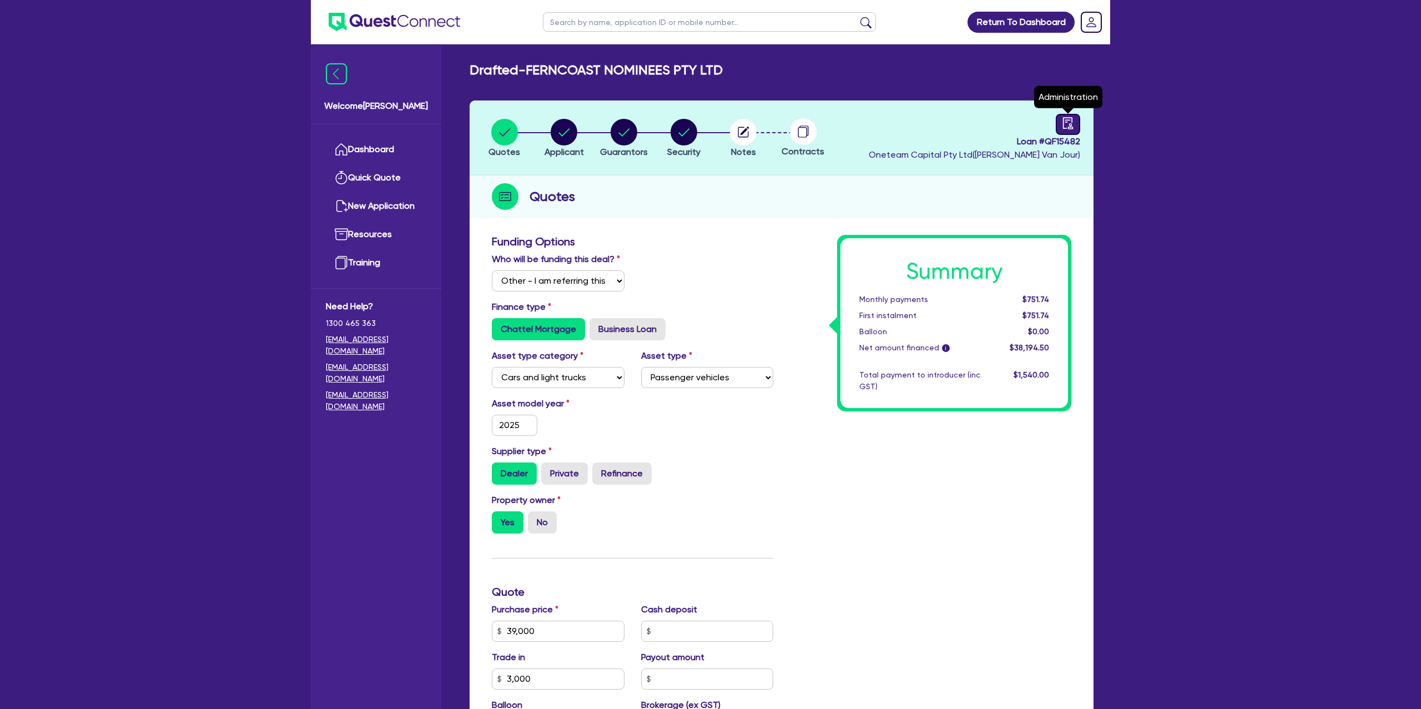
click at [1068, 130] on div at bounding box center [1068, 124] width 24 height 21
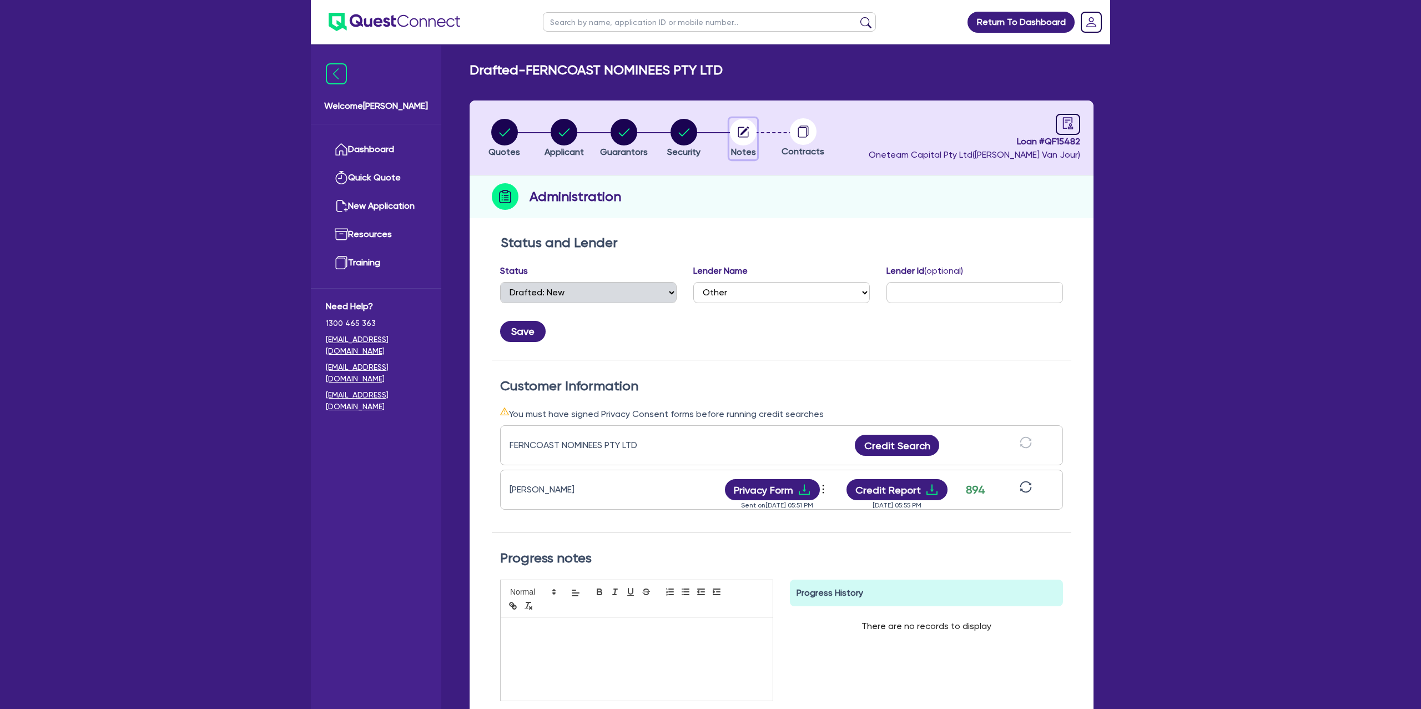
click at [745, 125] on circle "button" at bounding box center [743, 132] width 27 height 27
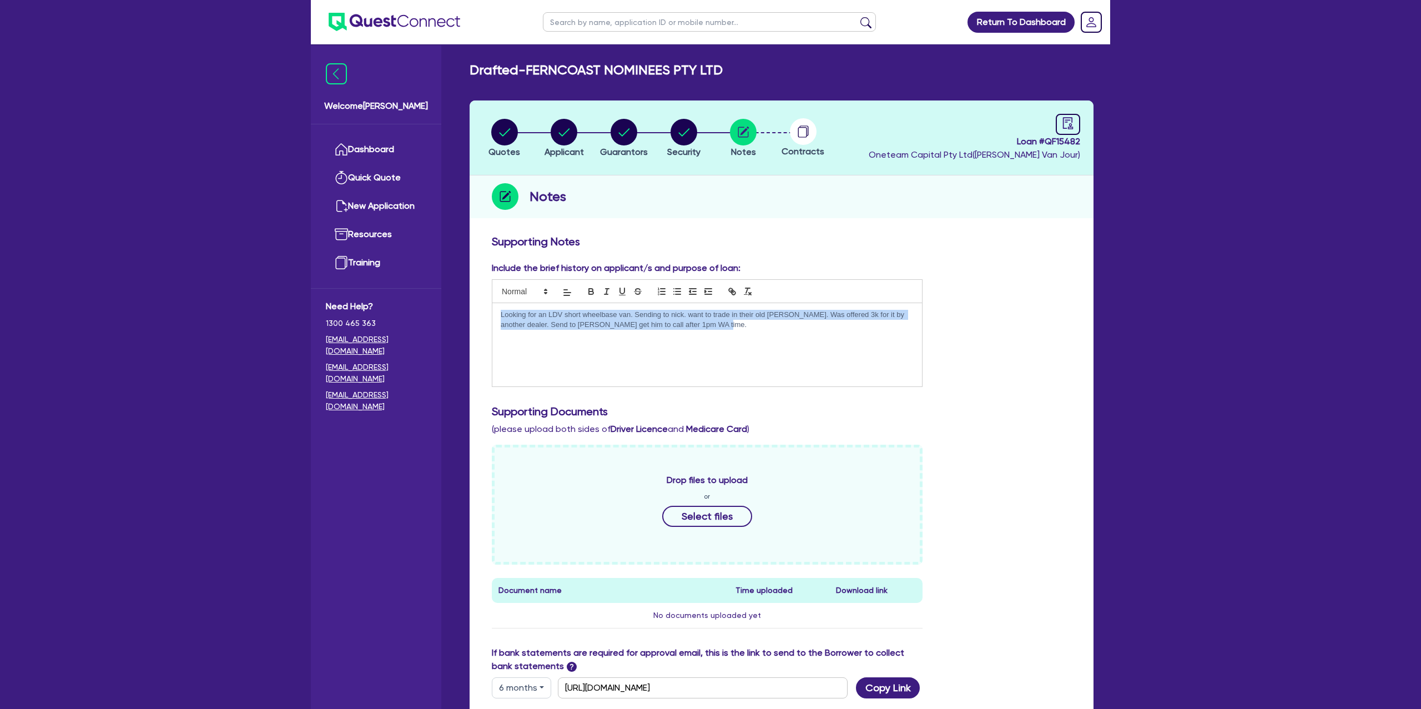
drag, startPoint x: 502, startPoint y: 313, endPoint x: 752, endPoint y: 323, distance: 250.0
click at [752, 323] on p "Looking for an LDV short wheelbase van. Sending to nick. want to trade in their…" at bounding box center [707, 320] width 413 height 21
copy p "Looking for an LDV short wheelbase van. Sending to nick. want to trade in their…"
click at [1055, 270] on div "Include the brief history on applicant/s and purpose of loan: Looking for an LD…" at bounding box center [782, 328] width 596 height 134
